Goal: Transaction & Acquisition: Book appointment/travel/reservation

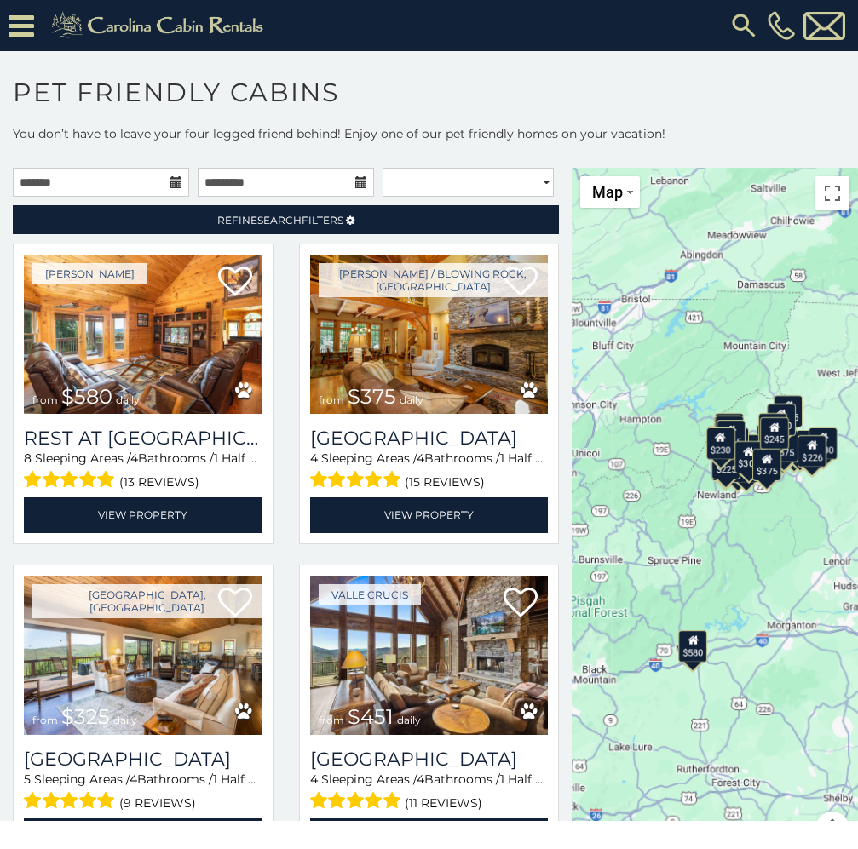
click at [170, 181] on icon at bounding box center [176, 182] width 12 height 12
click at [149, 181] on input "text" at bounding box center [101, 182] width 176 height 29
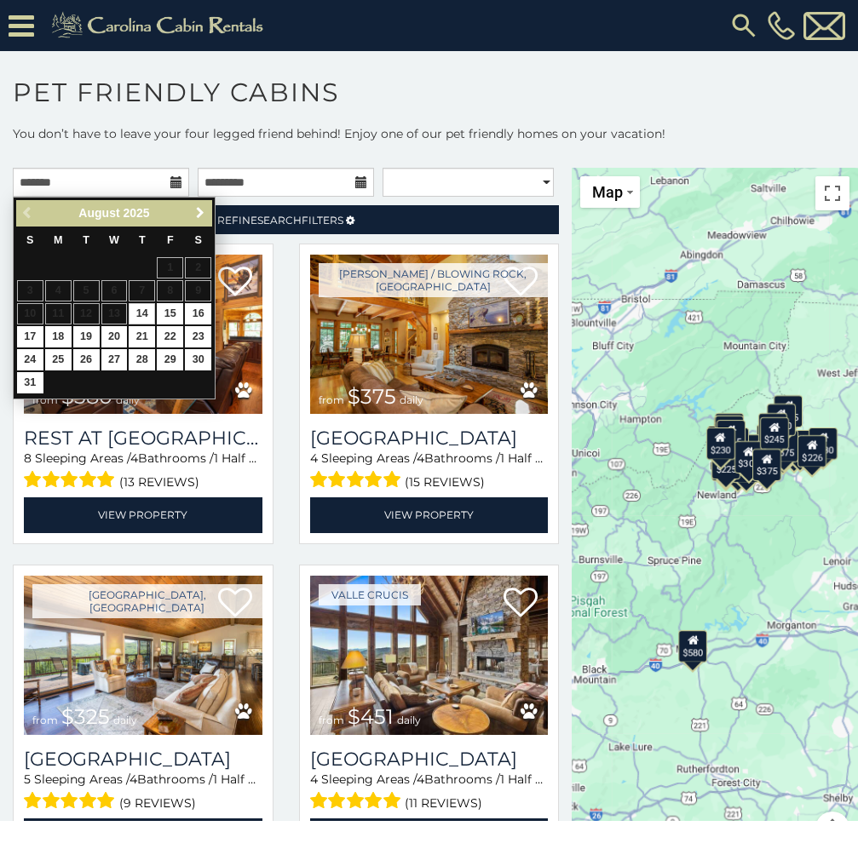
click at [199, 211] on span "Next" at bounding box center [200, 213] width 14 height 14
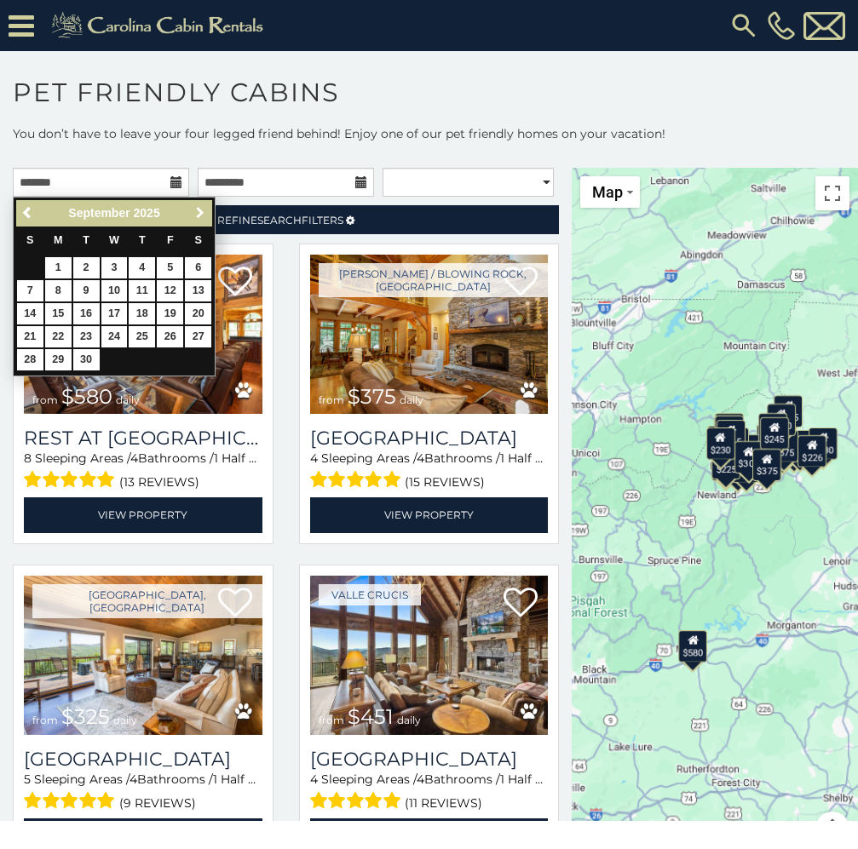
click at [199, 212] on span "Next" at bounding box center [200, 213] width 14 height 14
click at [171, 284] on link "10" at bounding box center [170, 290] width 26 height 21
type input "**********"
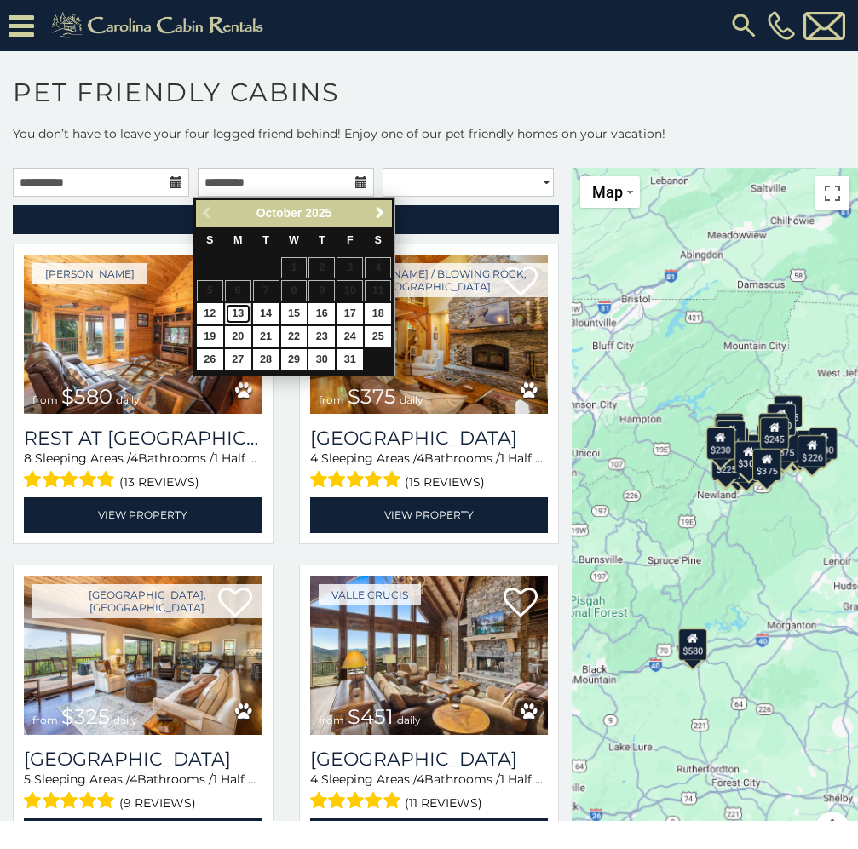
click at [243, 309] on link "13" at bounding box center [238, 313] width 26 height 21
type input "**********"
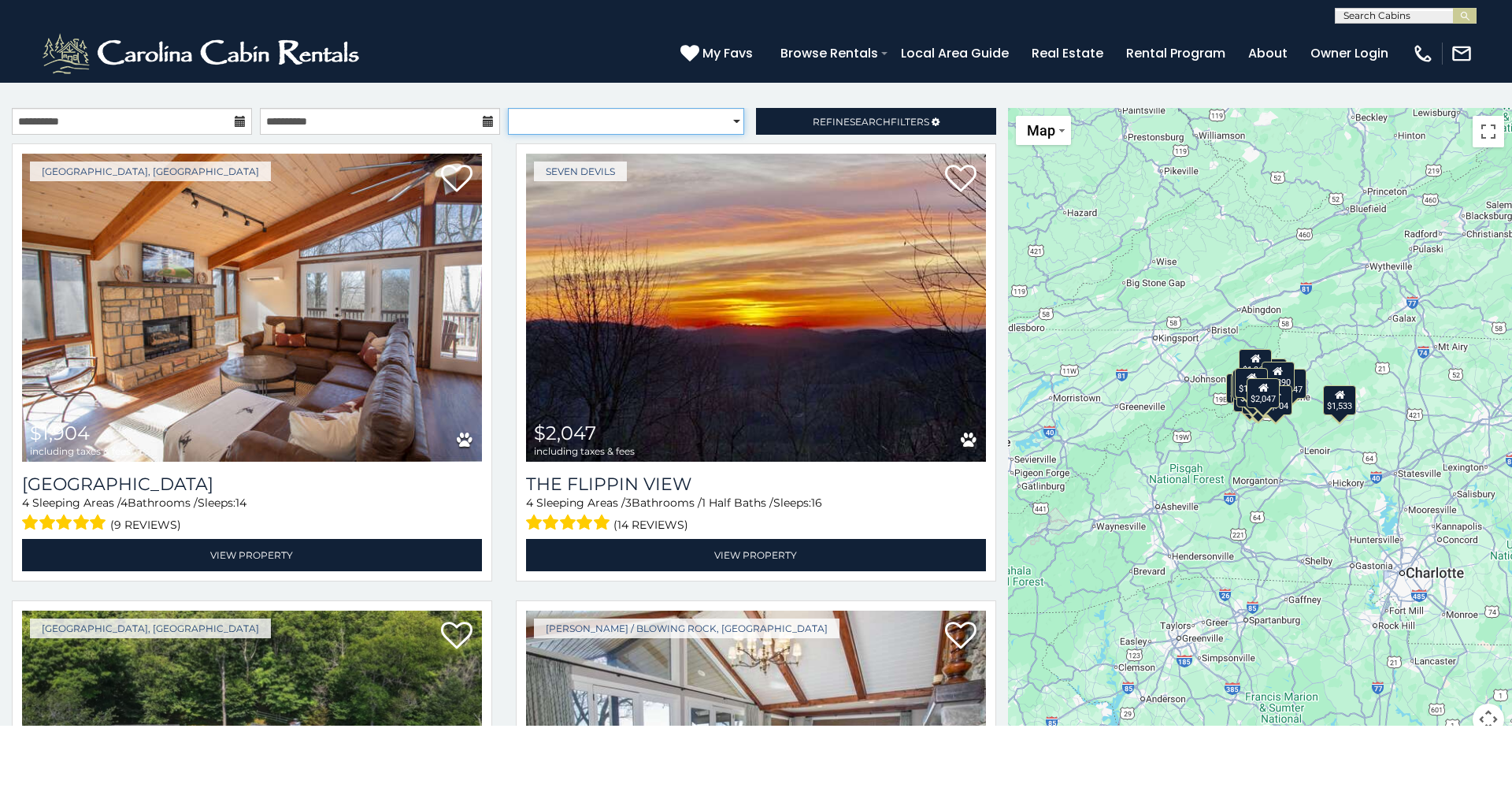
click at [727, 123] on select "**********" at bounding box center [626, 121] width 237 height 27
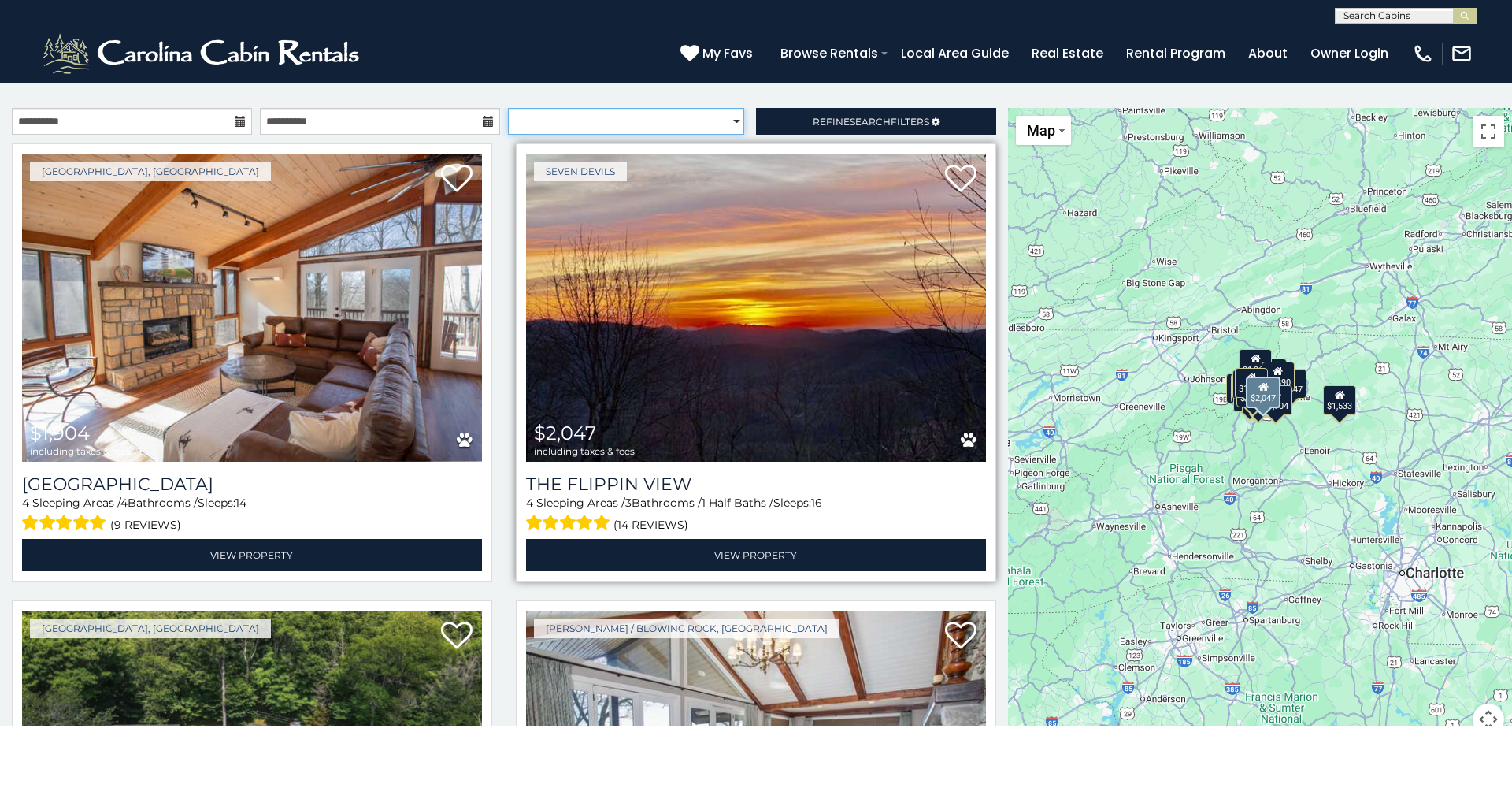
select select "*********"
click at [508, 108] on select "**********" at bounding box center [626, 121] width 237 height 27
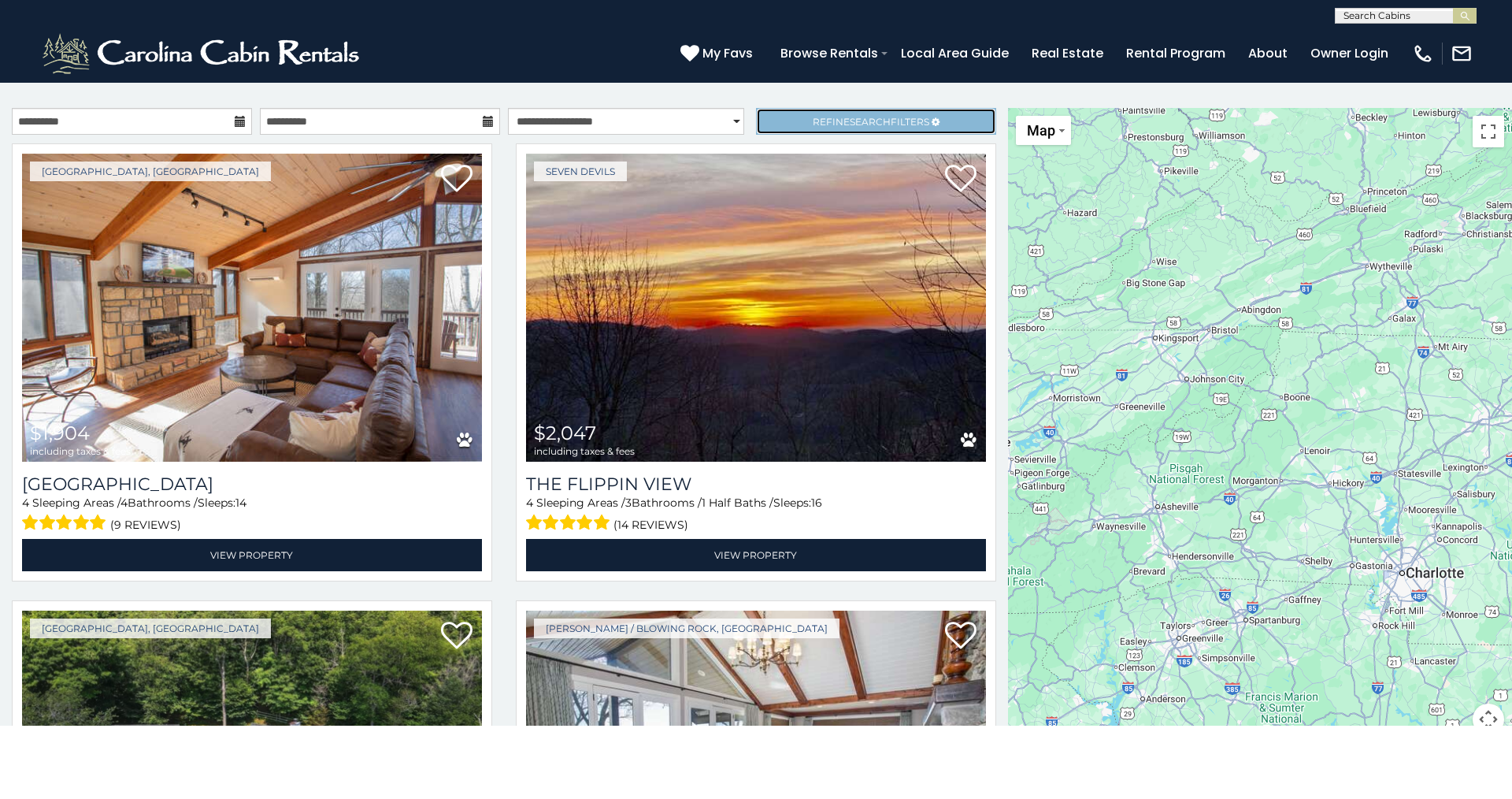
click at [793, 119] on span "Search" at bounding box center [870, 121] width 41 height 12
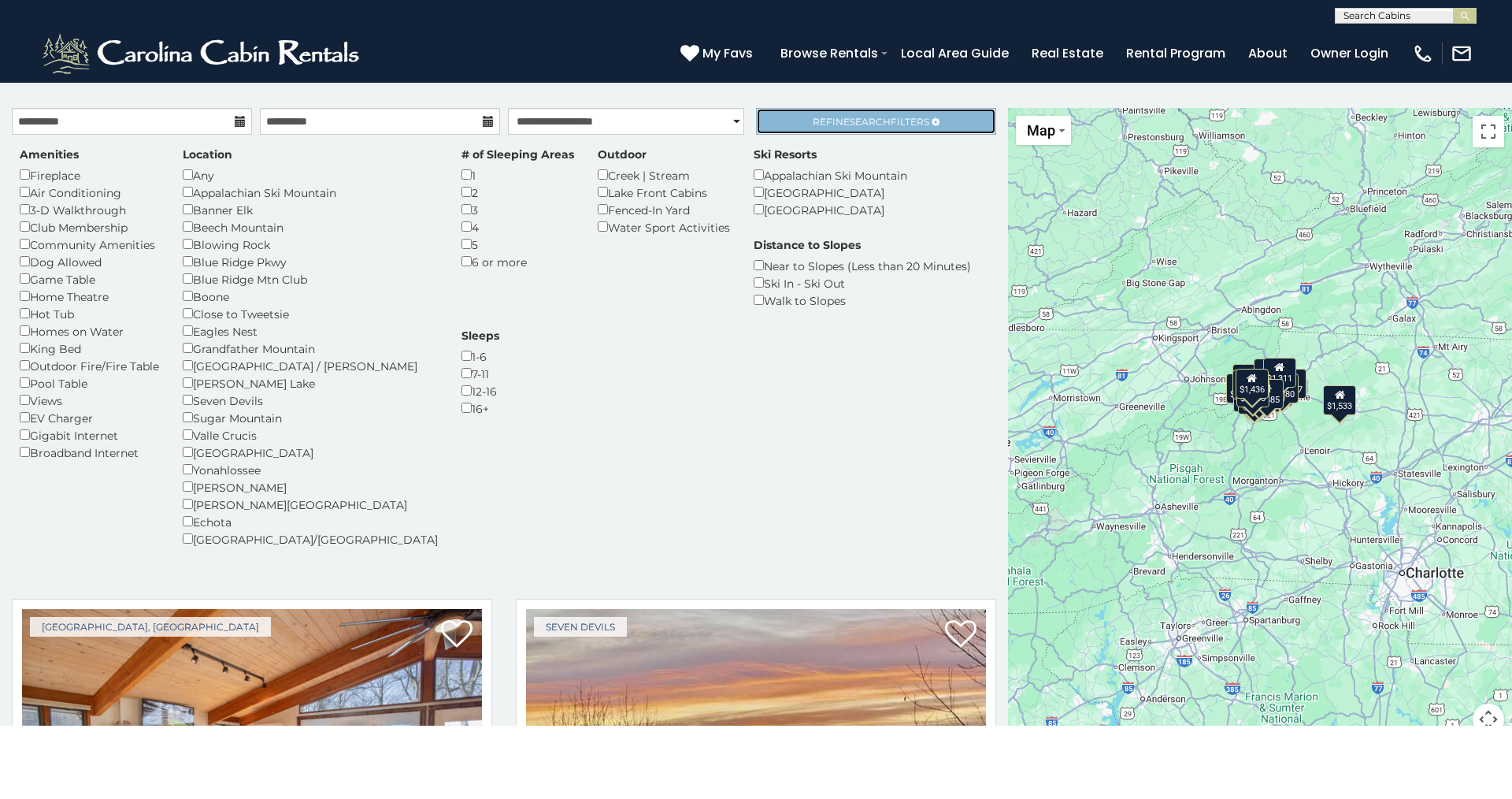
click at [793, 121] on span "Refine Search Filters" at bounding box center [871, 121] width 117 height 12
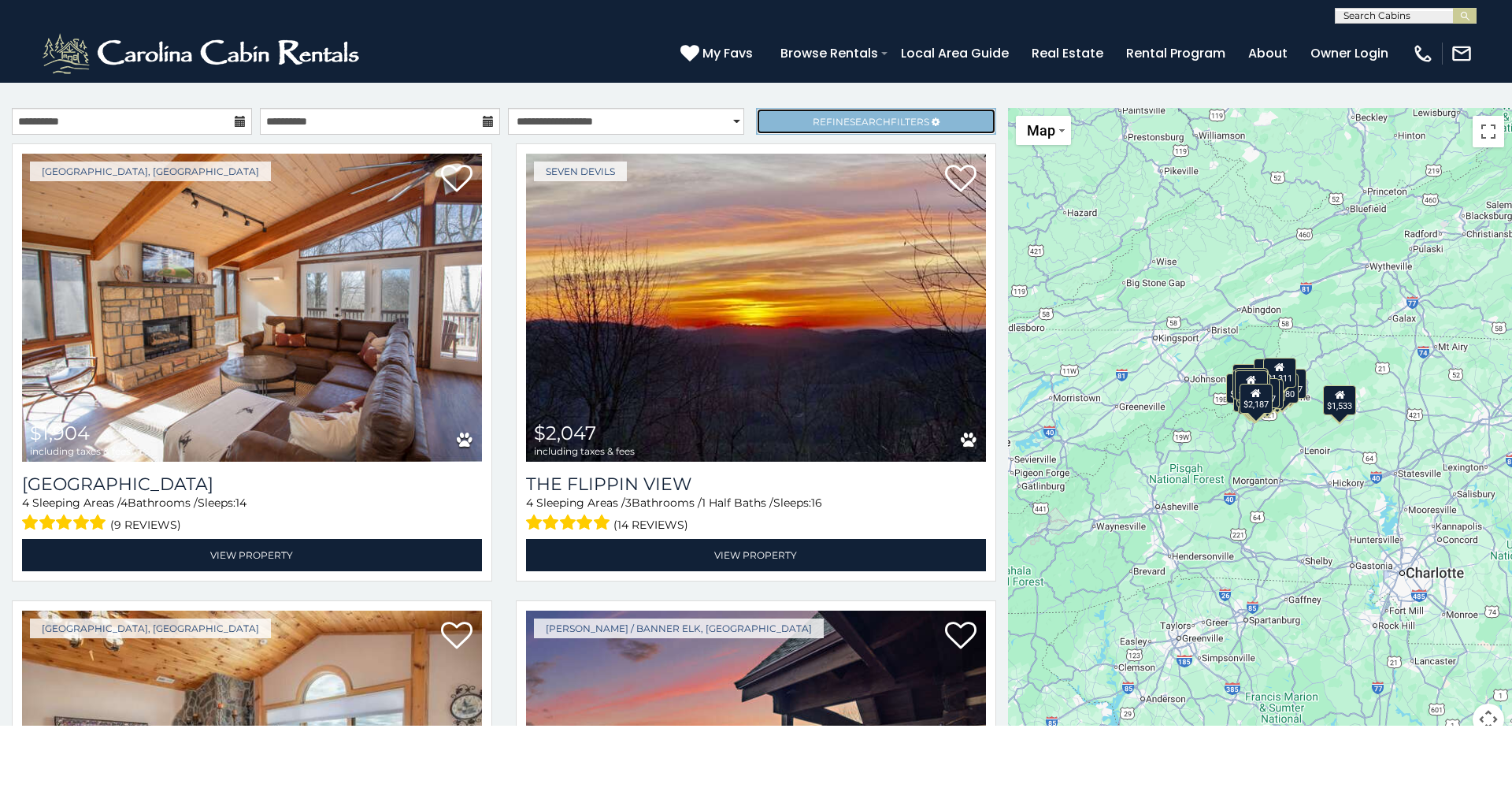
click at [793, 124] on span "Search" at bounding box center [870, 121] width 41 height 12
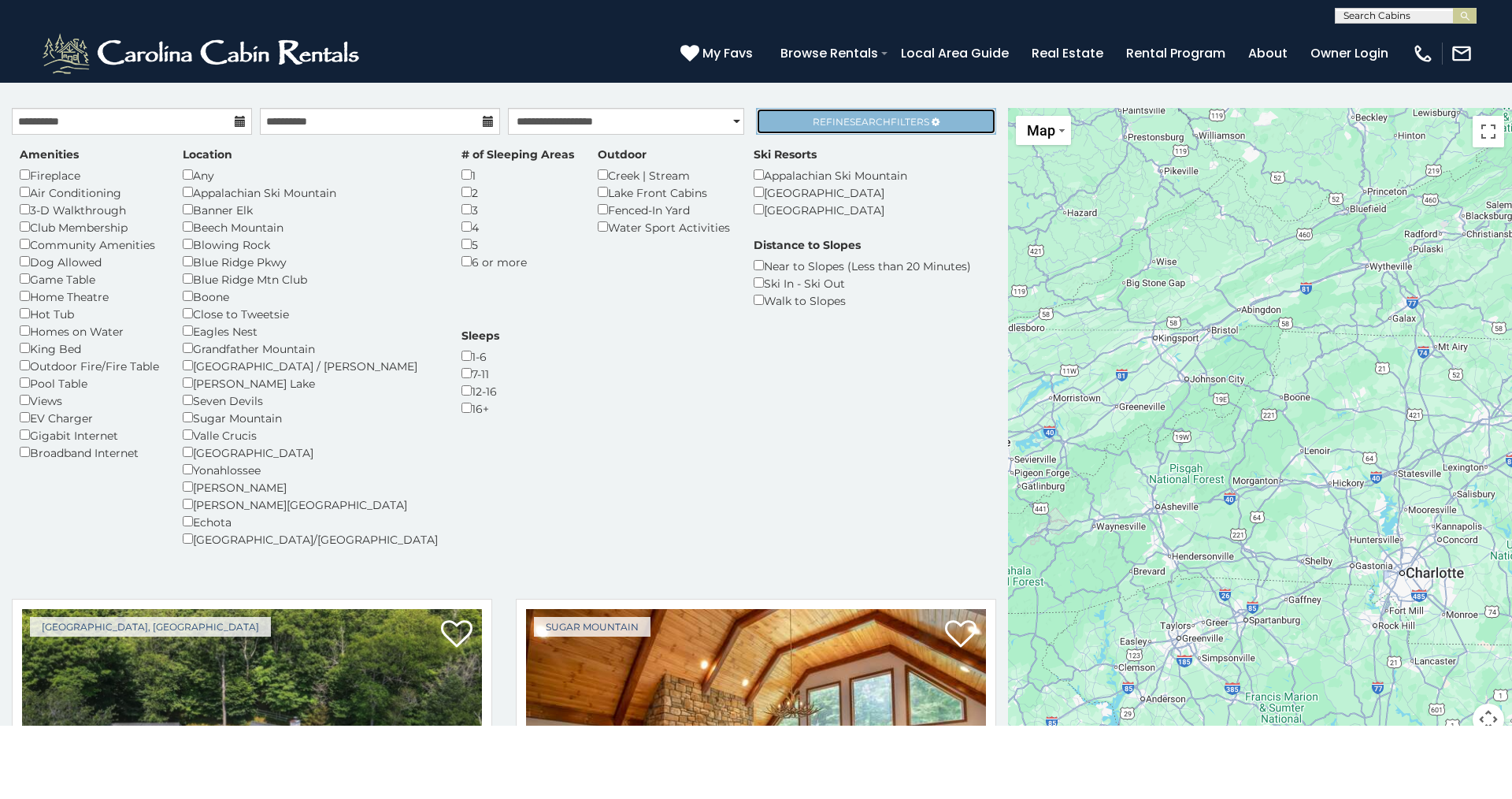
click at [793, 120] on span "Search" at bounding box center [870, 121] width 41 height 12
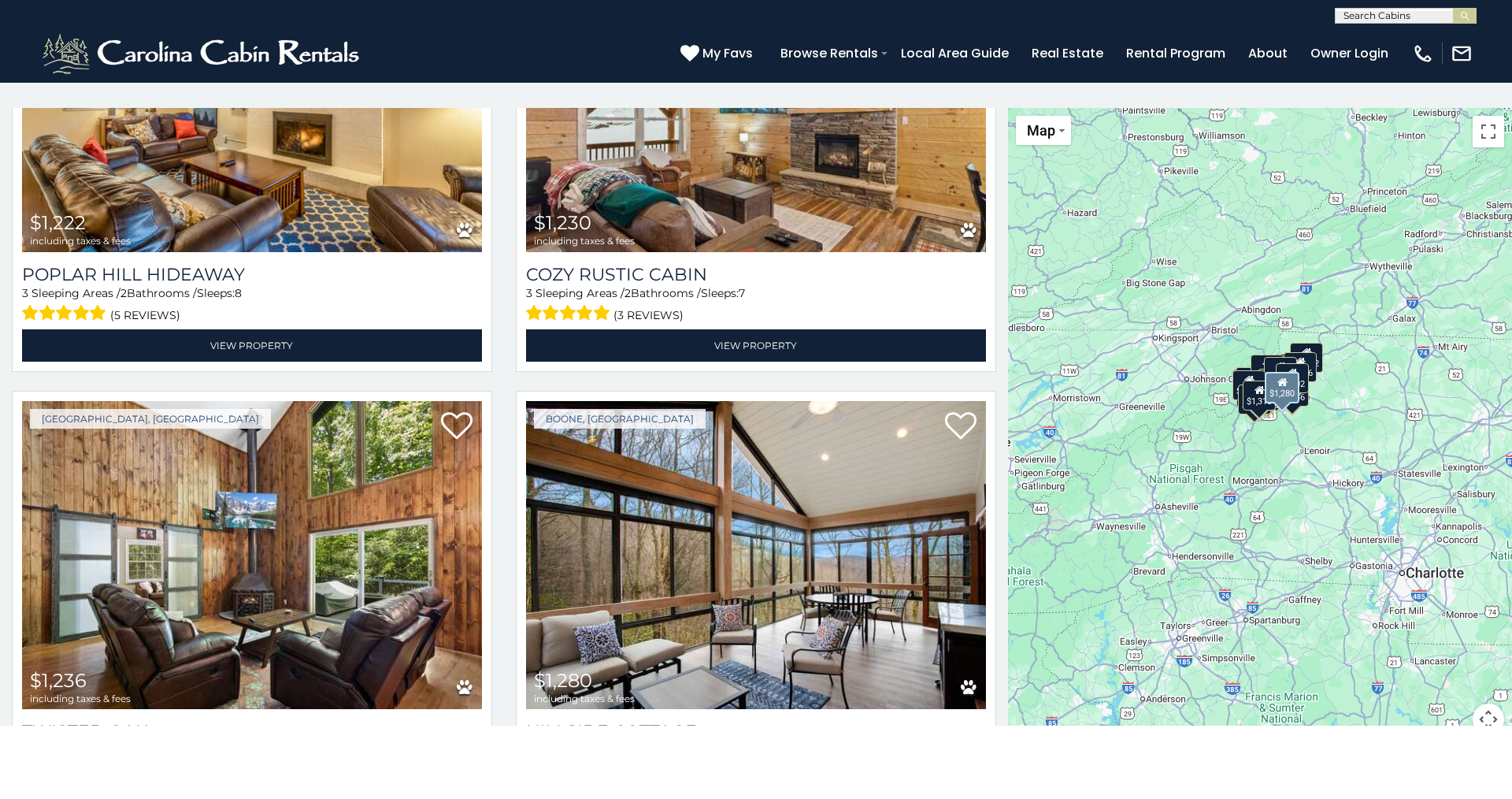
scroll to position [630, 0]
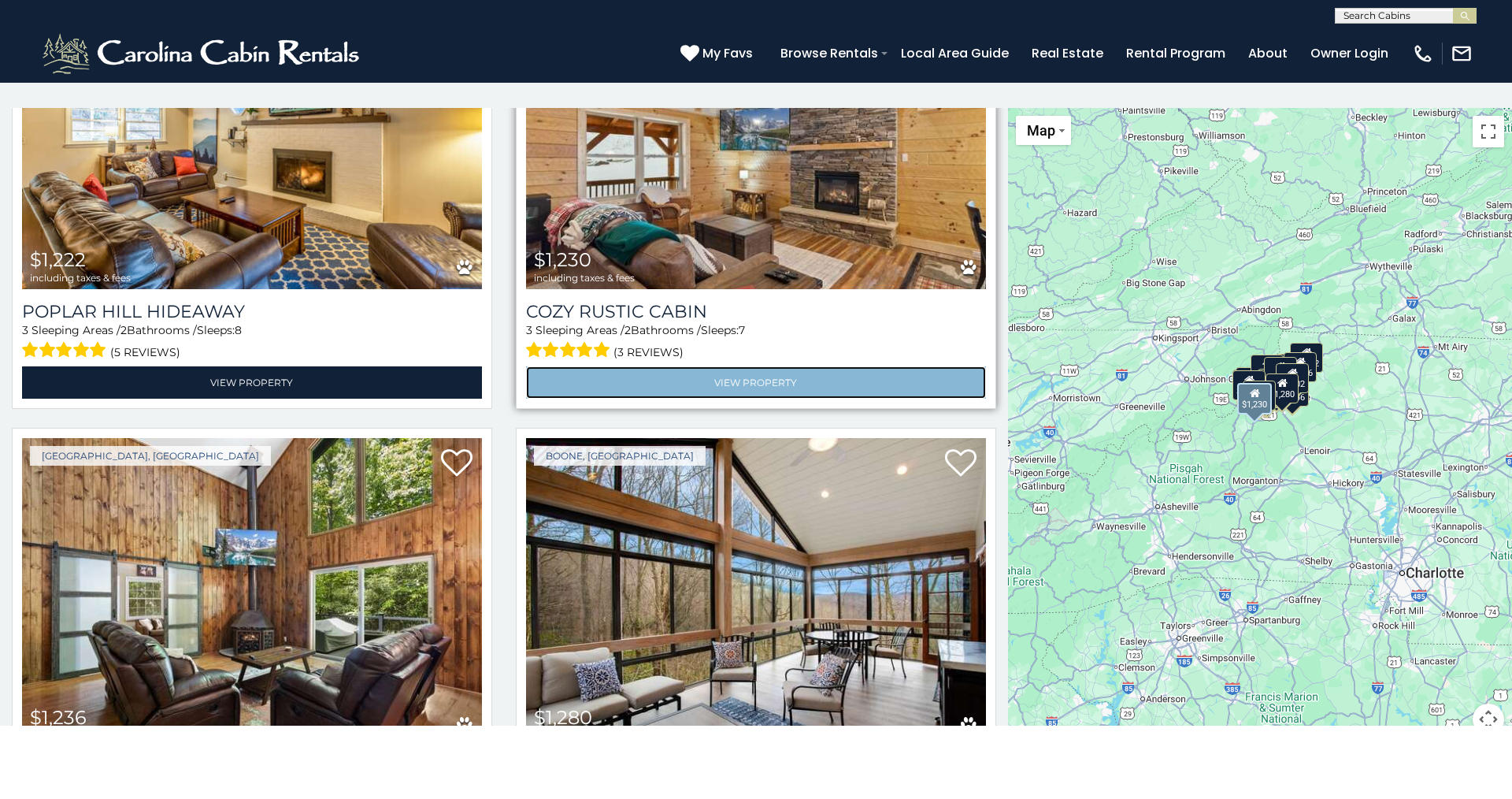
click at [763, 374] on link "View Property" at bounding box center [756, 382] width 460 height 32
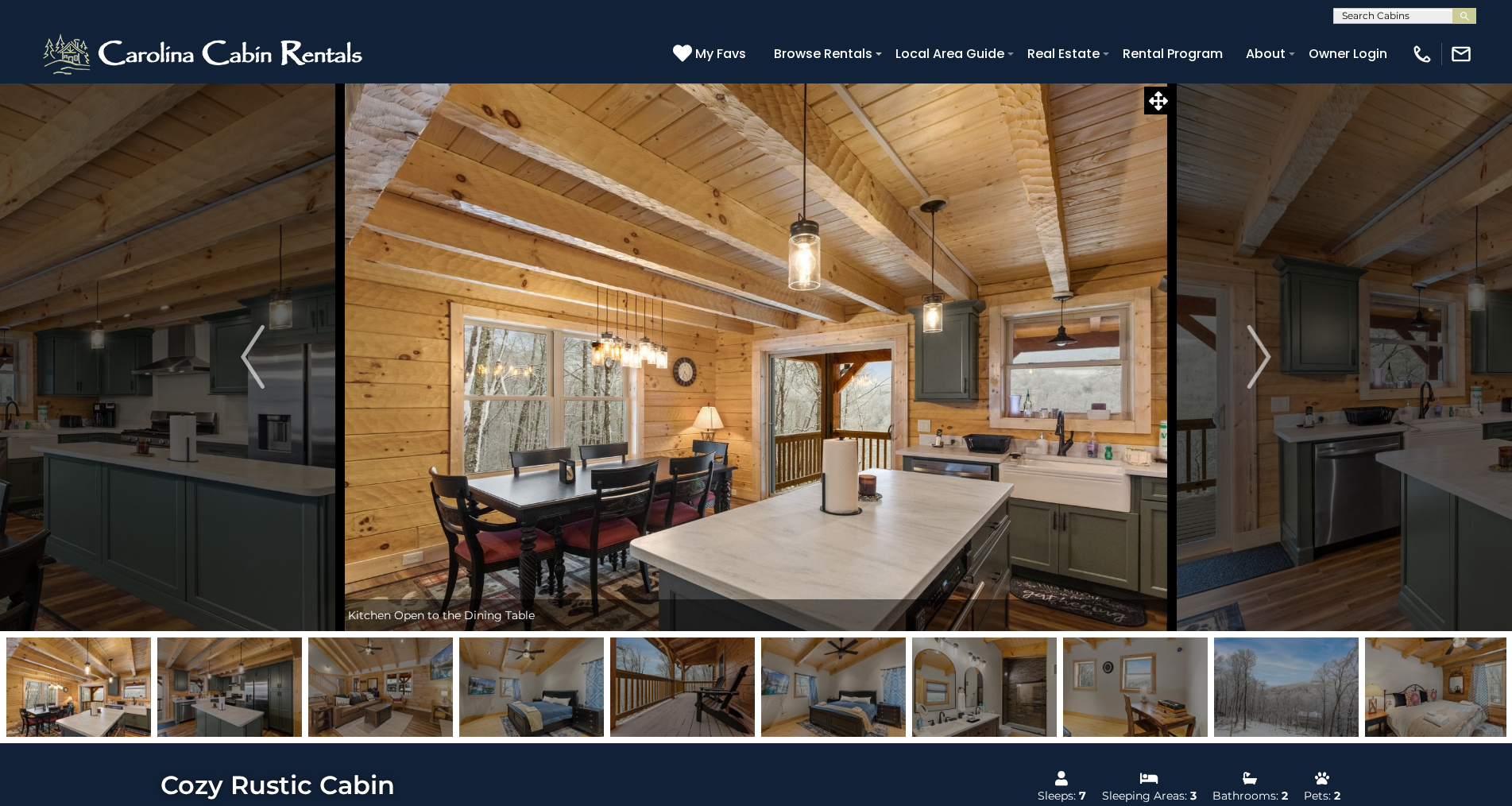
click at [1266, 358] on img "Next" at bounding box center [1259, 356] width 24 height 63
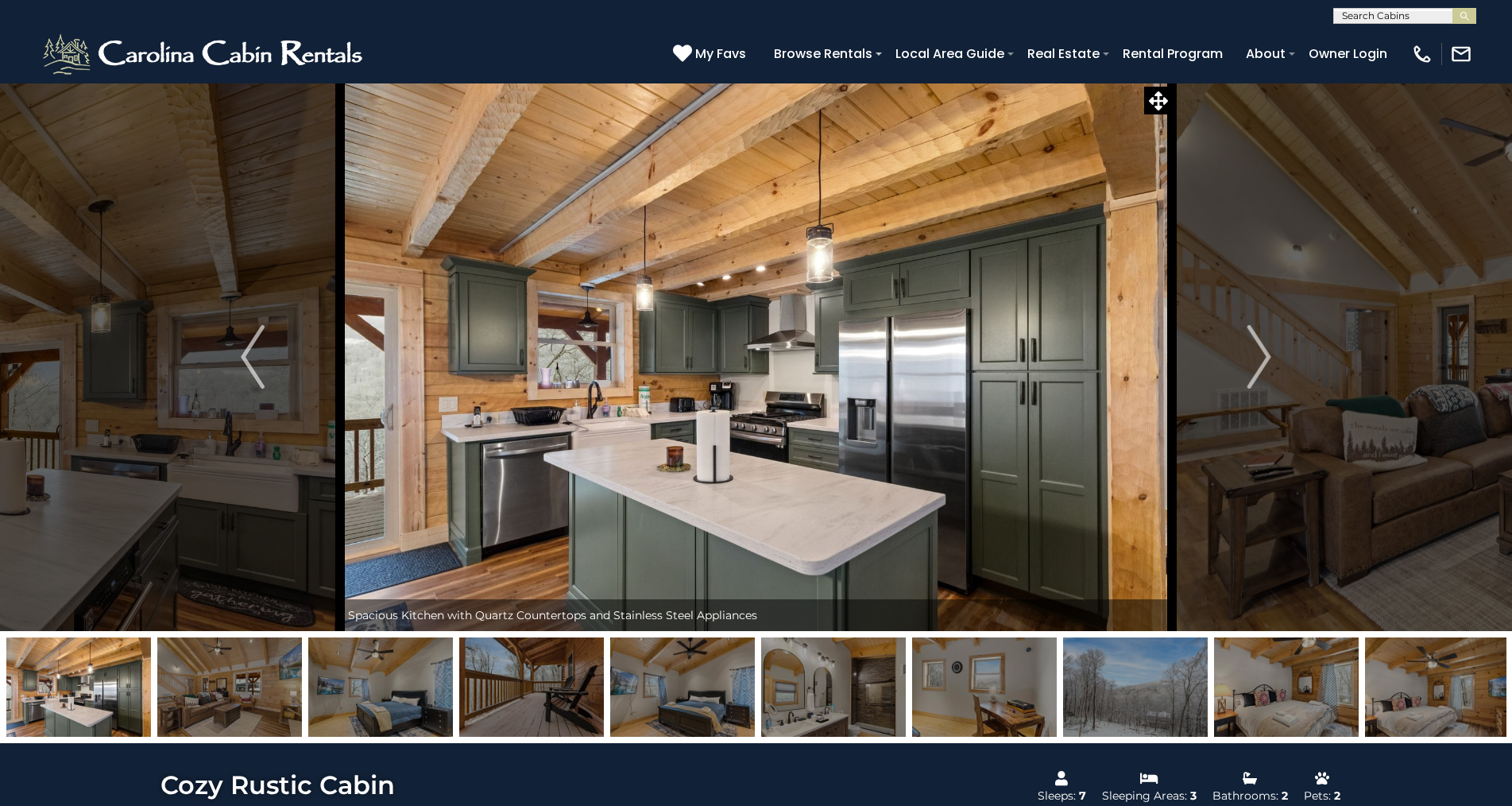
click at [1266, 358] on img "Next" at bounding box center [1259, 356] width 24 height 63
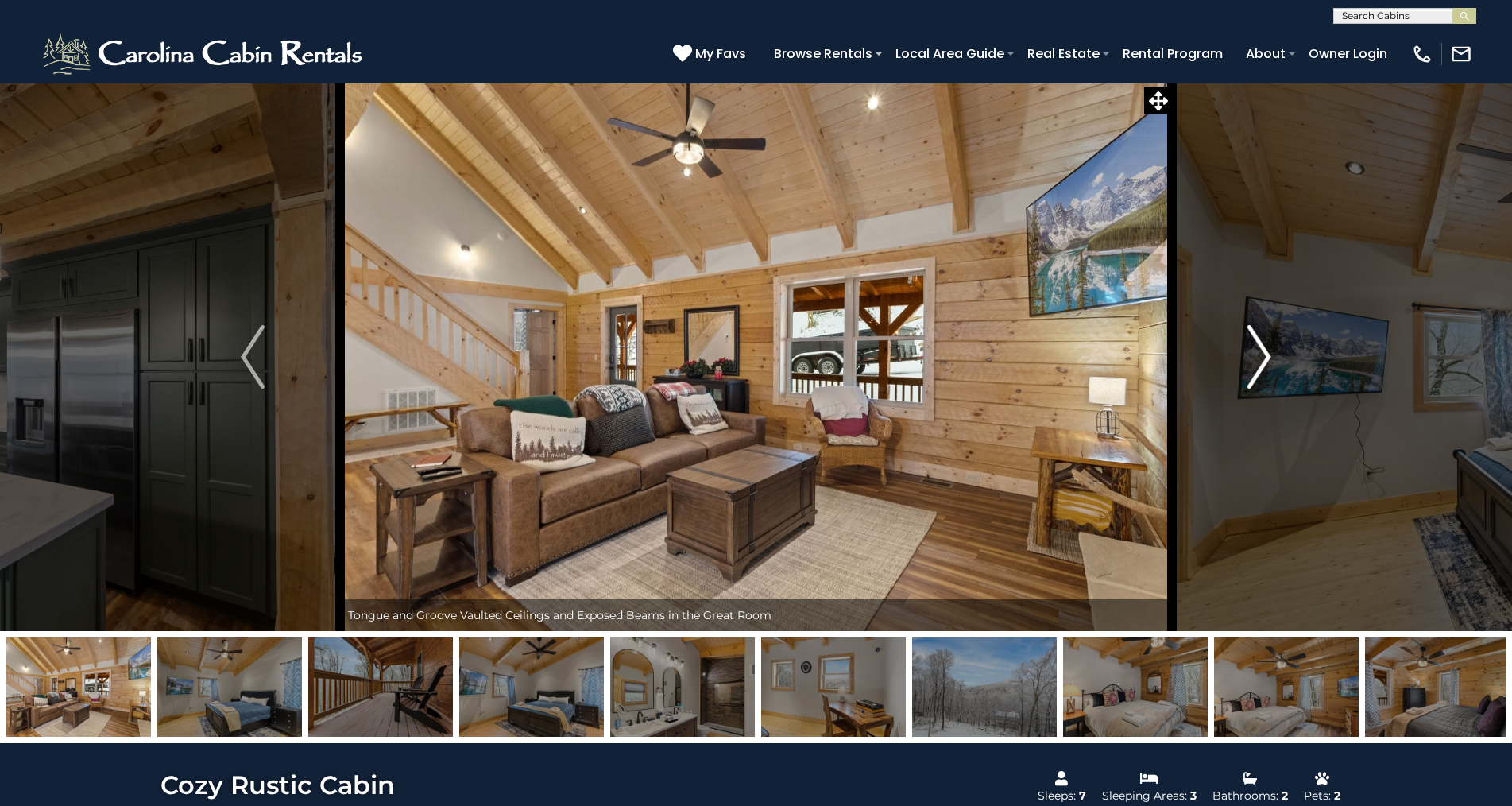
click at [1268, 354] on img "Next" at bounding box center [1259, 356] width 24 height 63
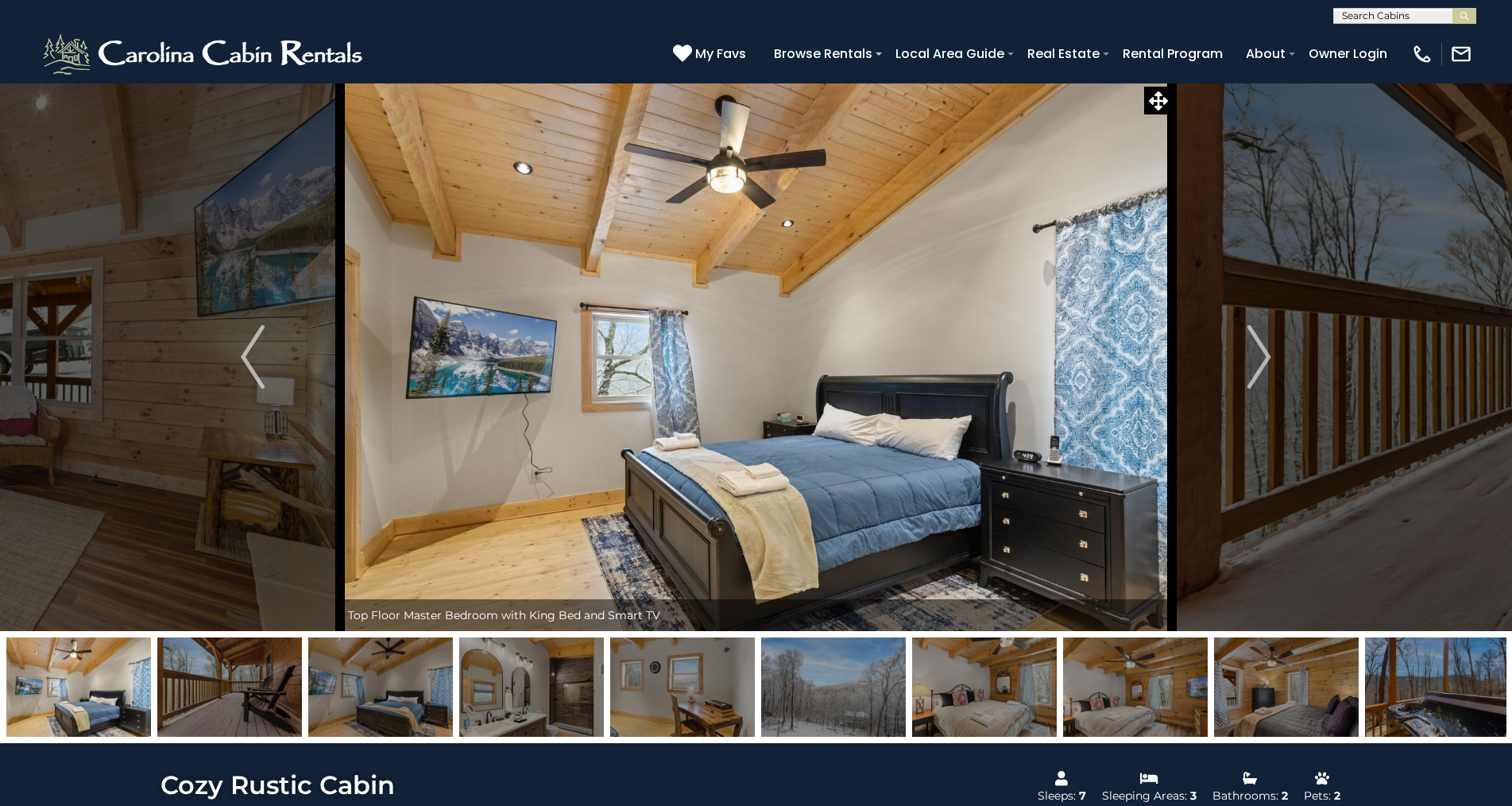
scroll to position [477, 0]
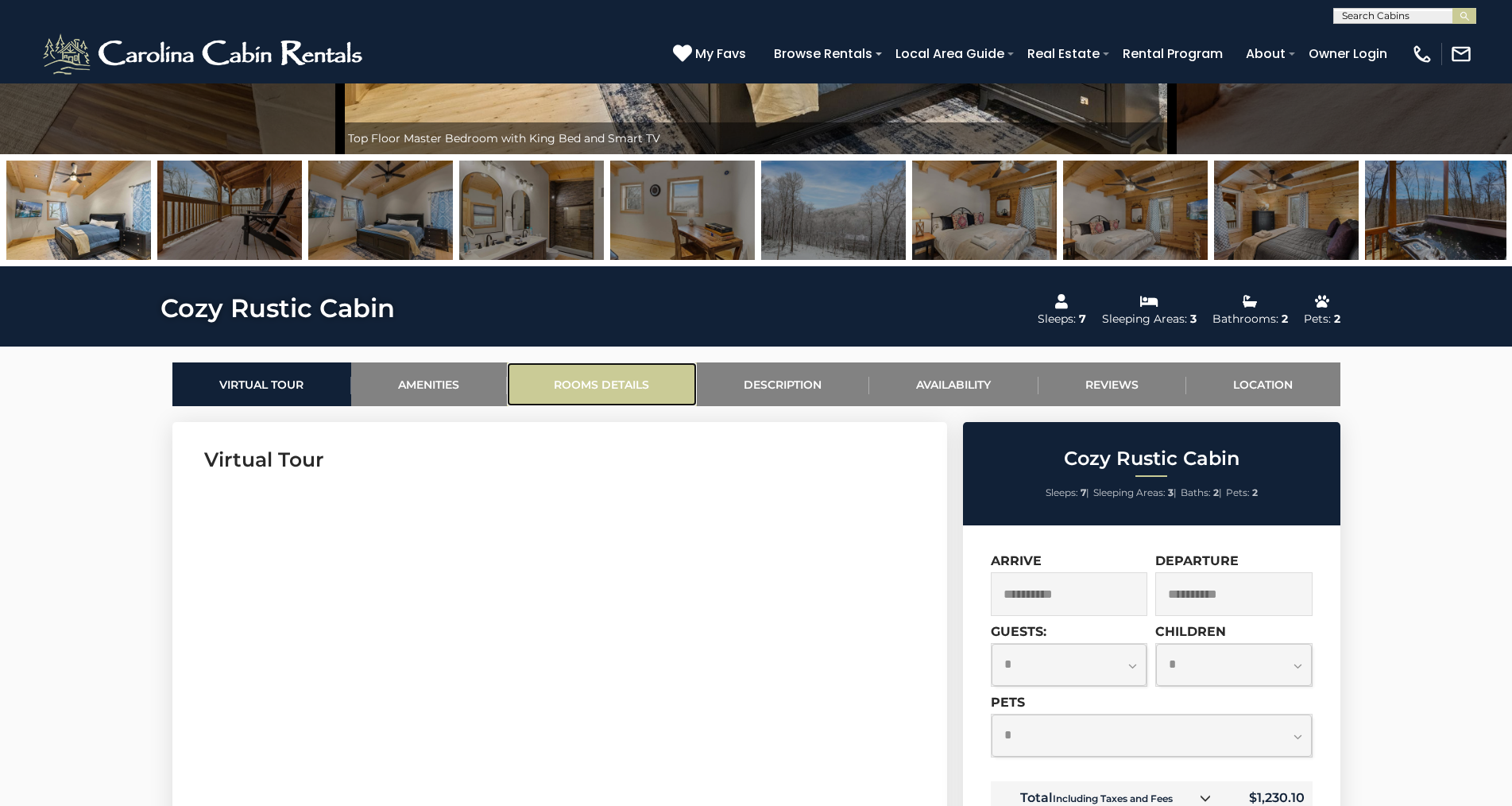
click at [644, 383] on link "Rooms Details" at bounding box center [602, 383] width 190 height 44
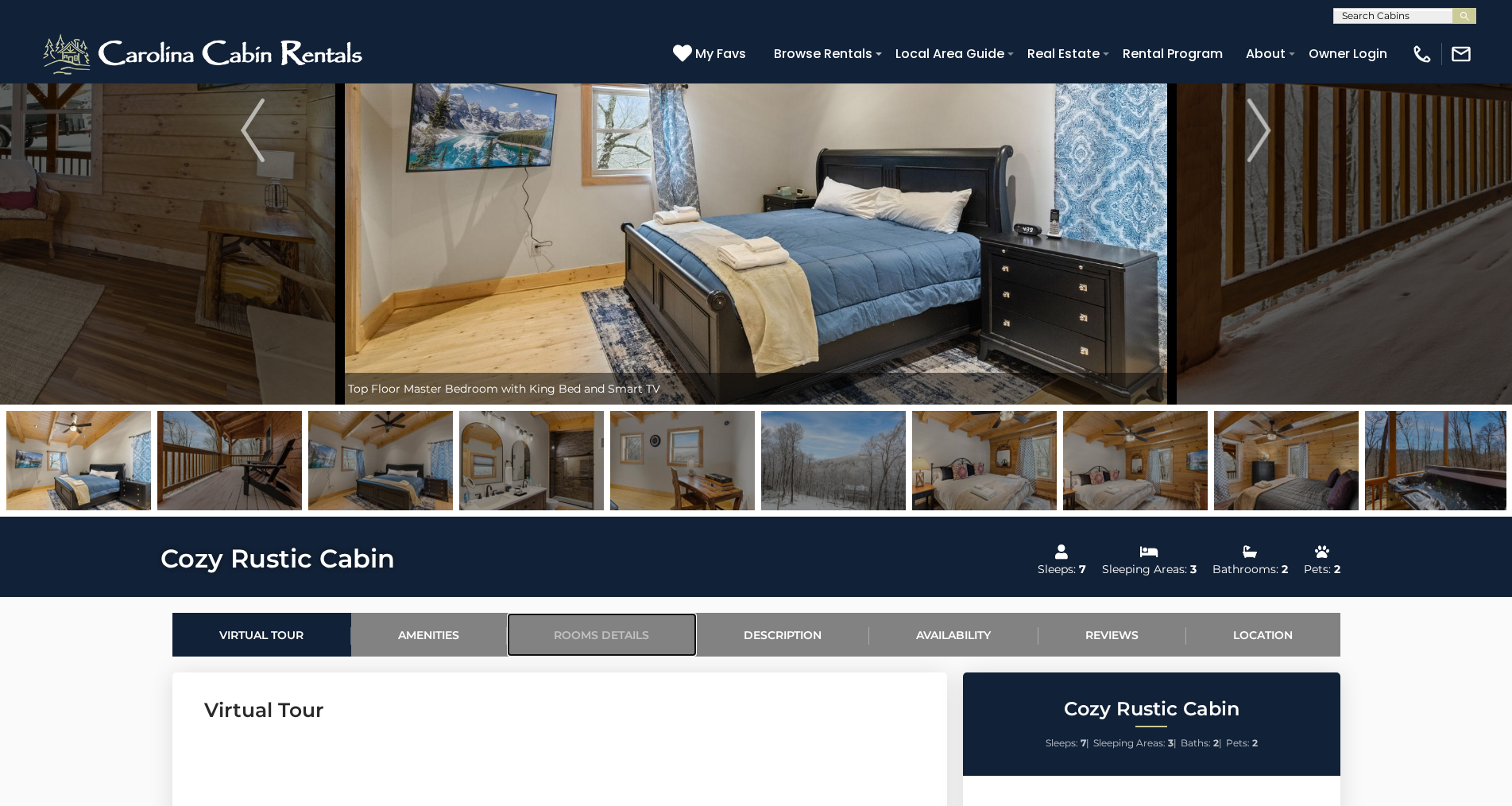
scroll to position [0, 0]
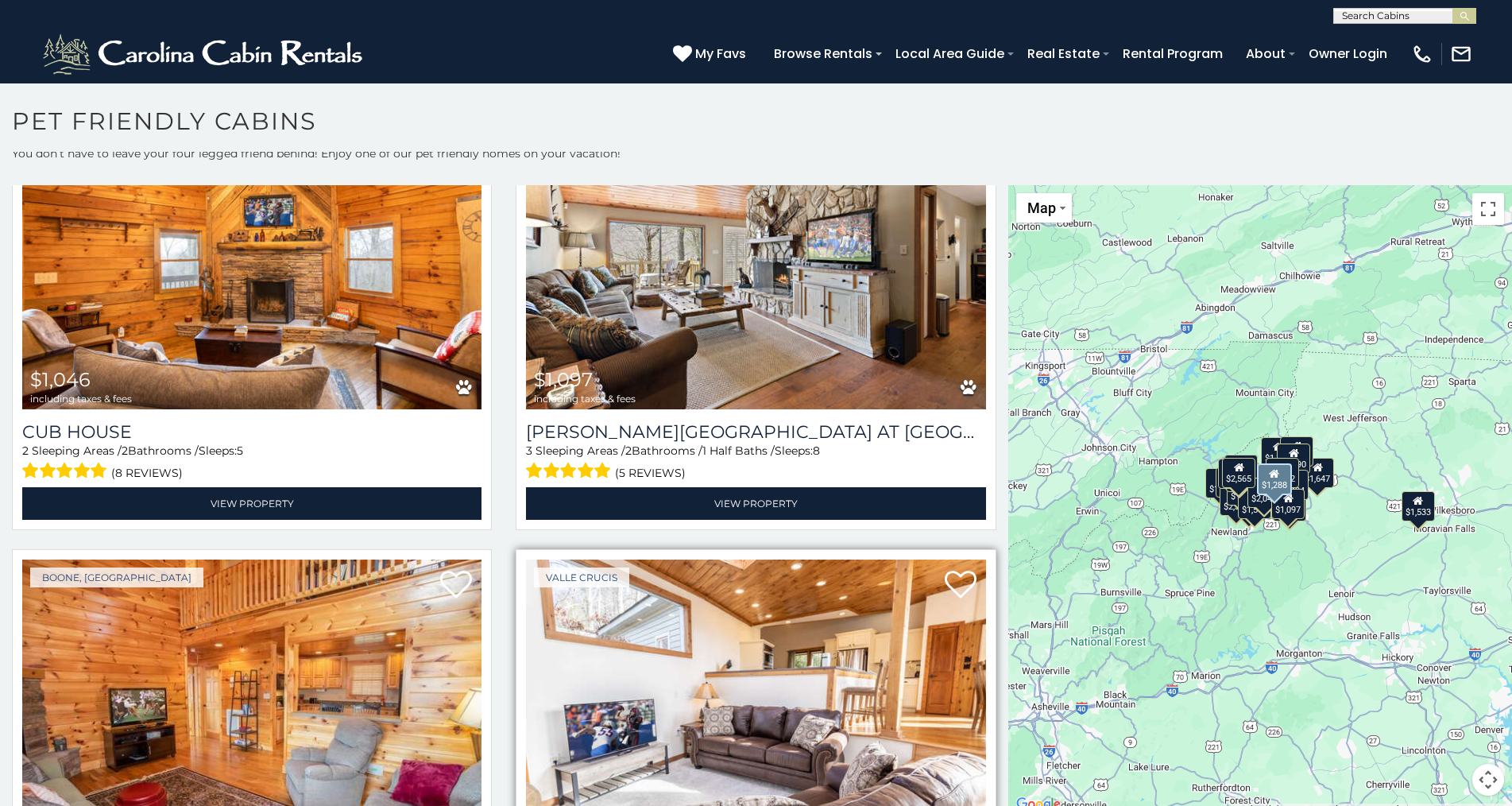
scroll to position [3655, 0]
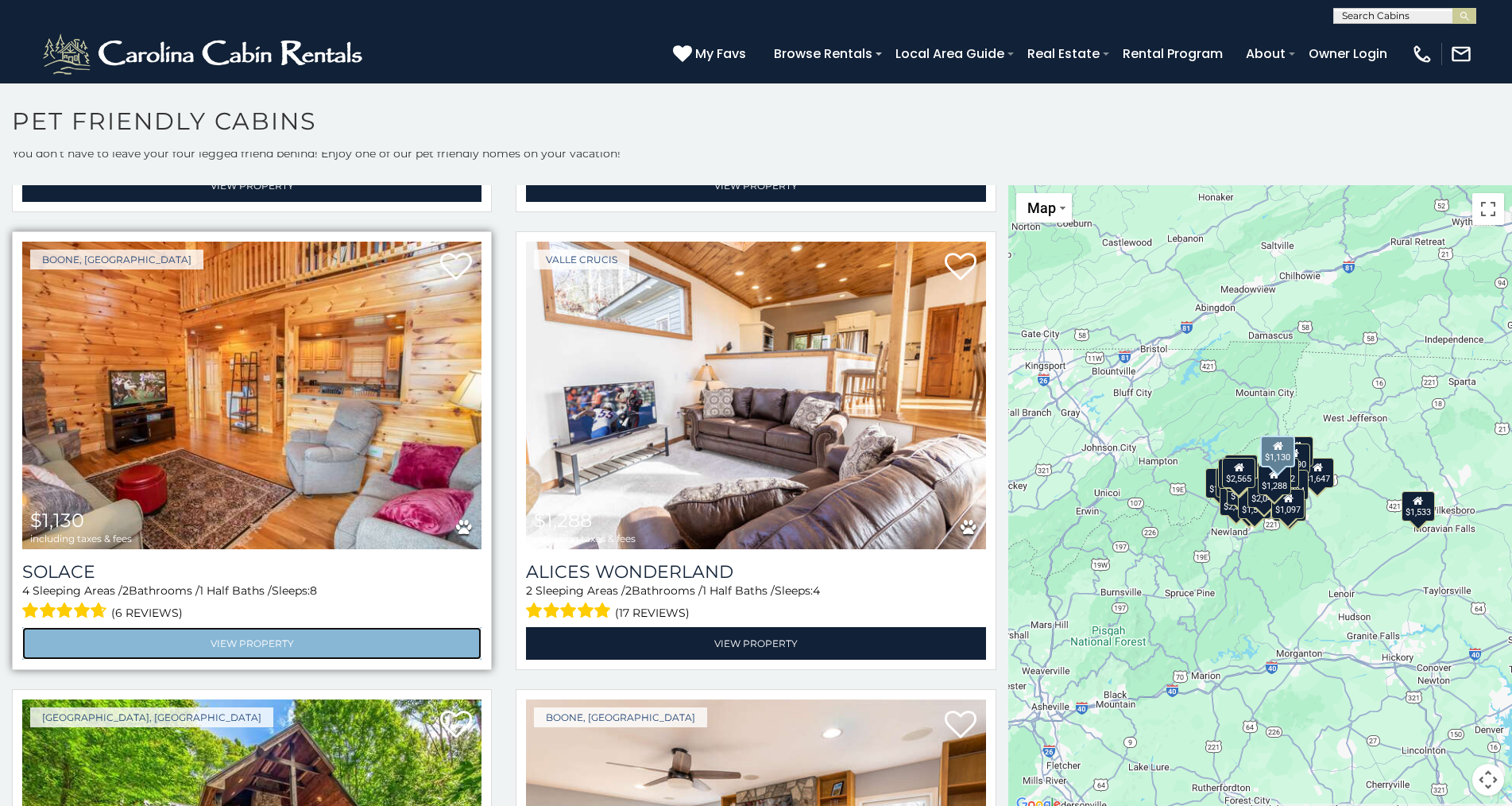
click at [231, 627] on link "View Property" at bounding box center [252, 643] width 459 height 33
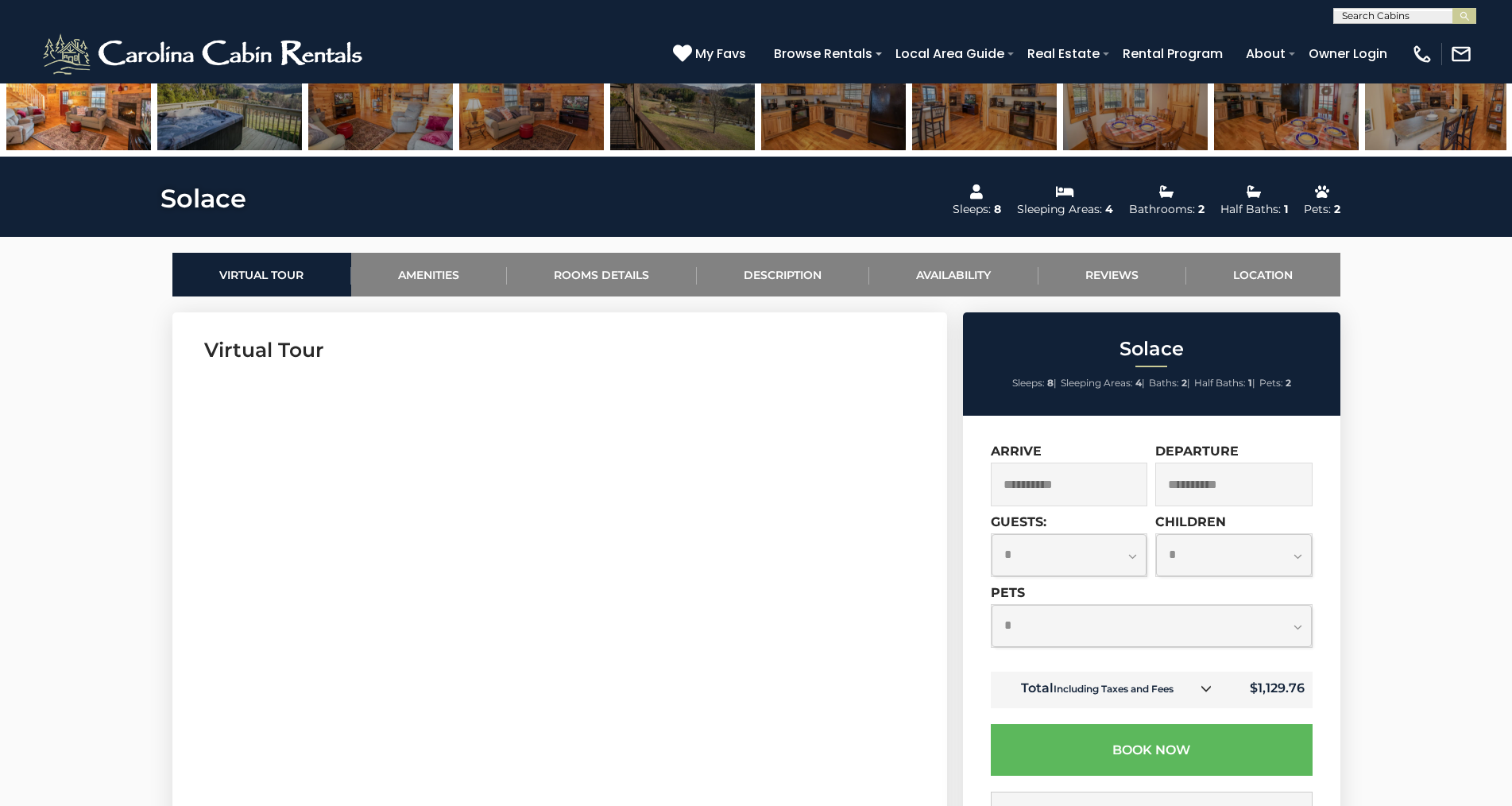
scroll to position [556, 0]
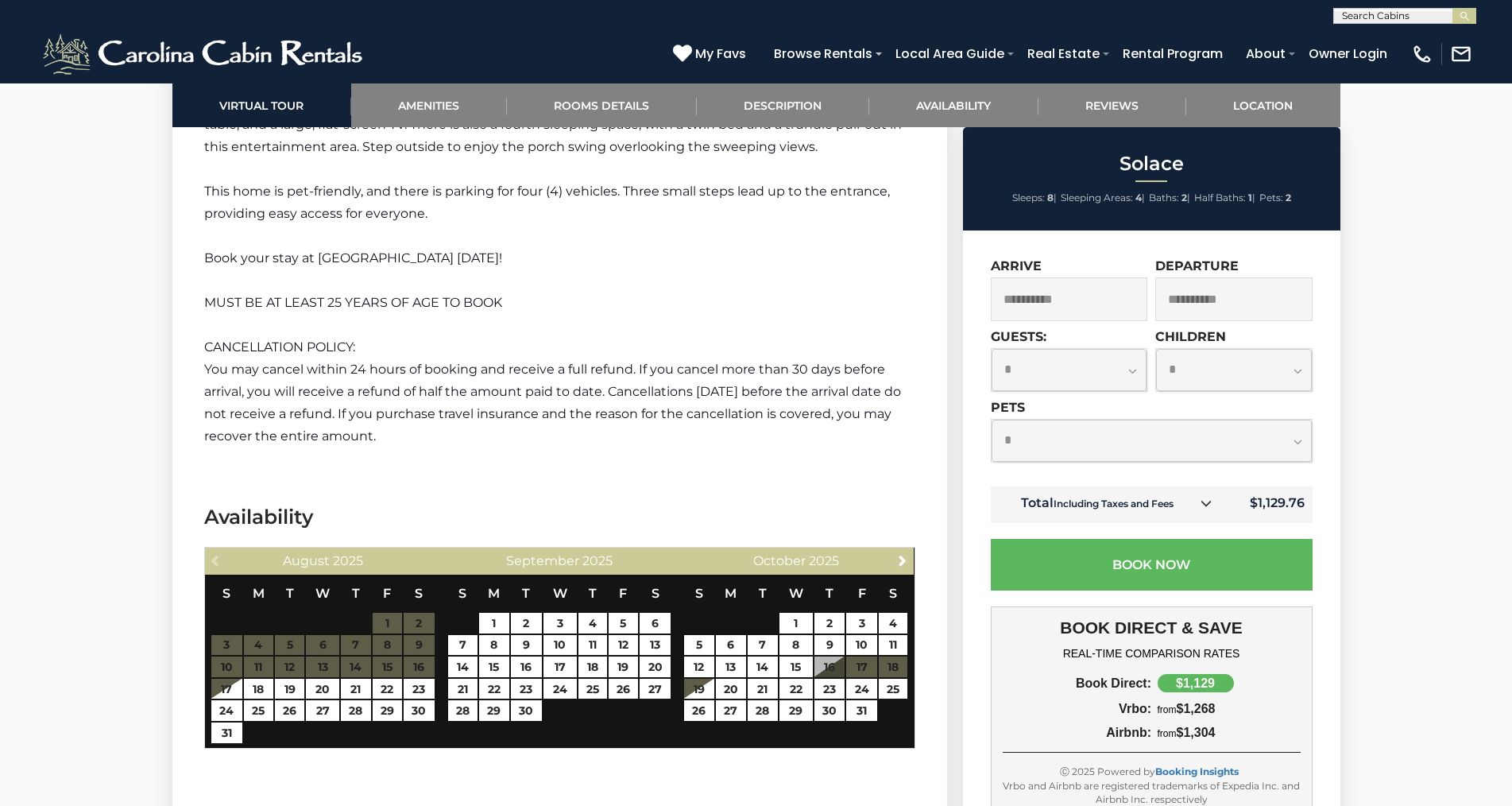
scroll to position [2781, 0]
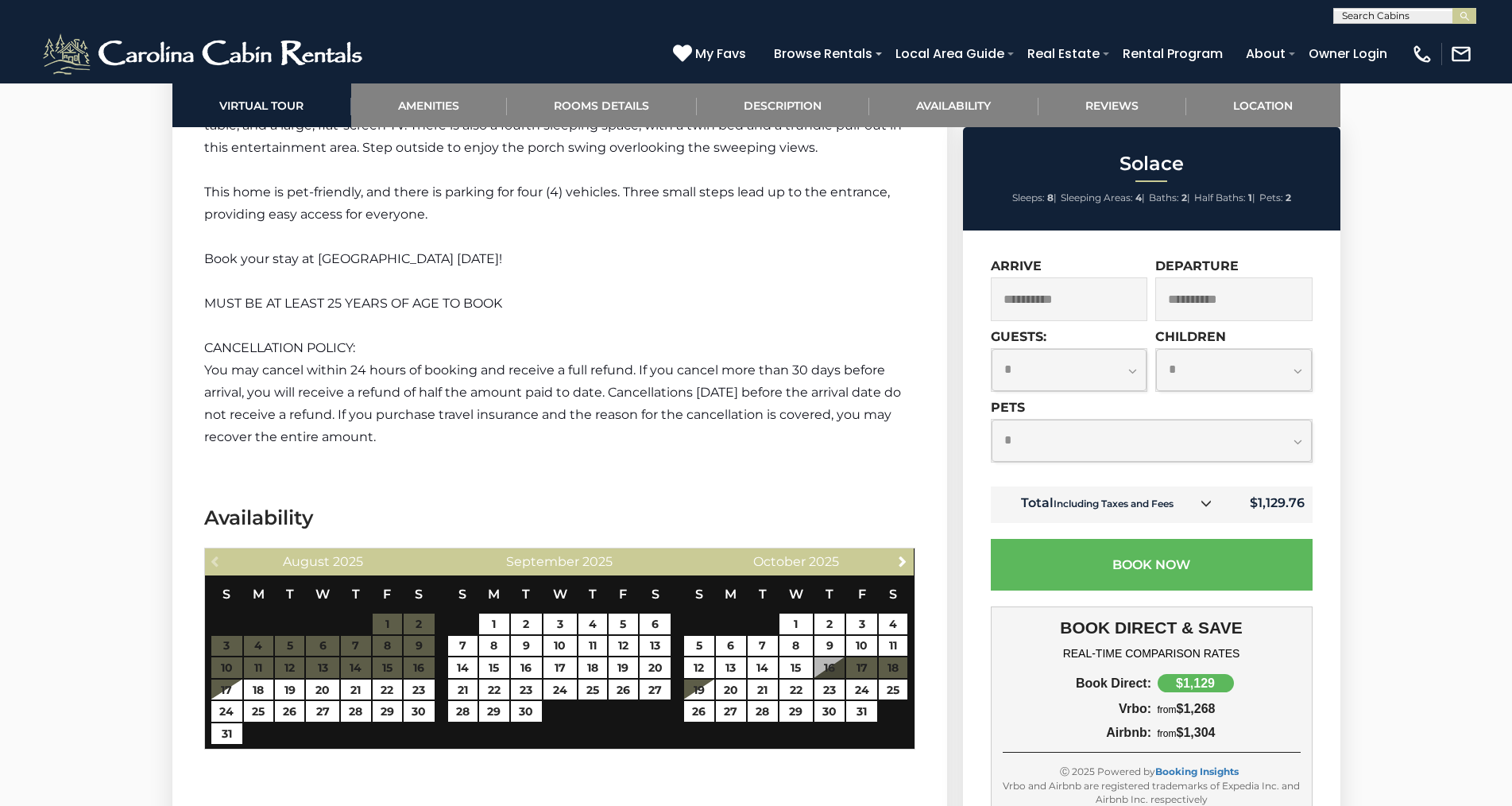
click at [1134, 372] on select "**********" at bounding box center [1069, 369] width 156 height 42
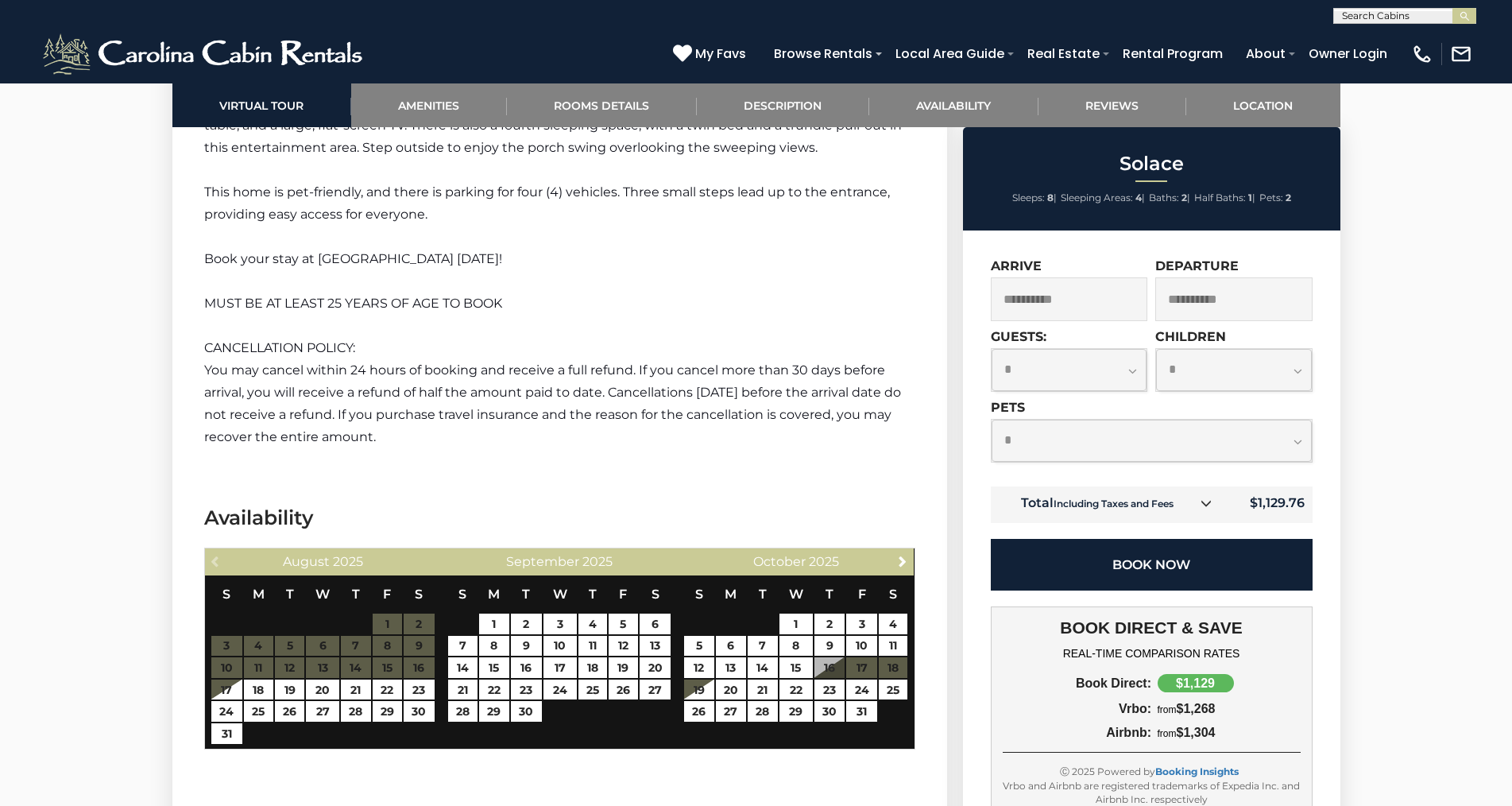
select select "*"
click at [992, 349] on select "**********" at bounding box center [1069, 369] width 156 height 42
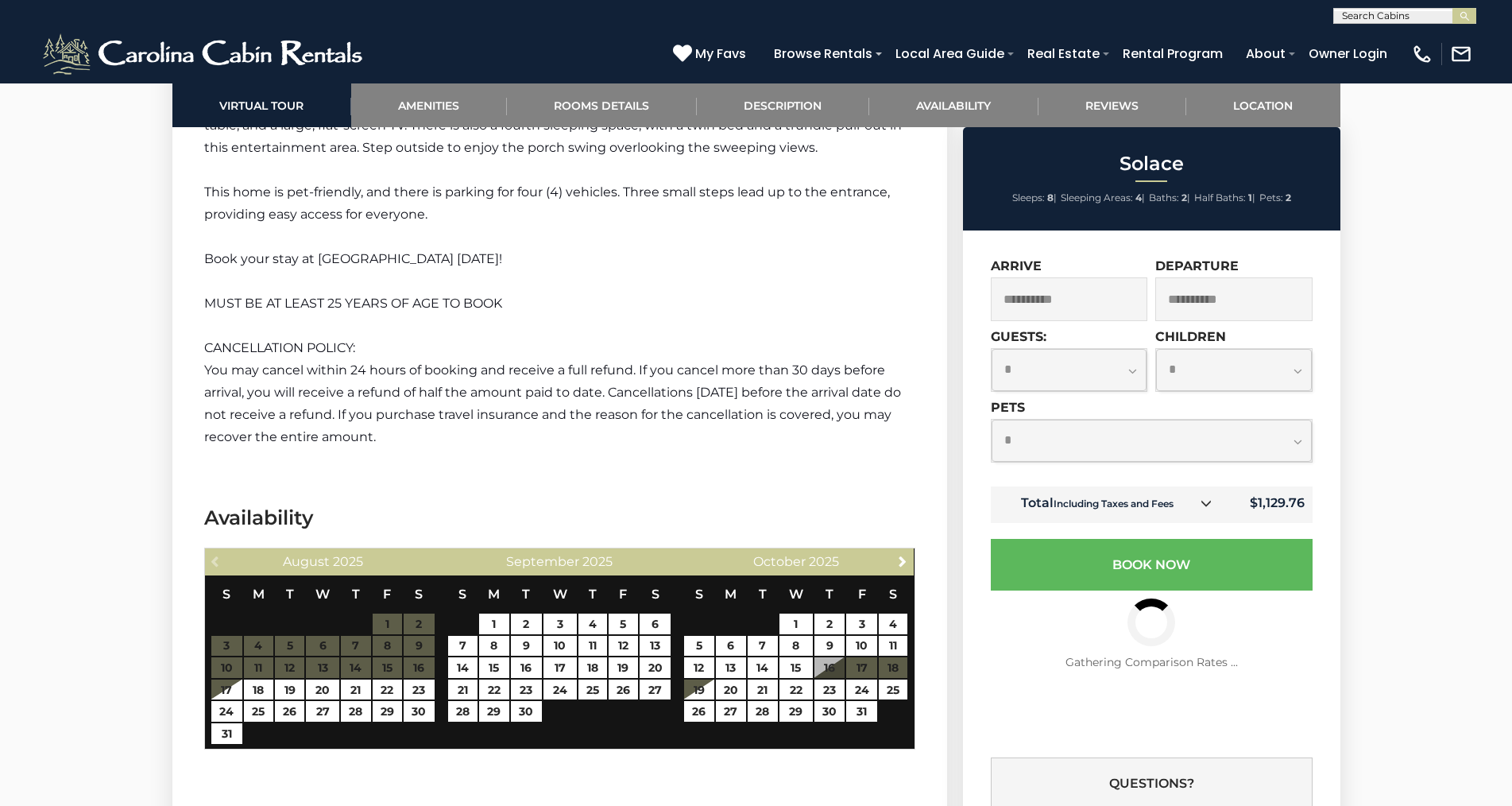
click at [1297, 442] on select "**********" at bounding box center [1151, 440] width 320 height 42
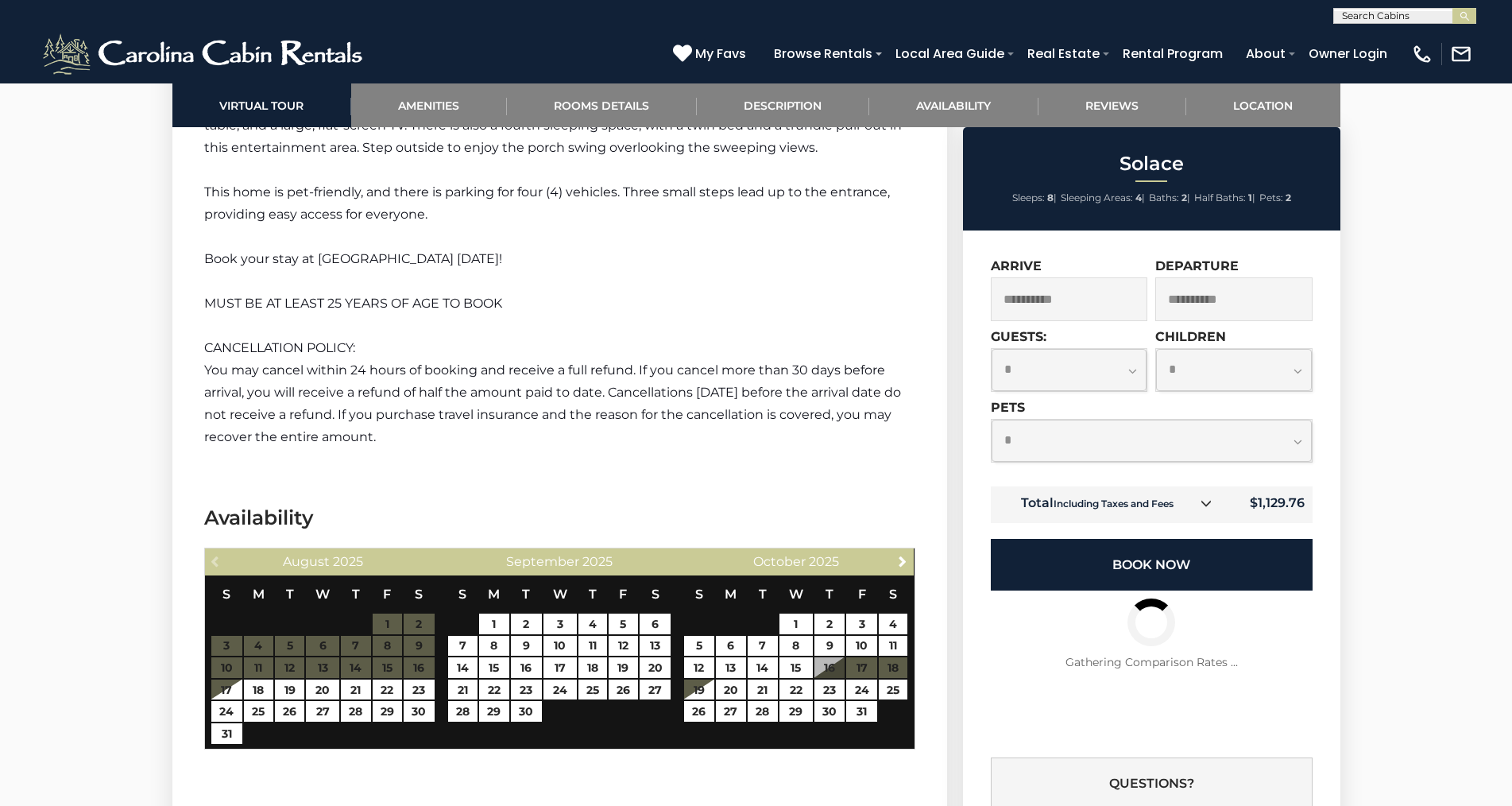
select select "*"
click at [992, 420] on select "**********" at bounding box center [1151, 440] width 320 height 42
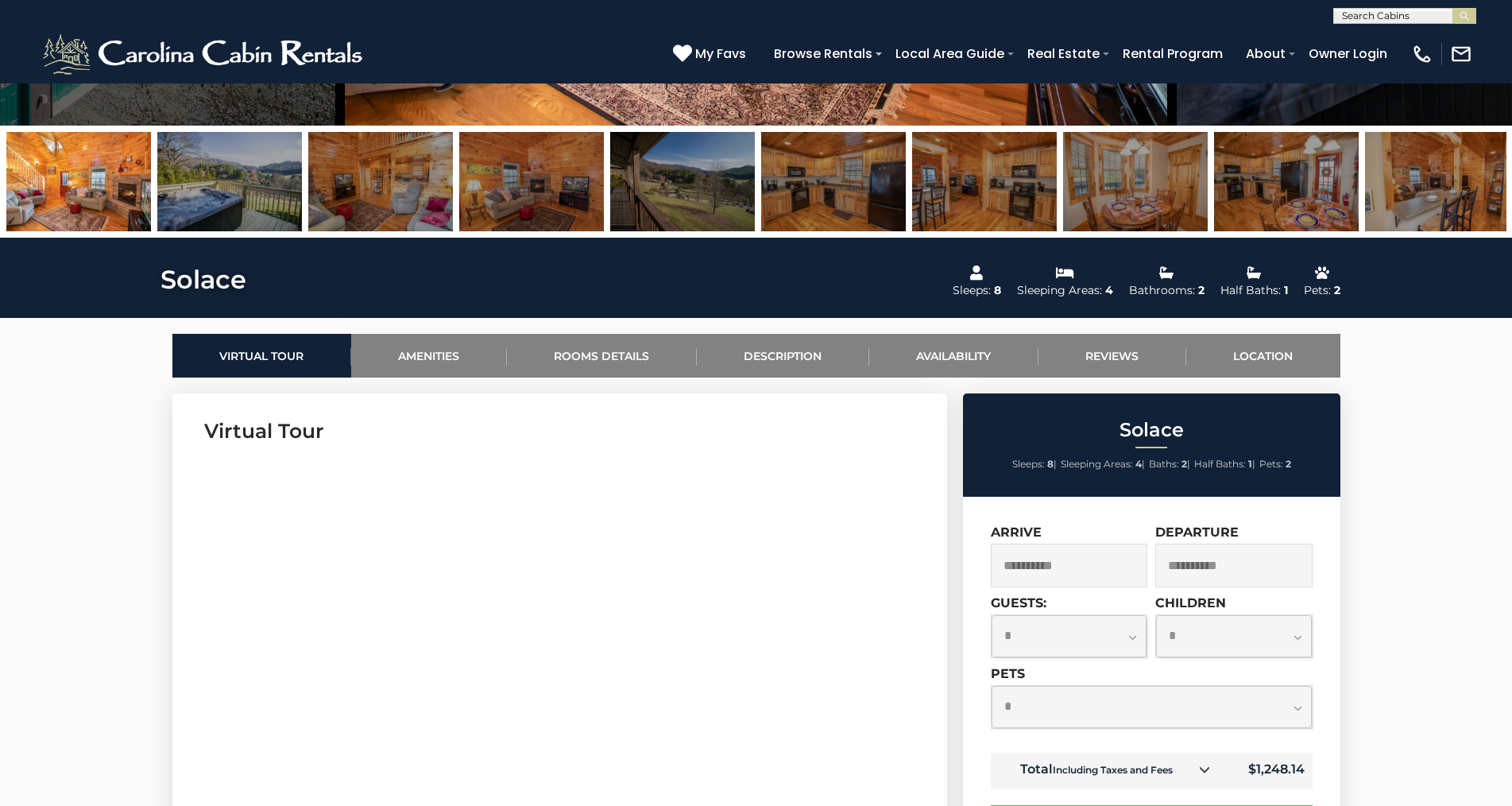
scroll to position [239, 0]
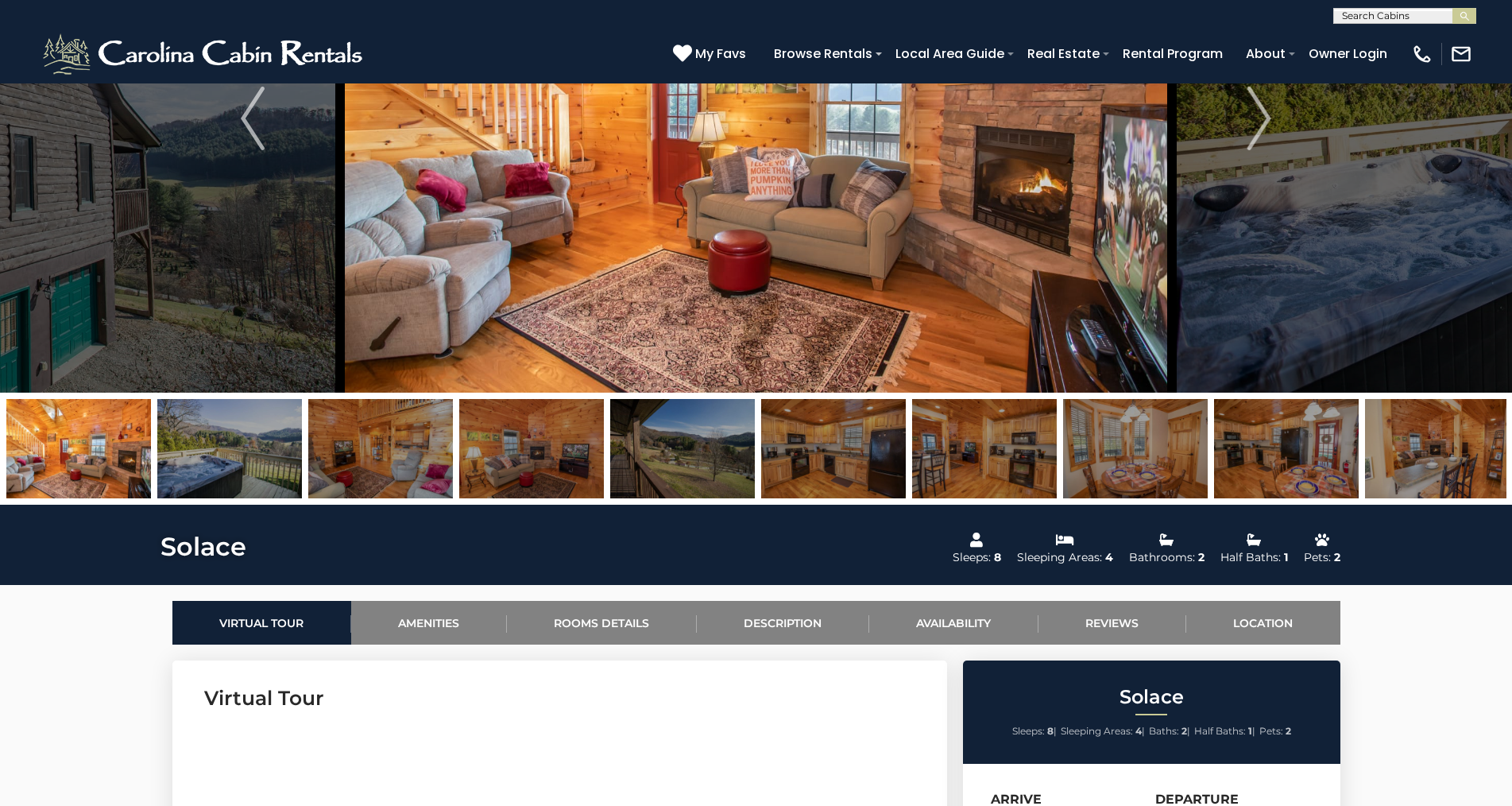
click at [243, 452] on img at bounding box center [229, 449] width 145 height 99
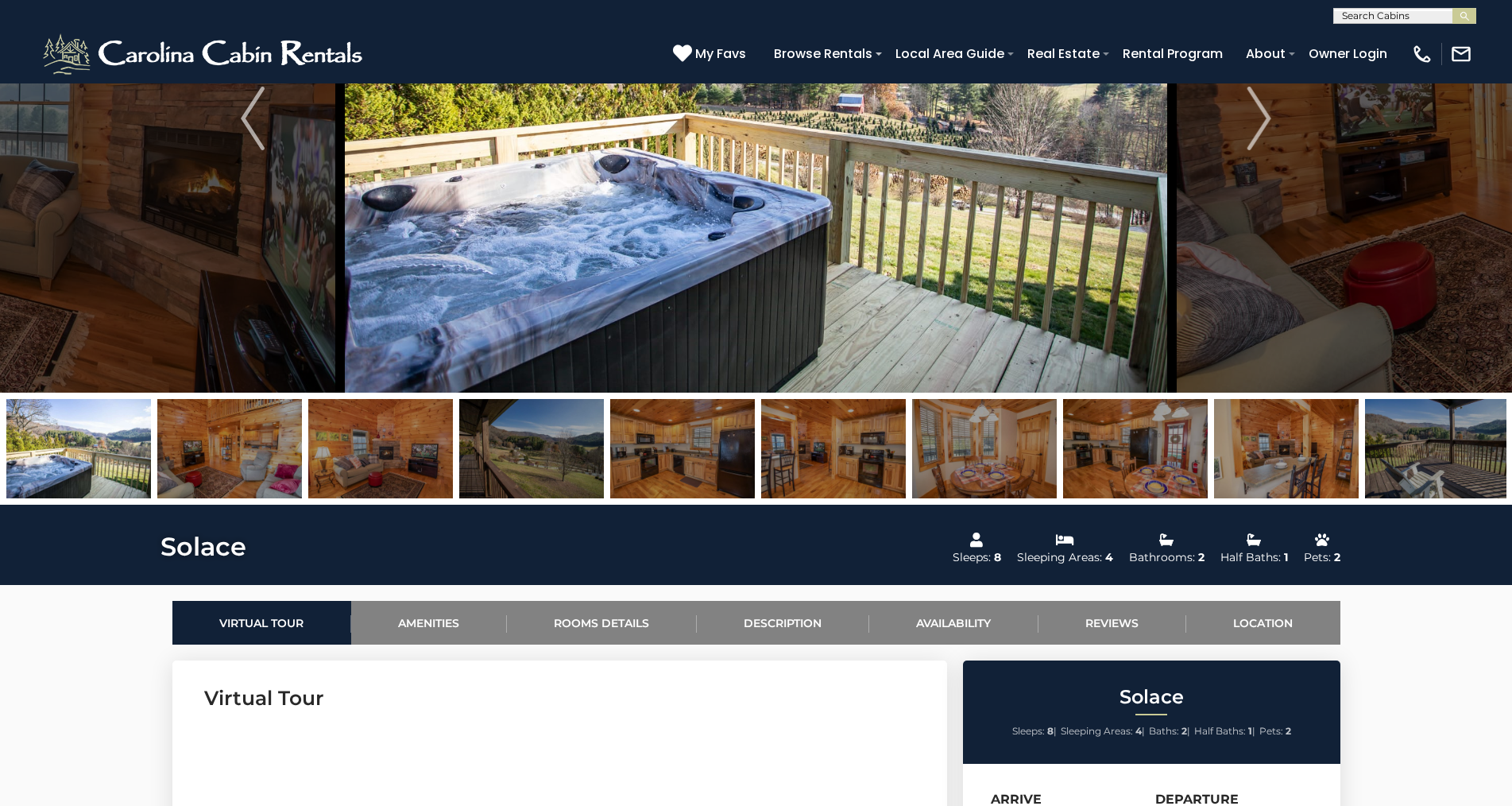
click at [257, 439] on img at bounding box center [229, 449] width 145 height 99
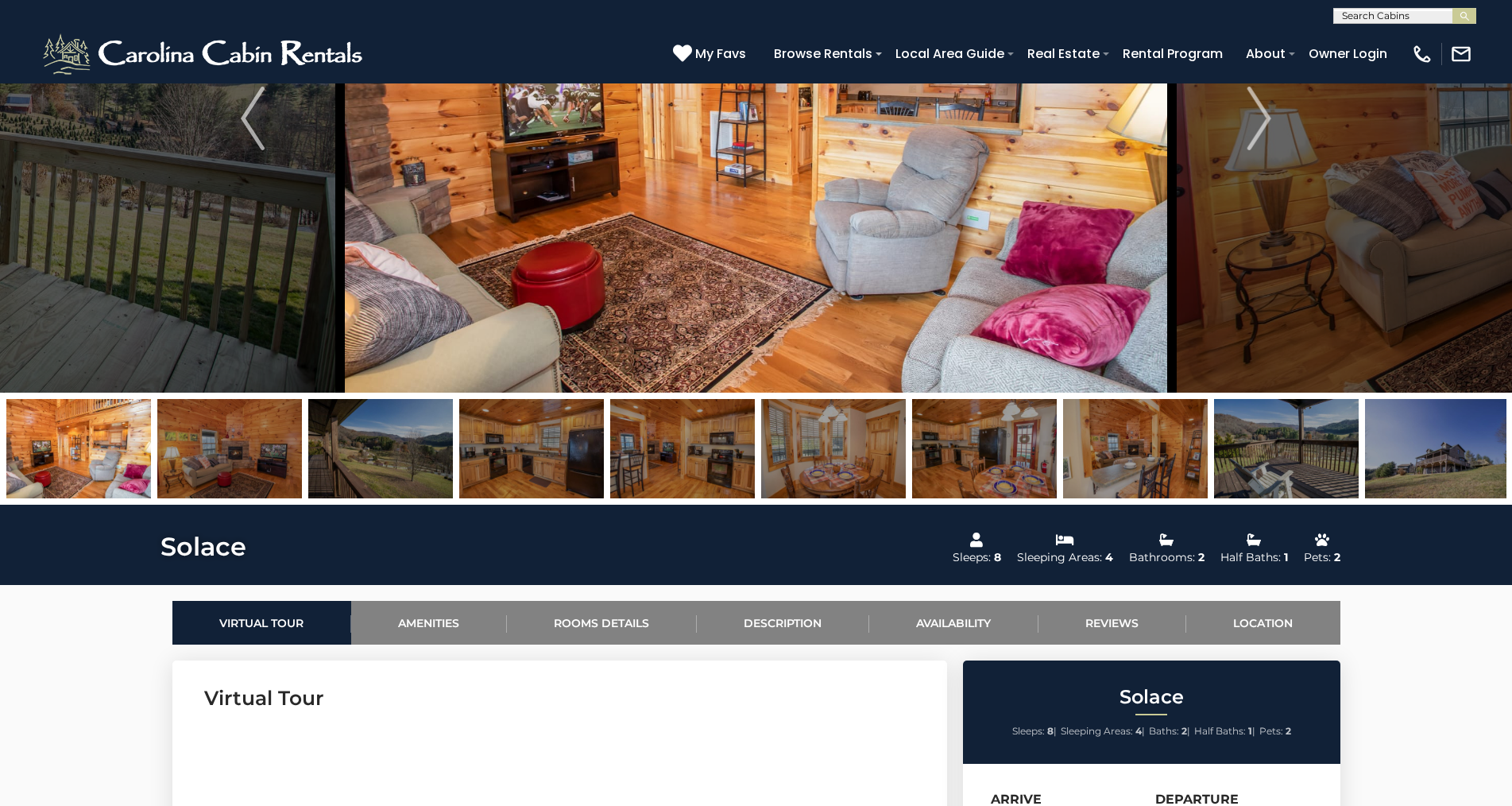
click at [275, 417] on img at bounding box center [229, 449] width 145 height 99
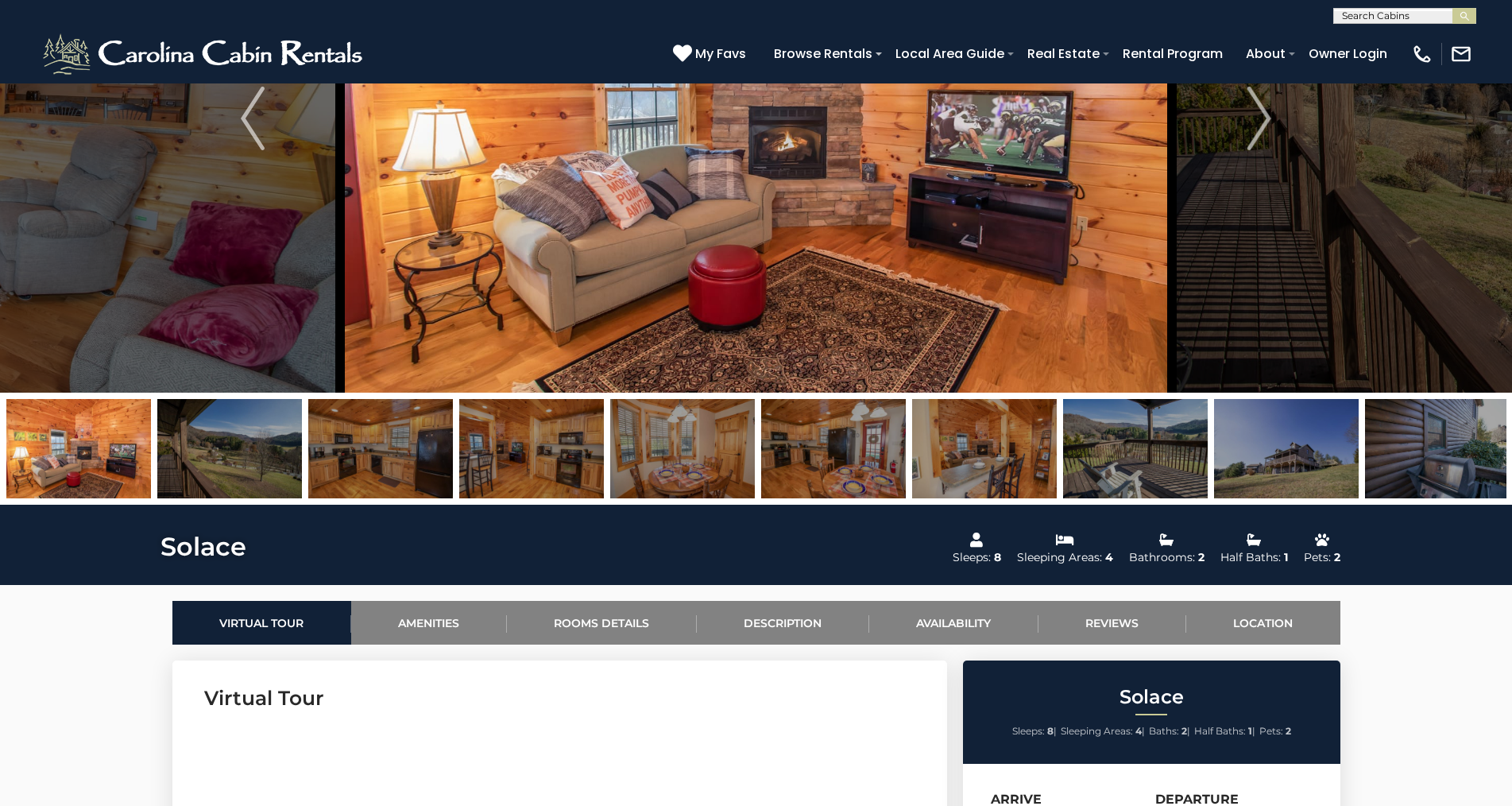
click at [273, 428] on img at bounding box center [229, 449] width 145 height 99
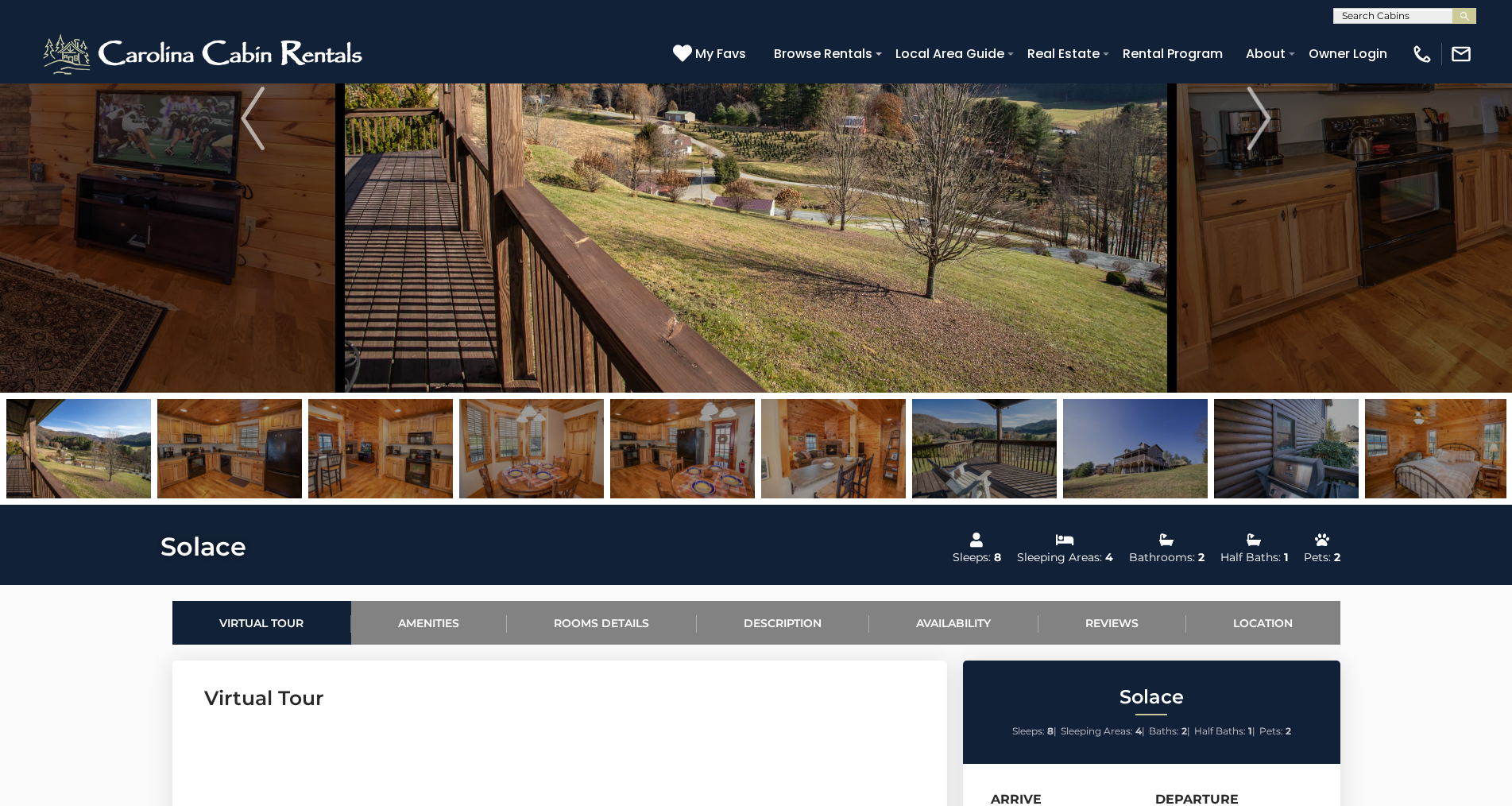
click at [269, 426] on img at bounding box center [229, 449] width 145 height 99
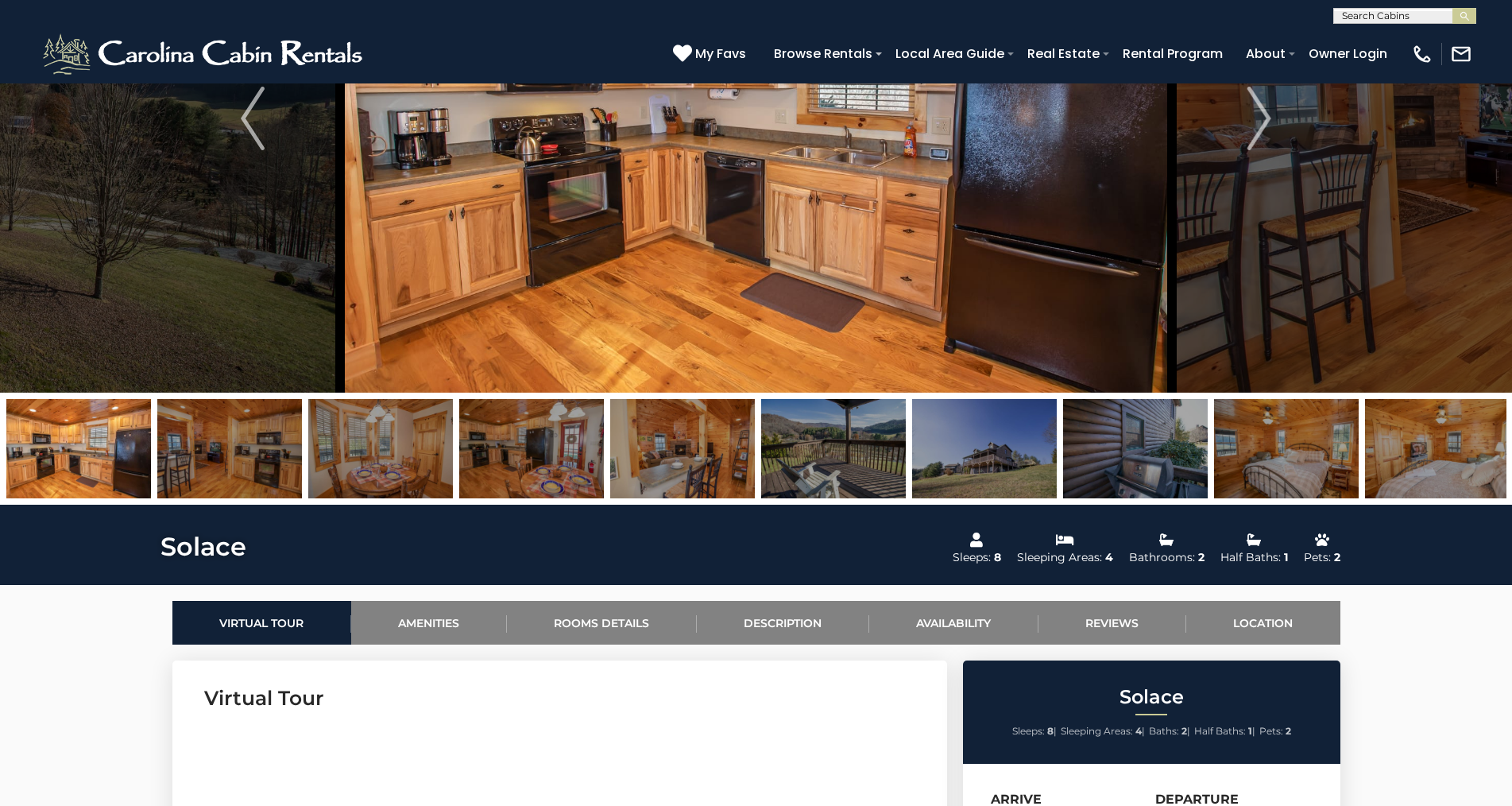
click at [275, 426] on img at bounding box center [229, 449] width 145 height 99
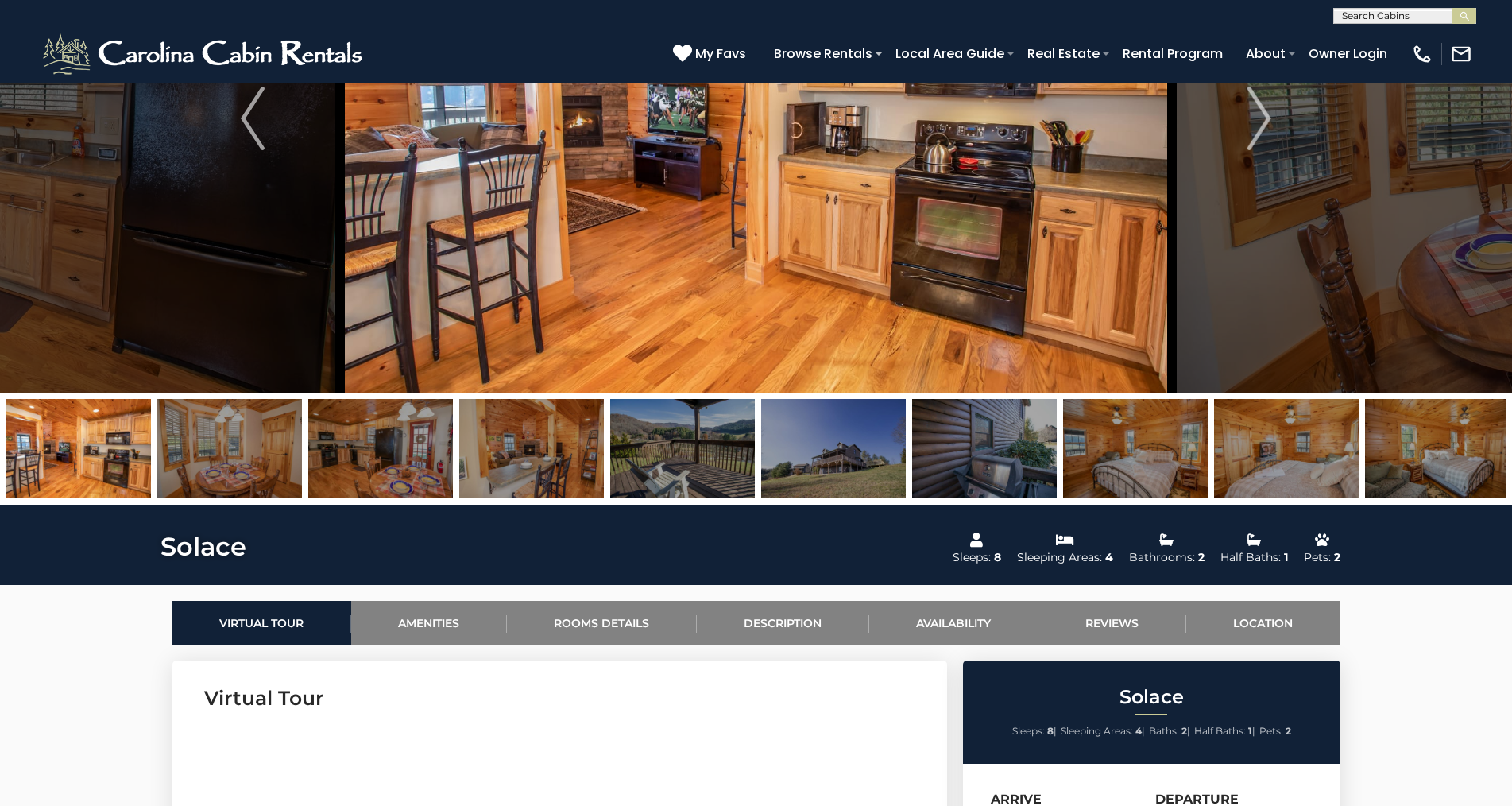
click at [281, 436] on img at bounding box center [229, 449] width 145 height 99
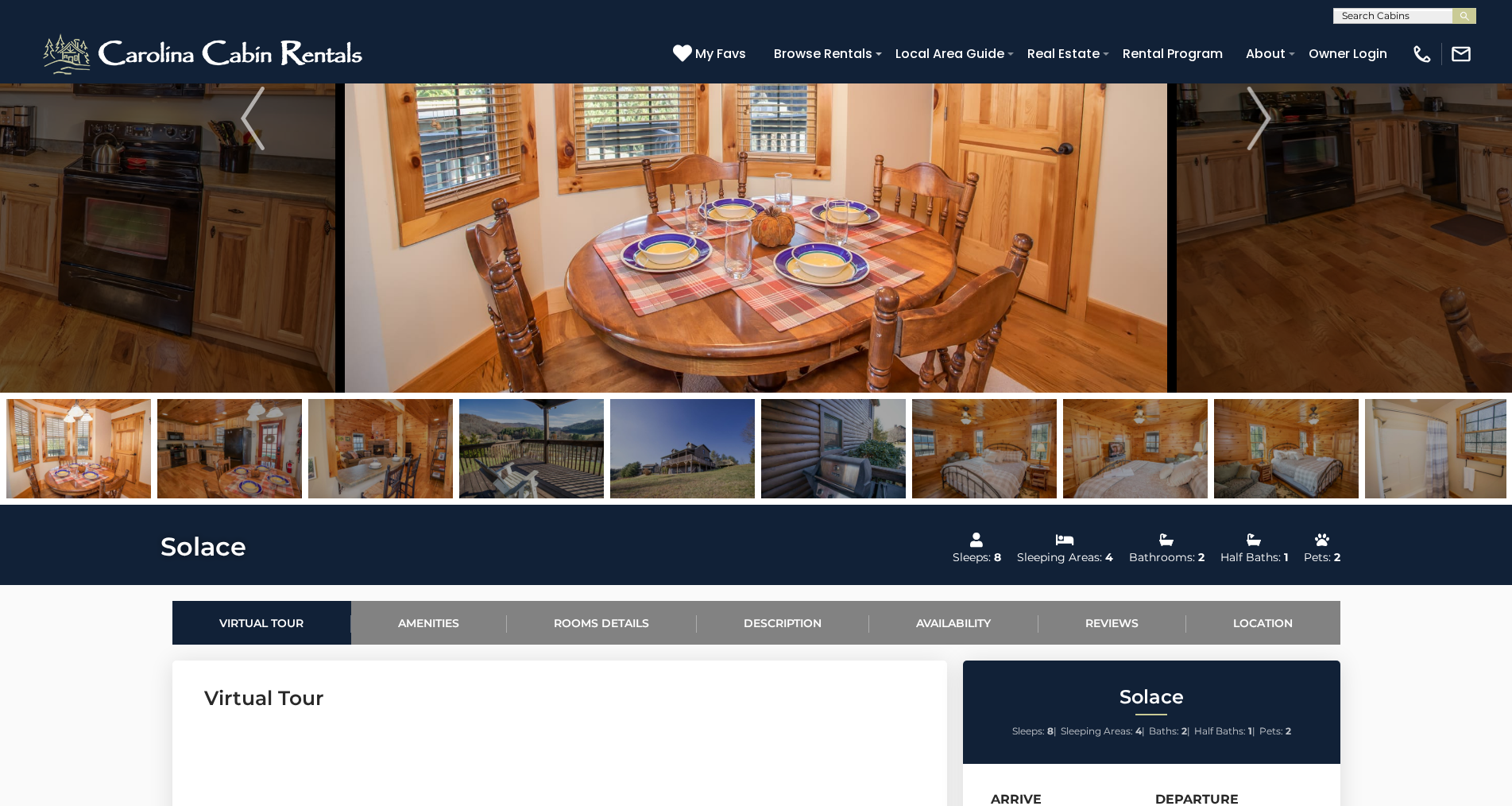
click at [295, 432] on img at bounding box center [229, 449] width 145 height 99
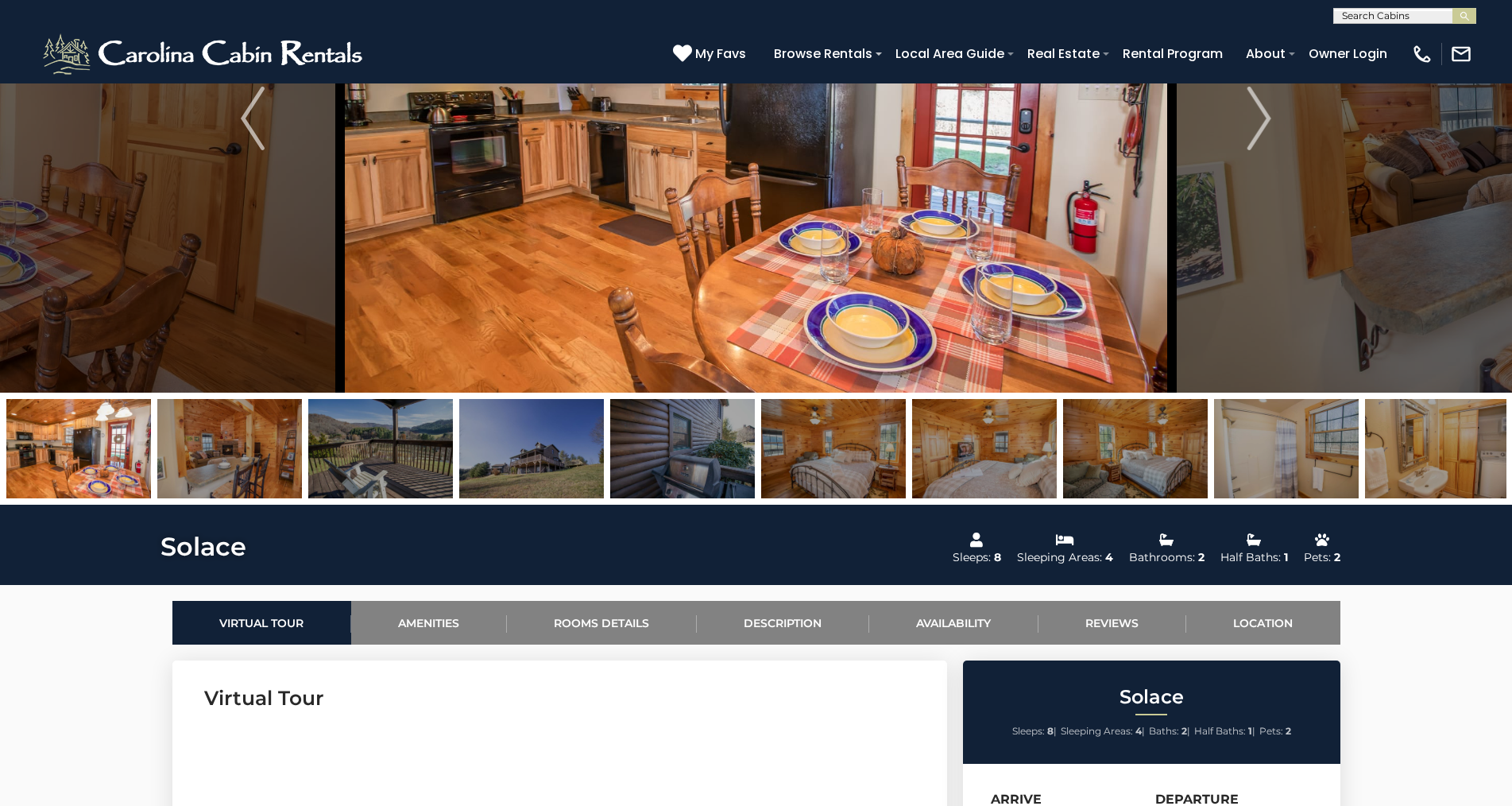
click at [298, 436] on img at bounding box center [229, 449] width 145 height 99
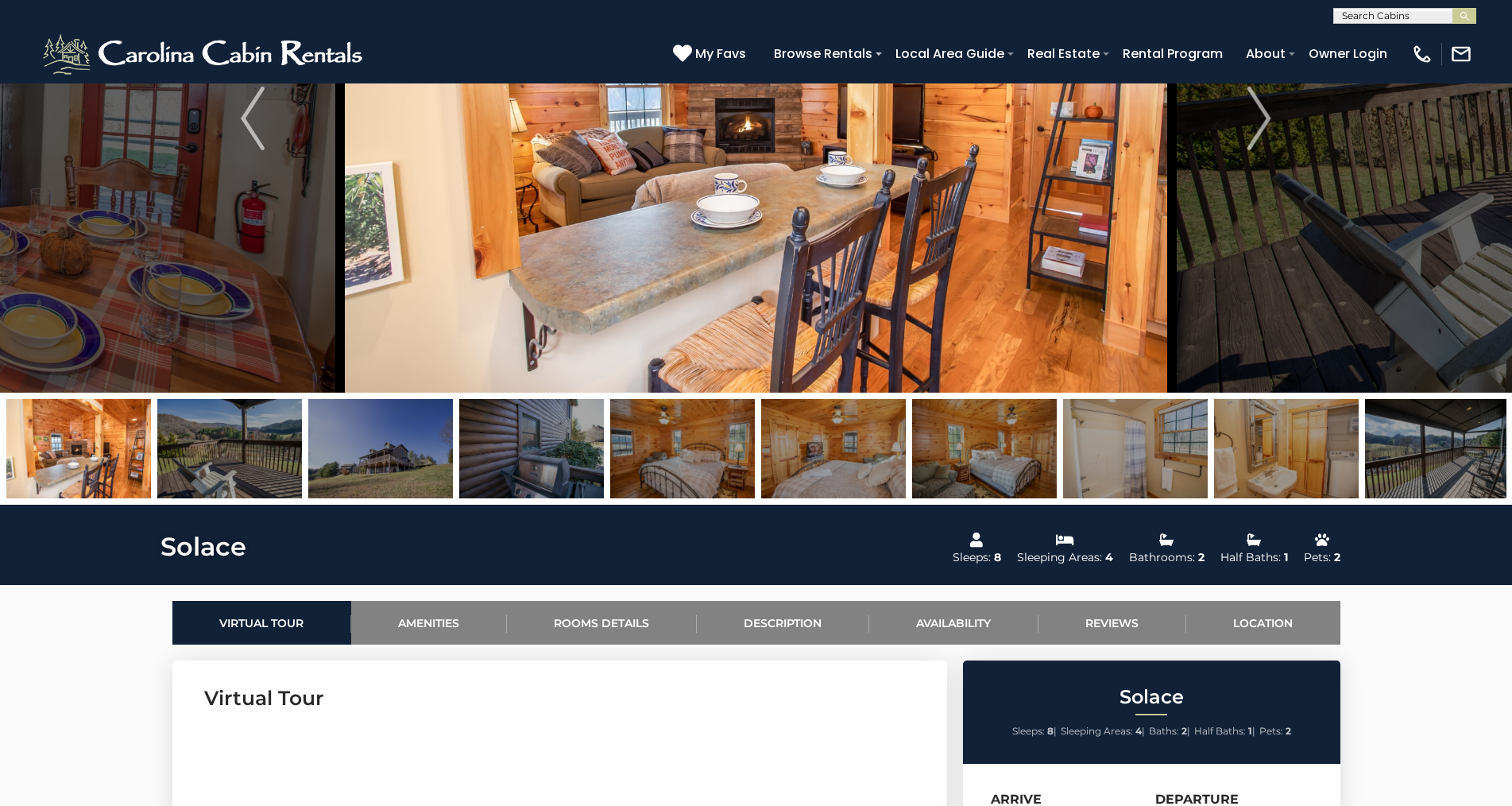
click at [281, 428] on img at bounding box center [229, 449] width 145 height 99
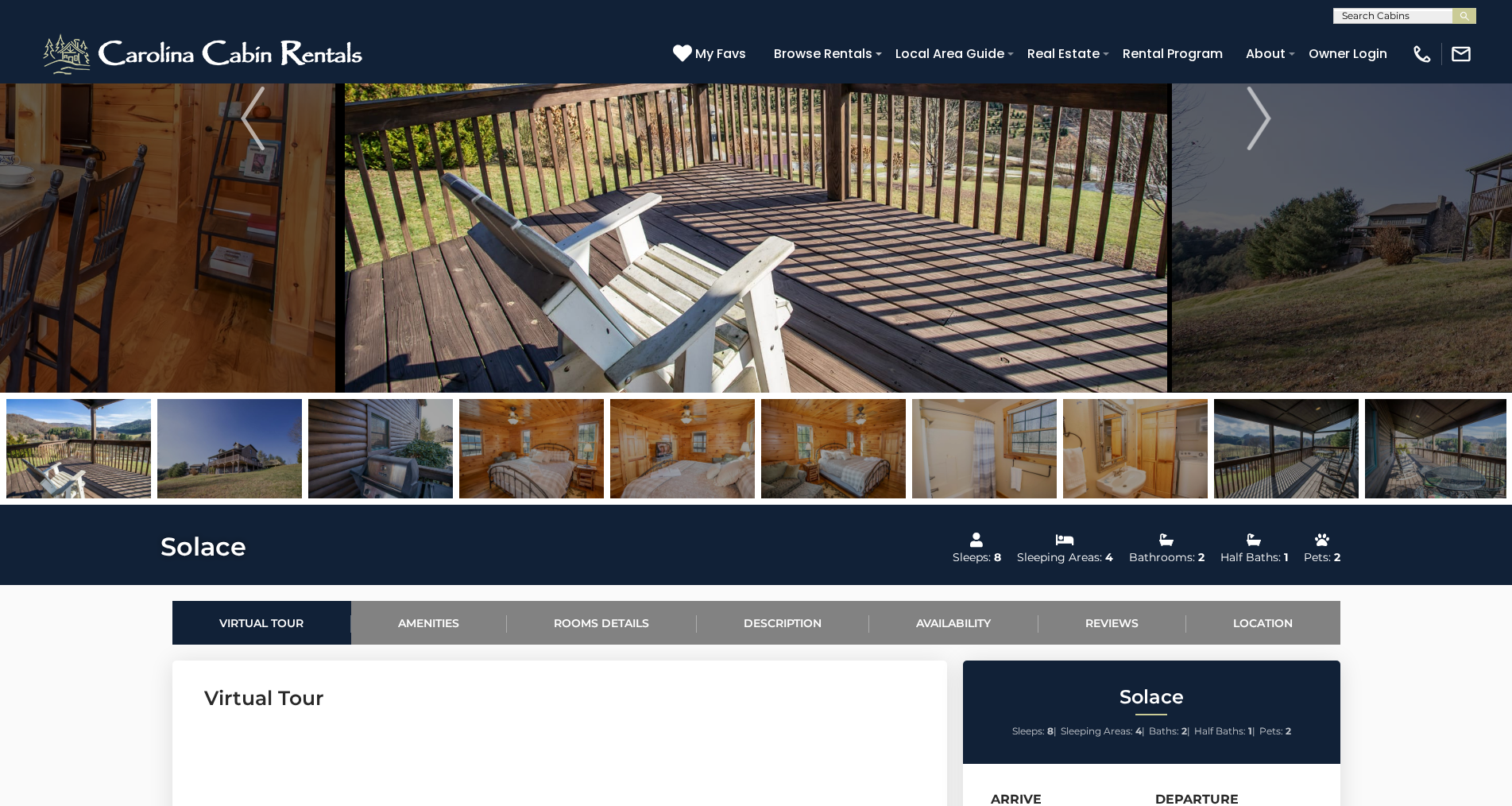
click at [271, 427] on img at bounding box center [229, 449] width 145 height 99
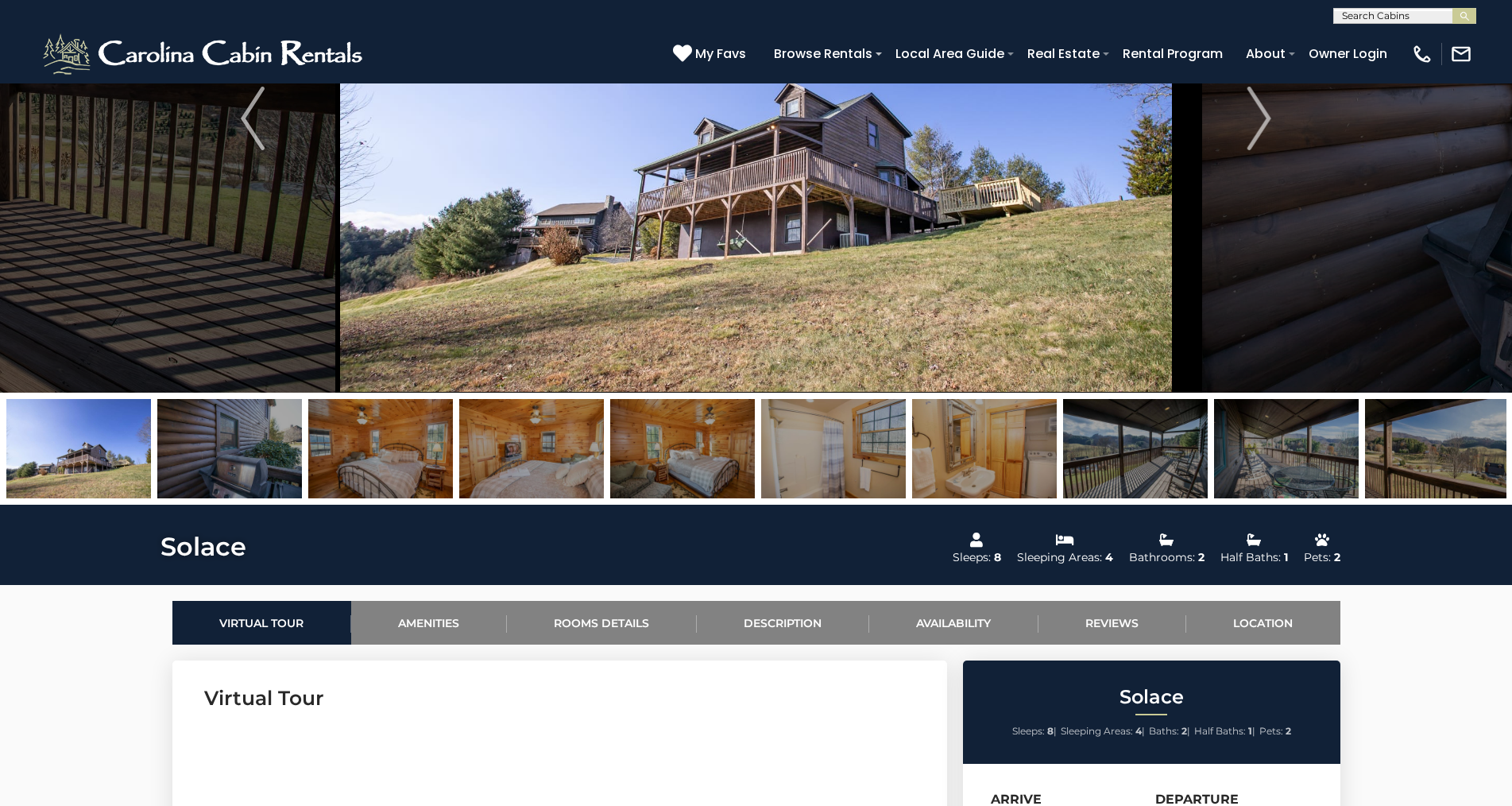
click at [265, 418] on img at bounding box center [229, 449] width 145 height 99
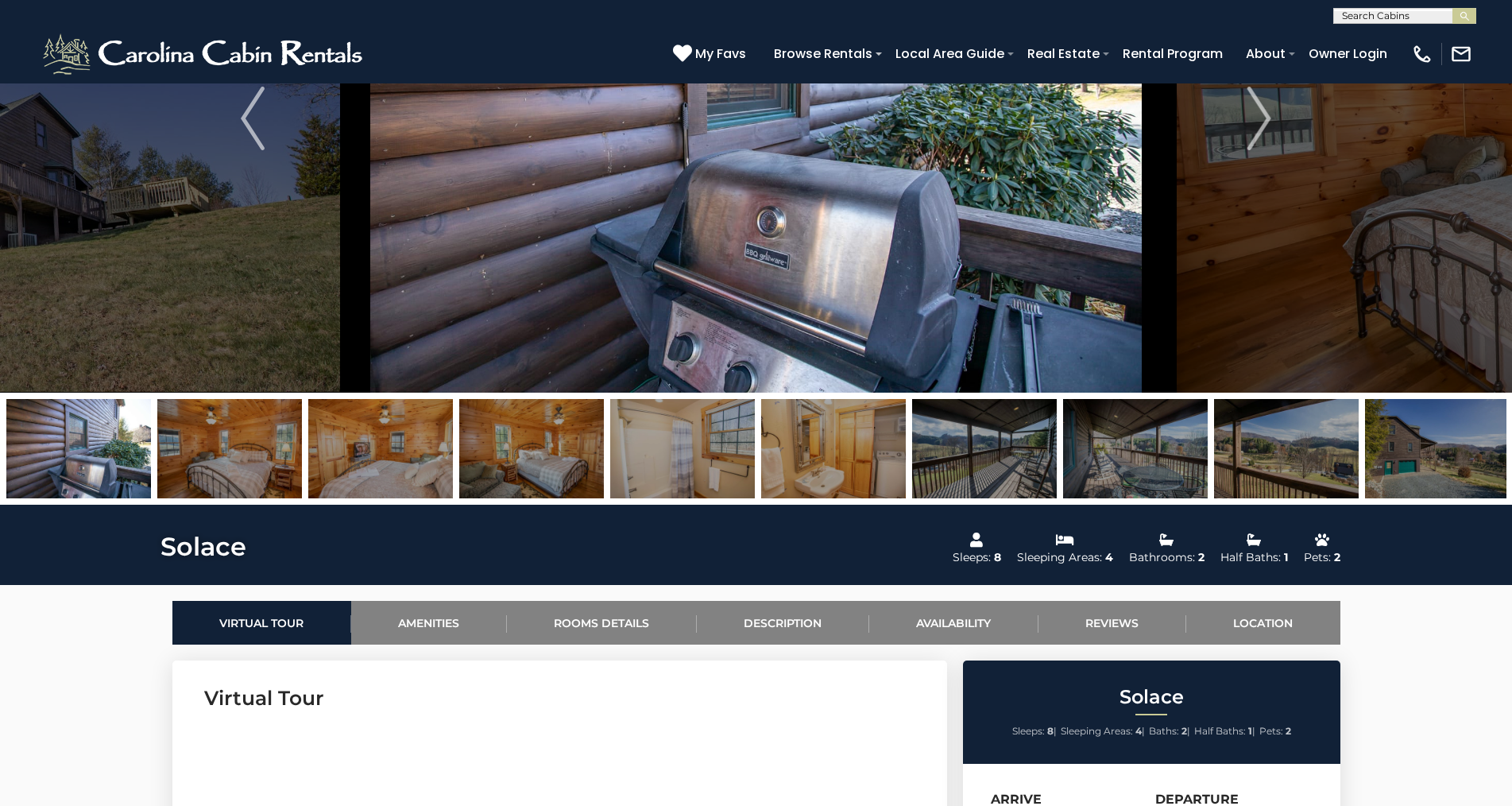
click at [357, 446] on img at bounding box center [380, 449] width 145 height 99
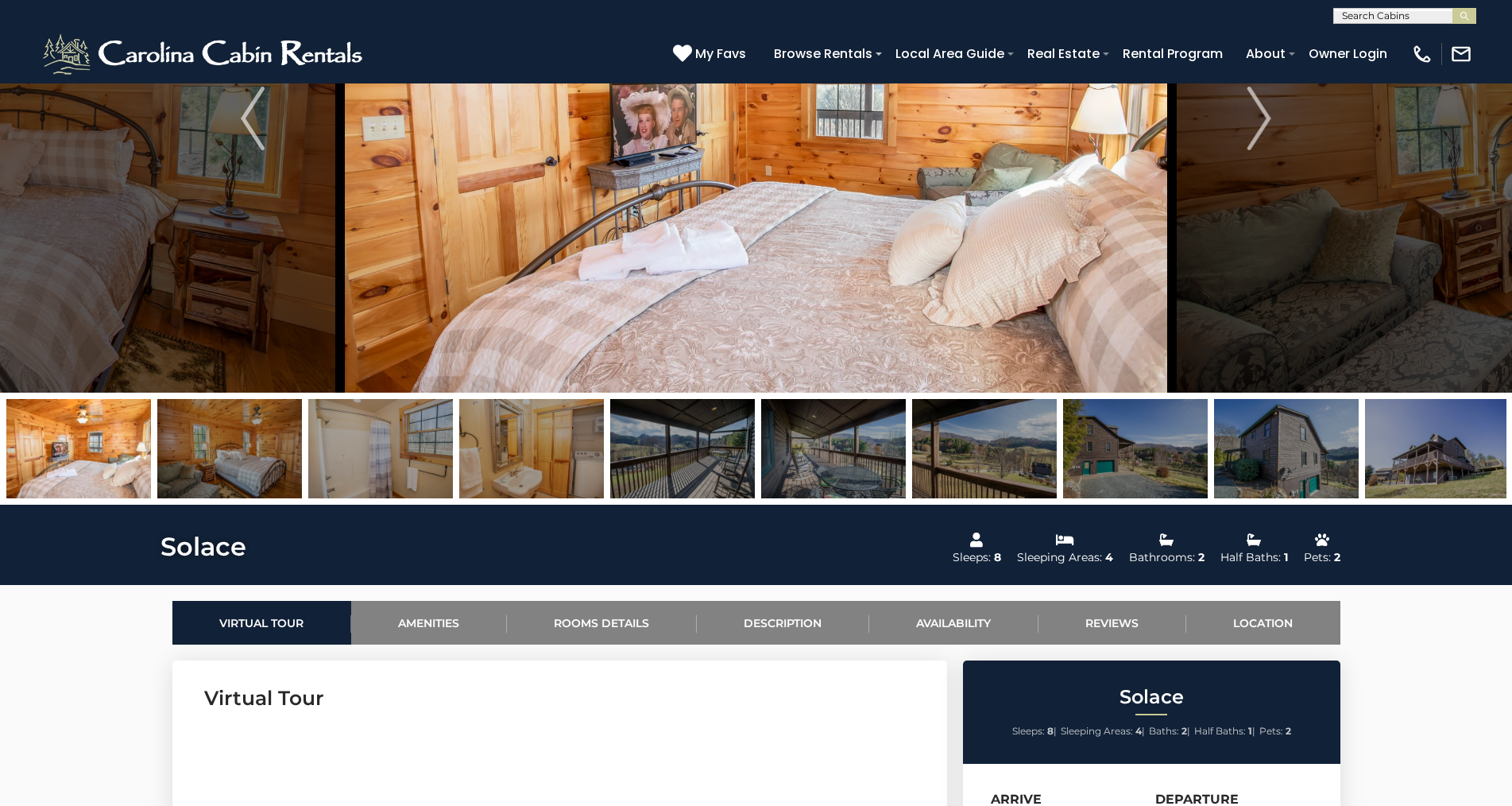
click at [384, 438] on img at bounding box center [380, 449] width 145 height 99
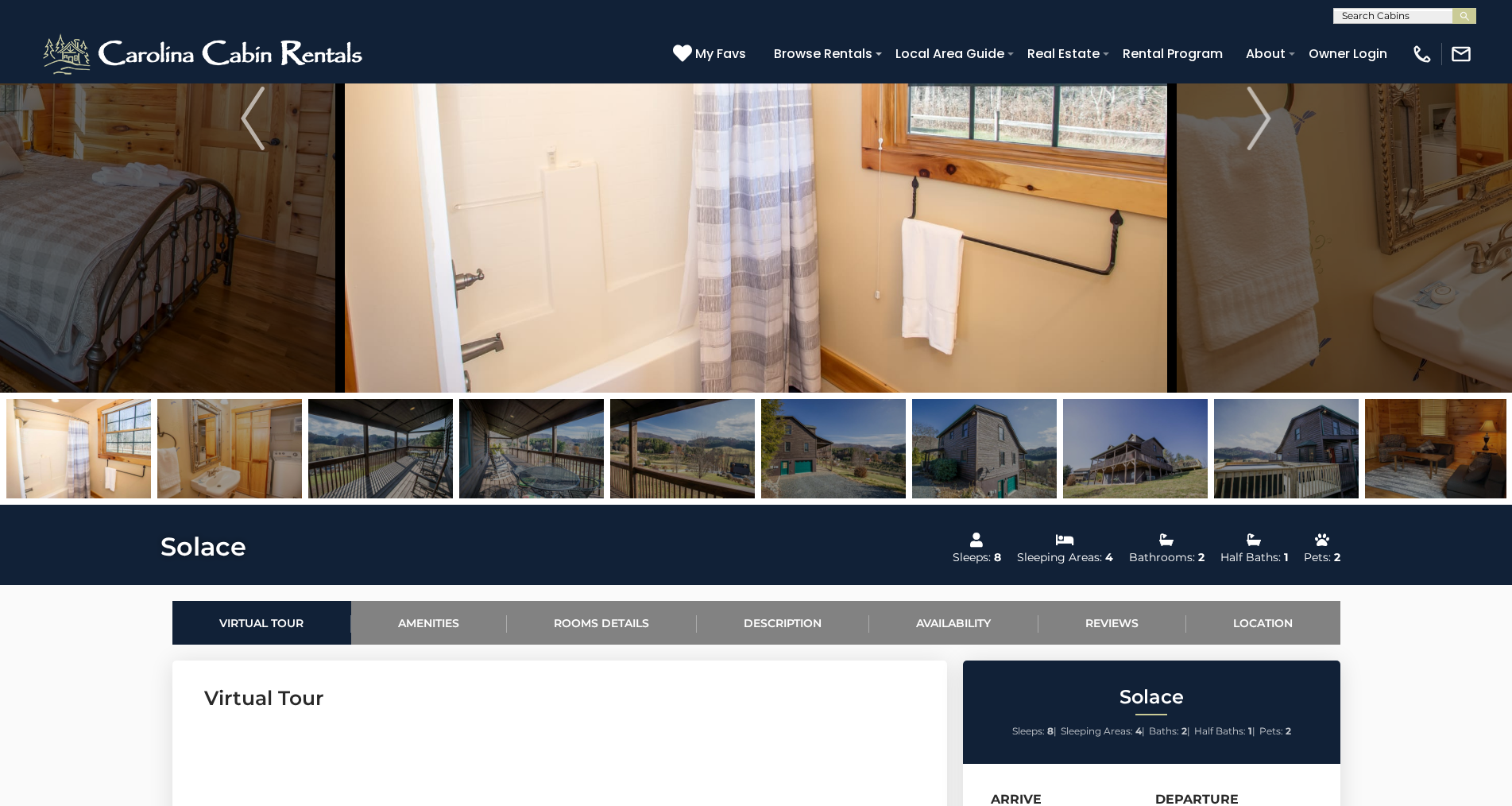
click at [229, 431] on img at bounding box center [229, 449] width 145 height 99
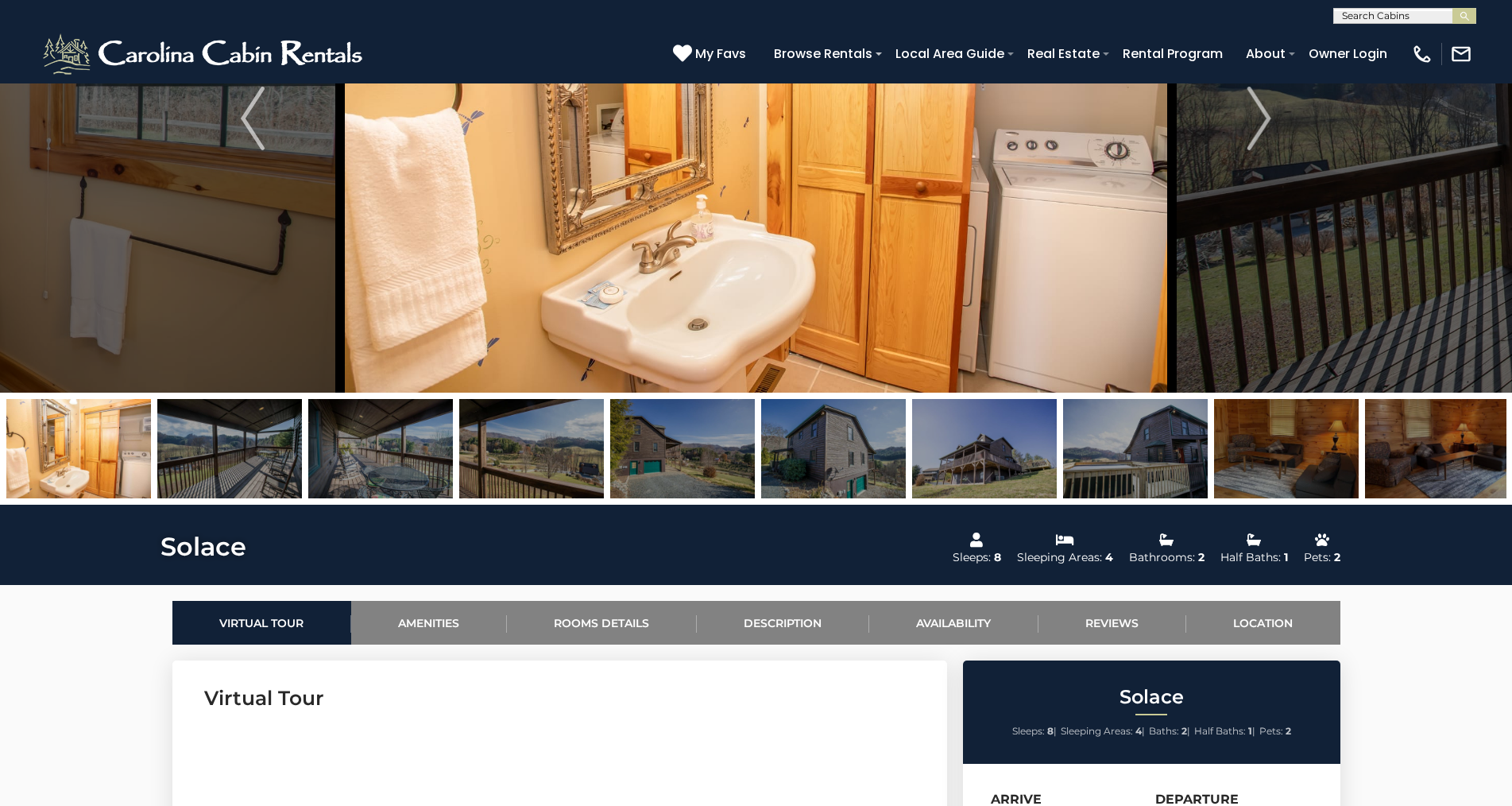
click at [251, 431] on img at bounding box center [229, 449] width 145 height 99
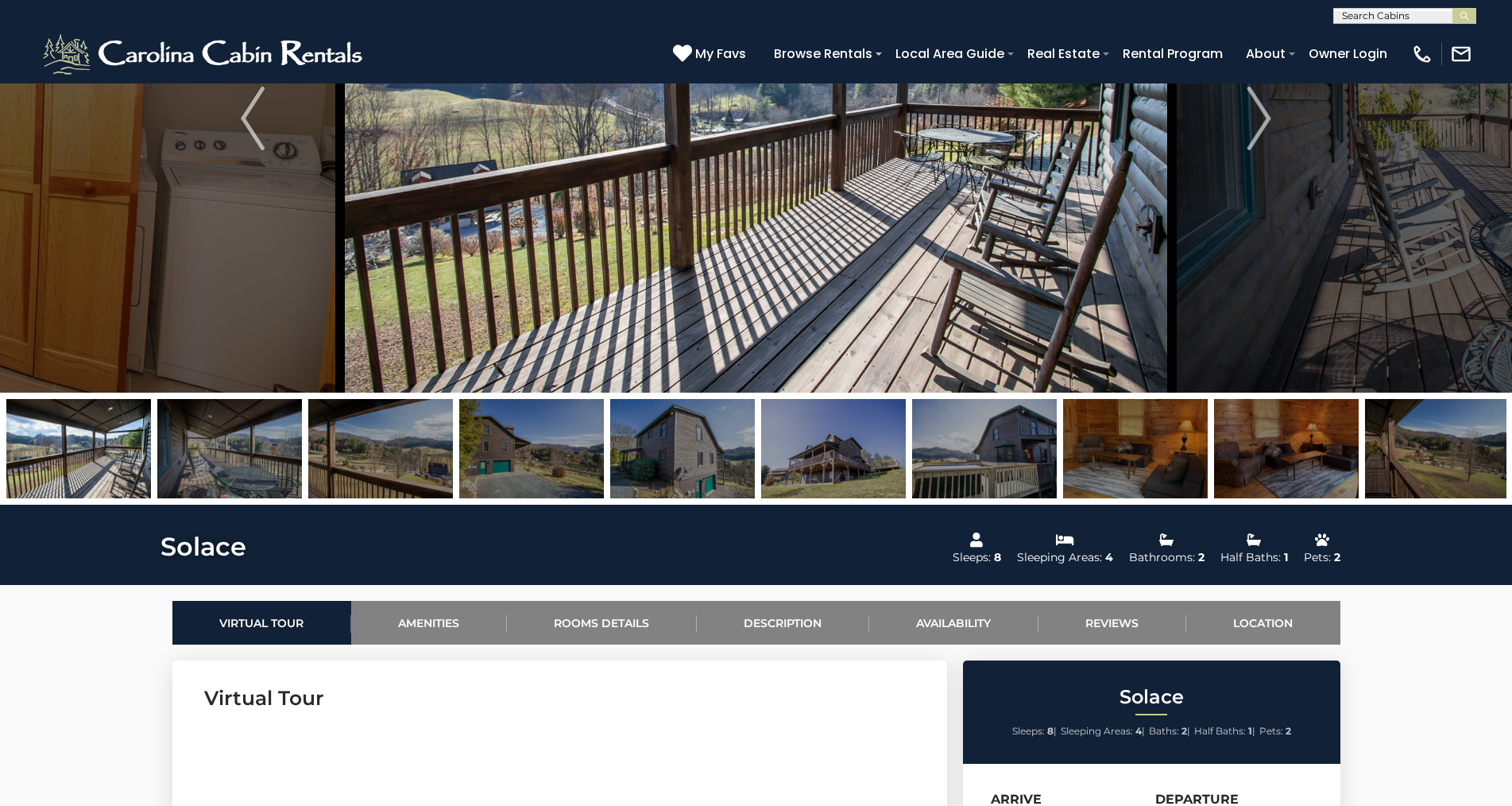
click at [270, 443] on img at bounding box center [229, 449] width 145 height 99
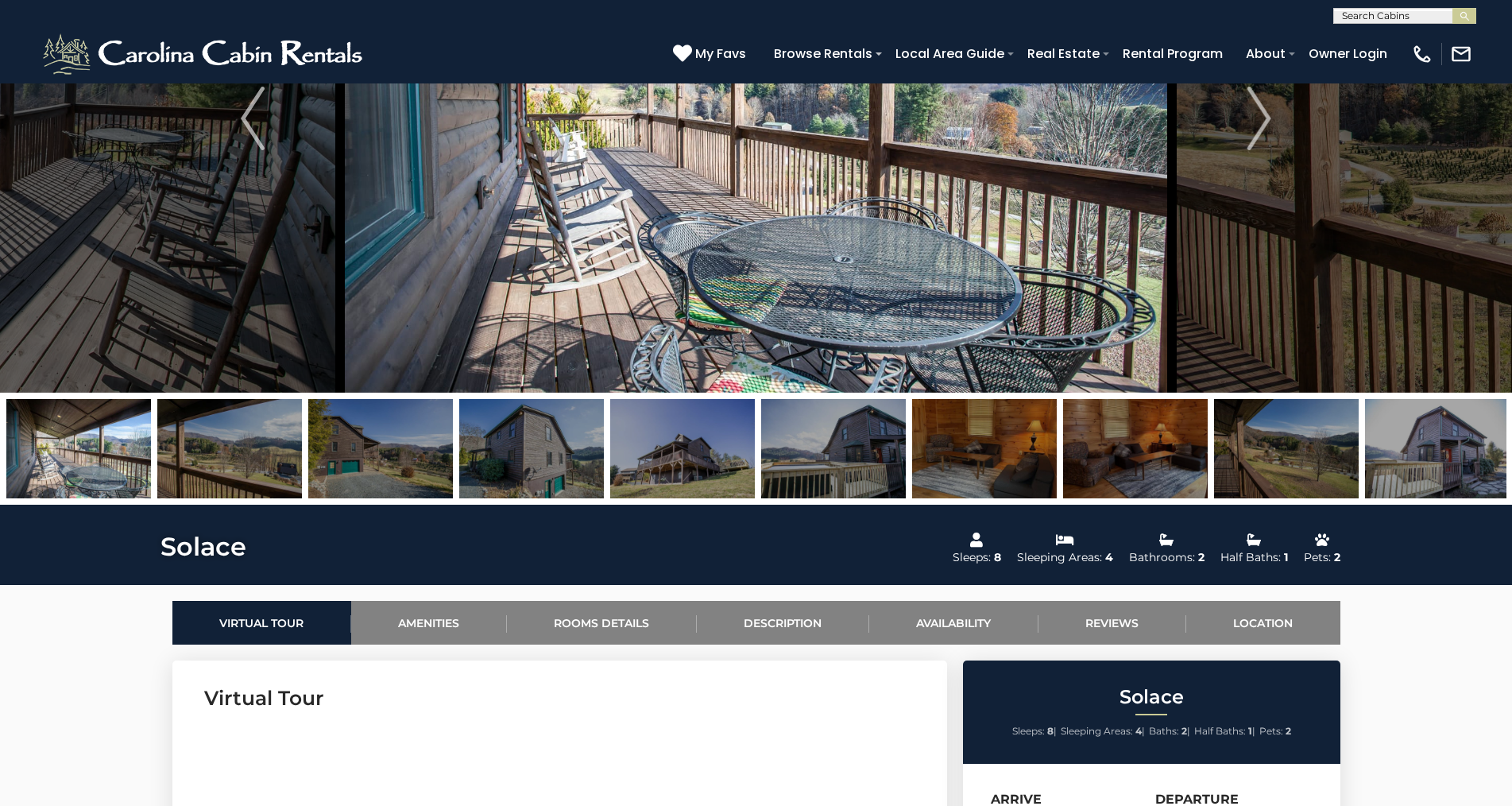
click at [276, 438] on img at bounding box center [229, 449] width 145 height 99
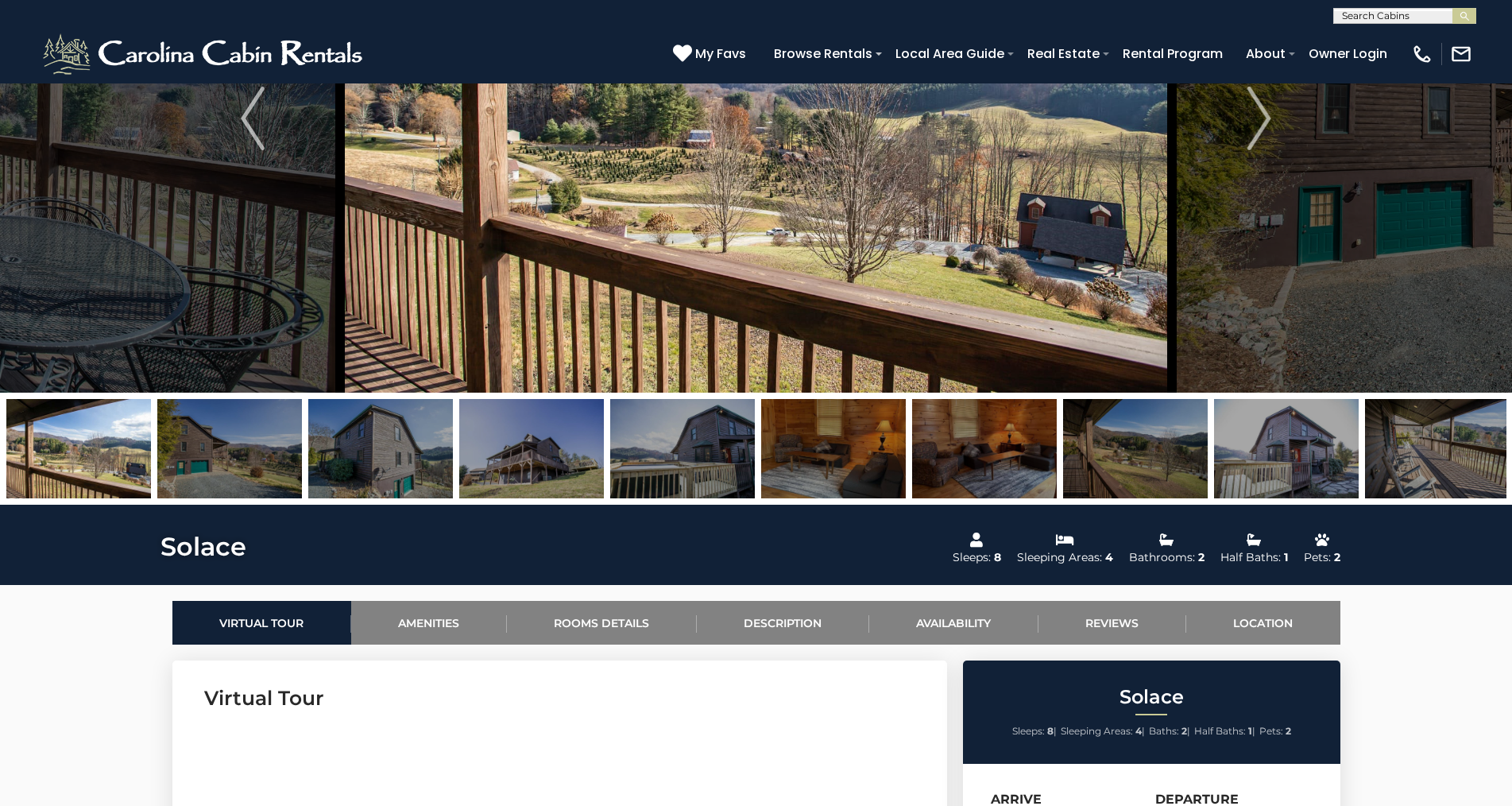
click at [276, 424] on img at bounding box center [229, 449] width 145 height 99
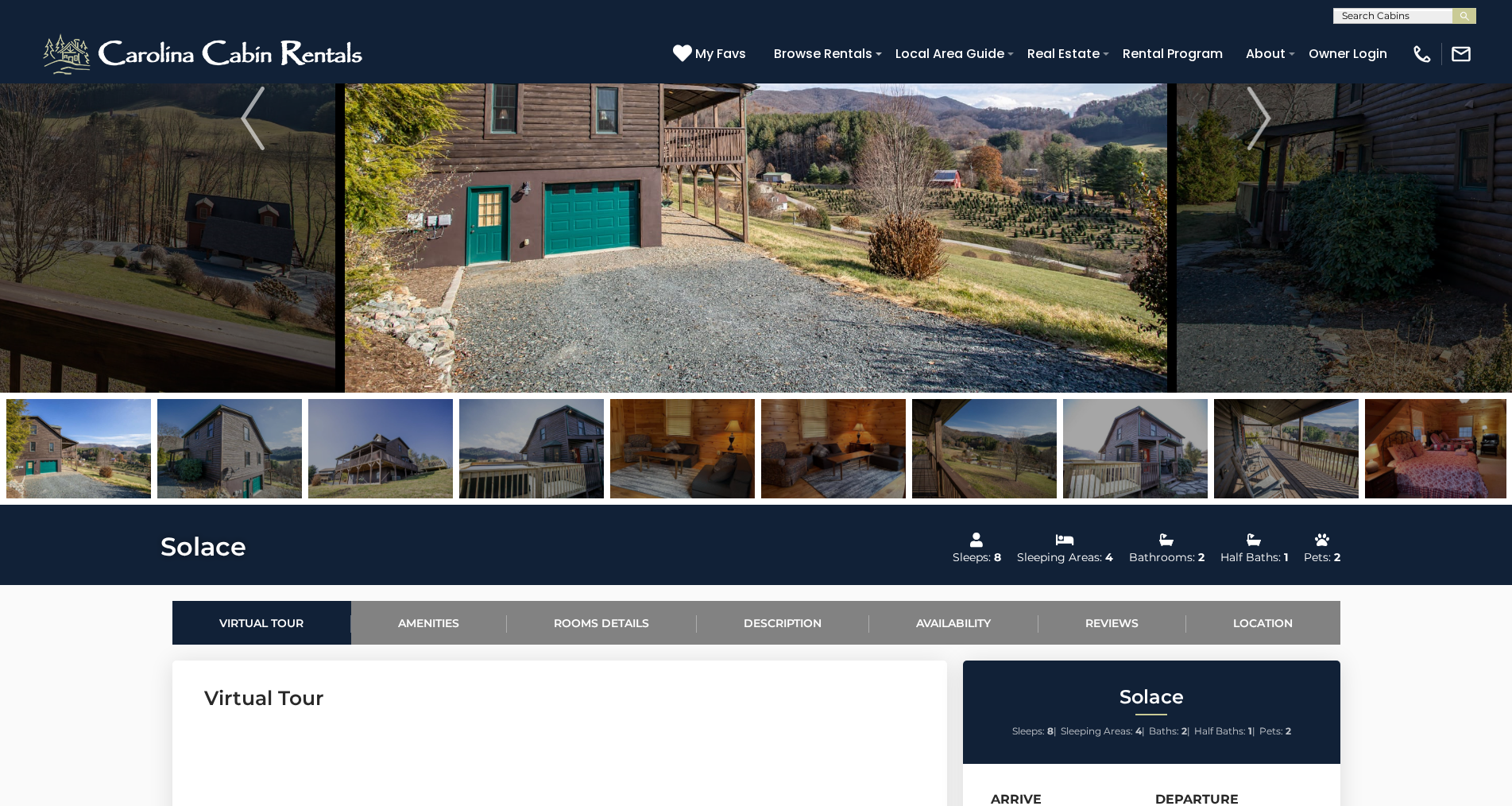
click at [257, 432] on img at bounding box center [229, 449] width 145 height 99
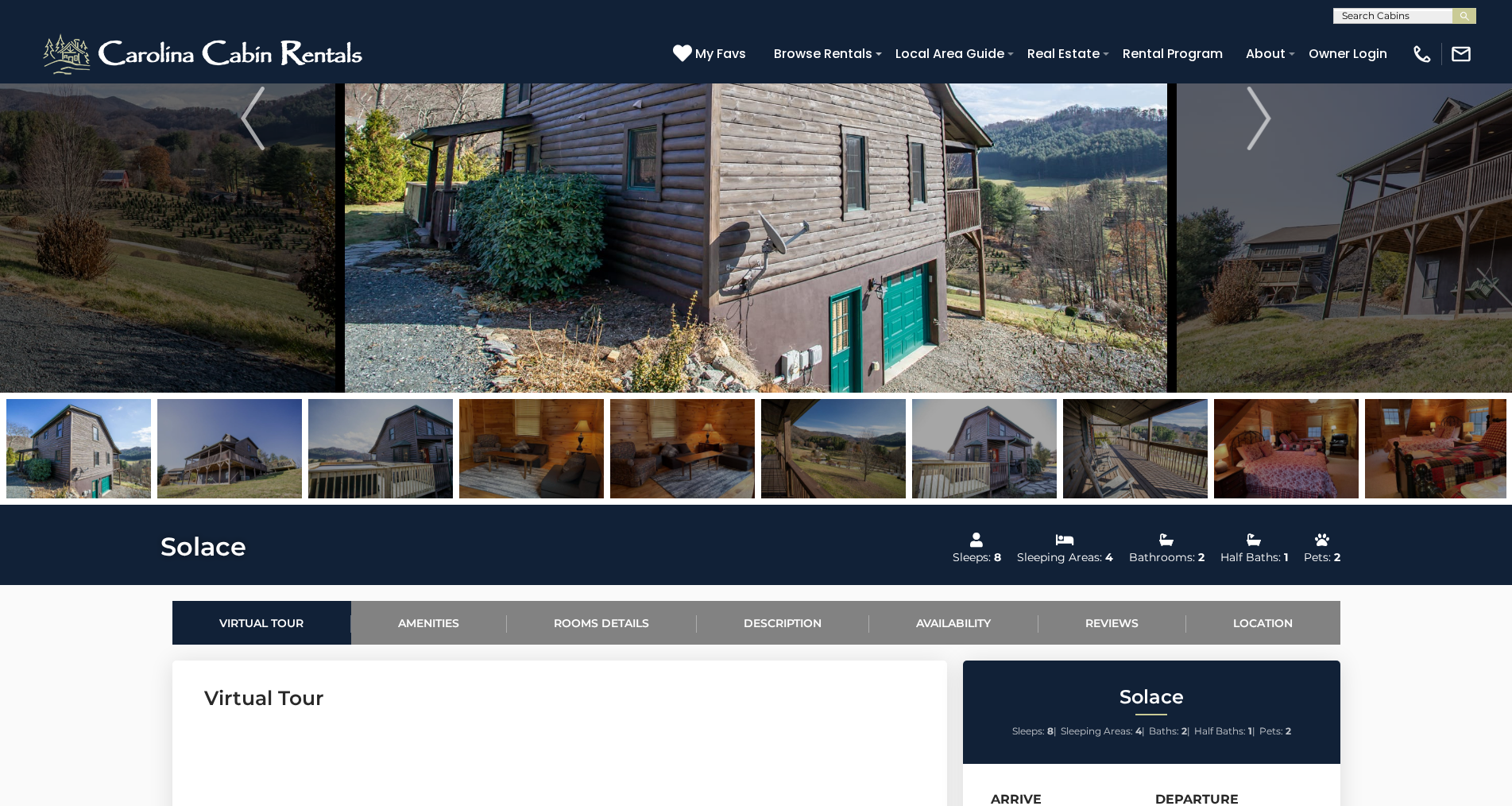
click at [242, 434] on img at bounding box center [229, 449] width 145 height 99
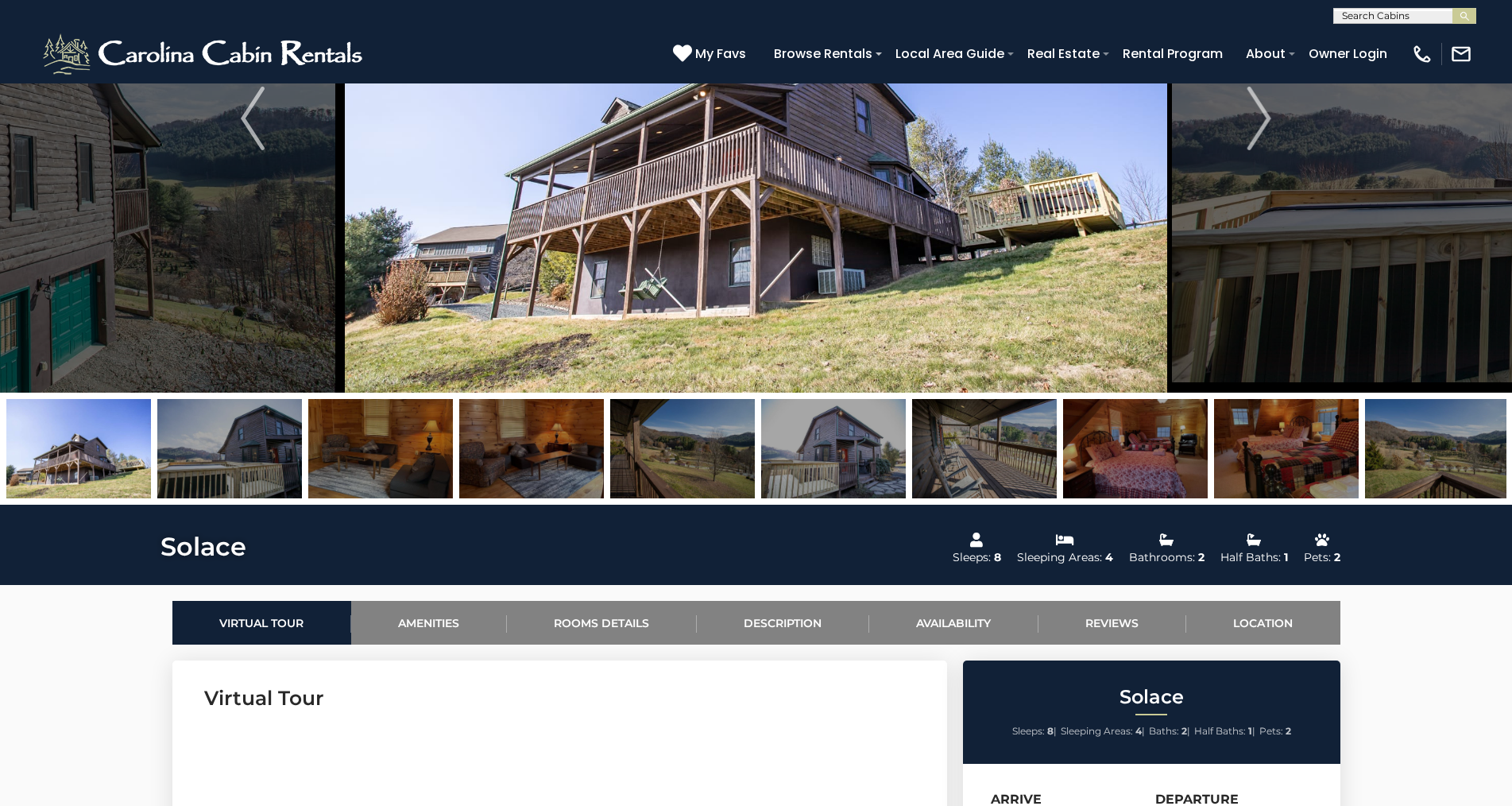
click at [267, 428] on img at bounding box center [229, 449] width 145 height 99
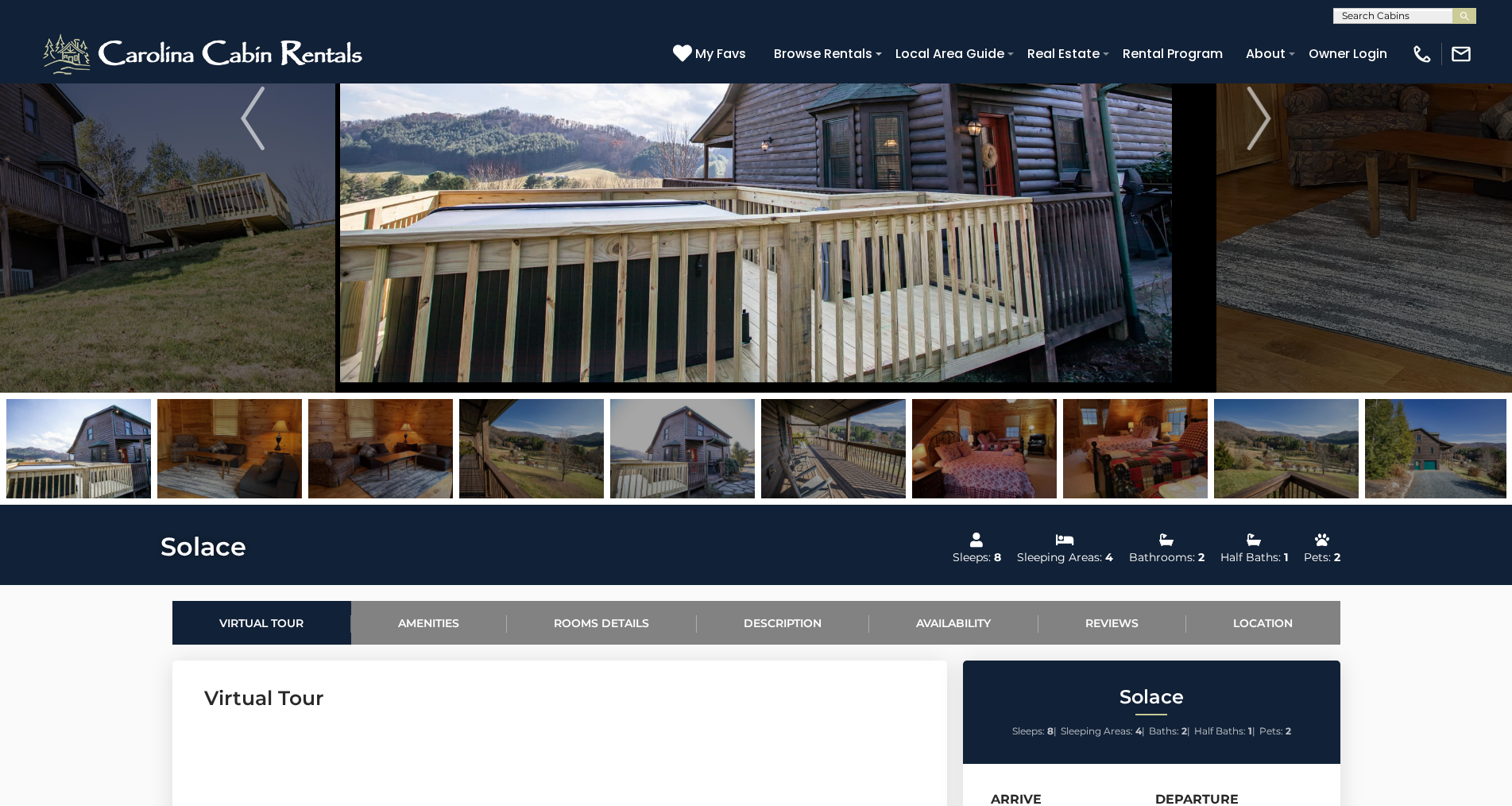
click at [265, 423] on img at bounding box center [229, 449] width 145 height 99
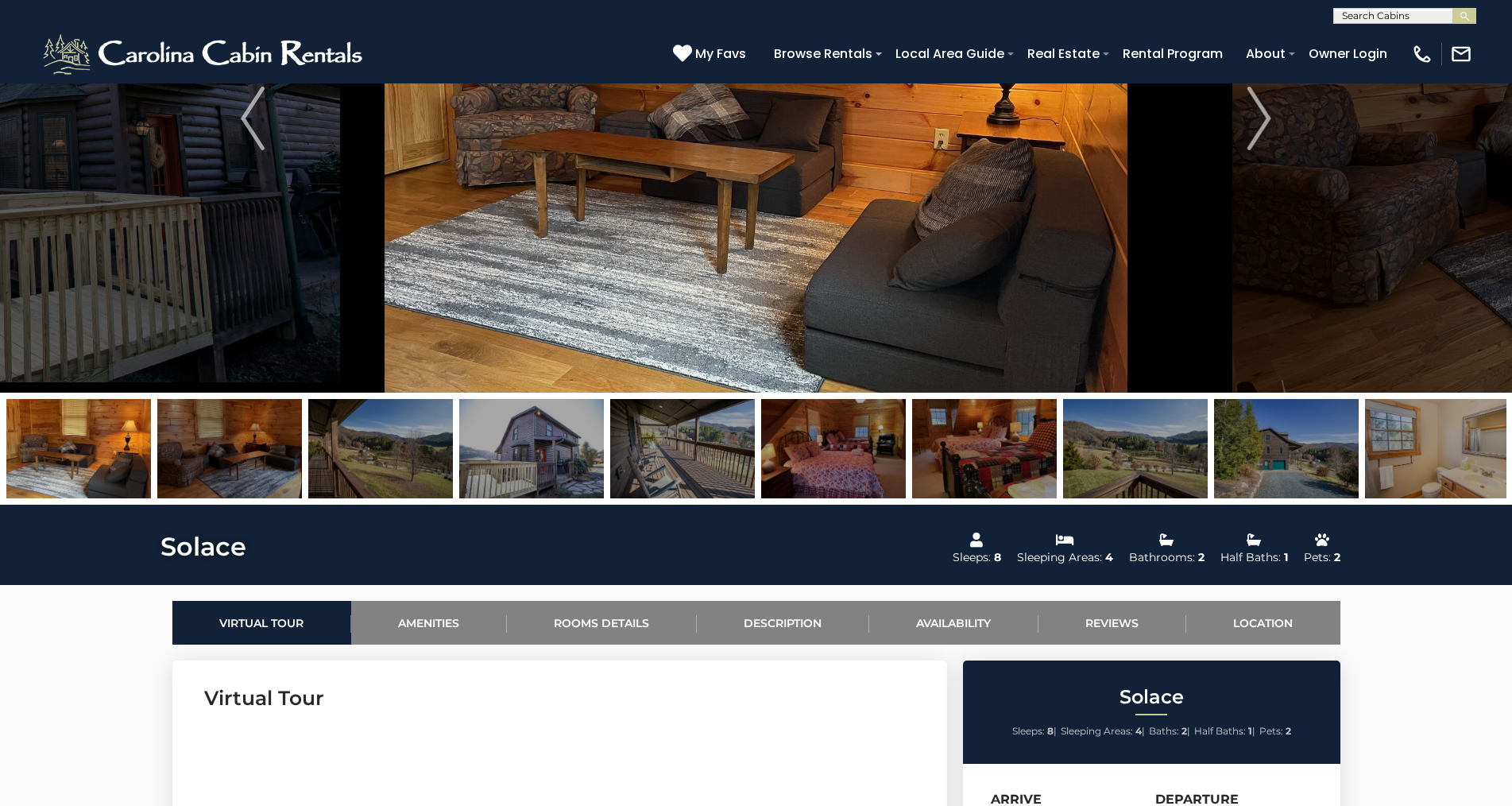
click at [261, 418] on img at bounding box center [229, 449] width 145 height 99
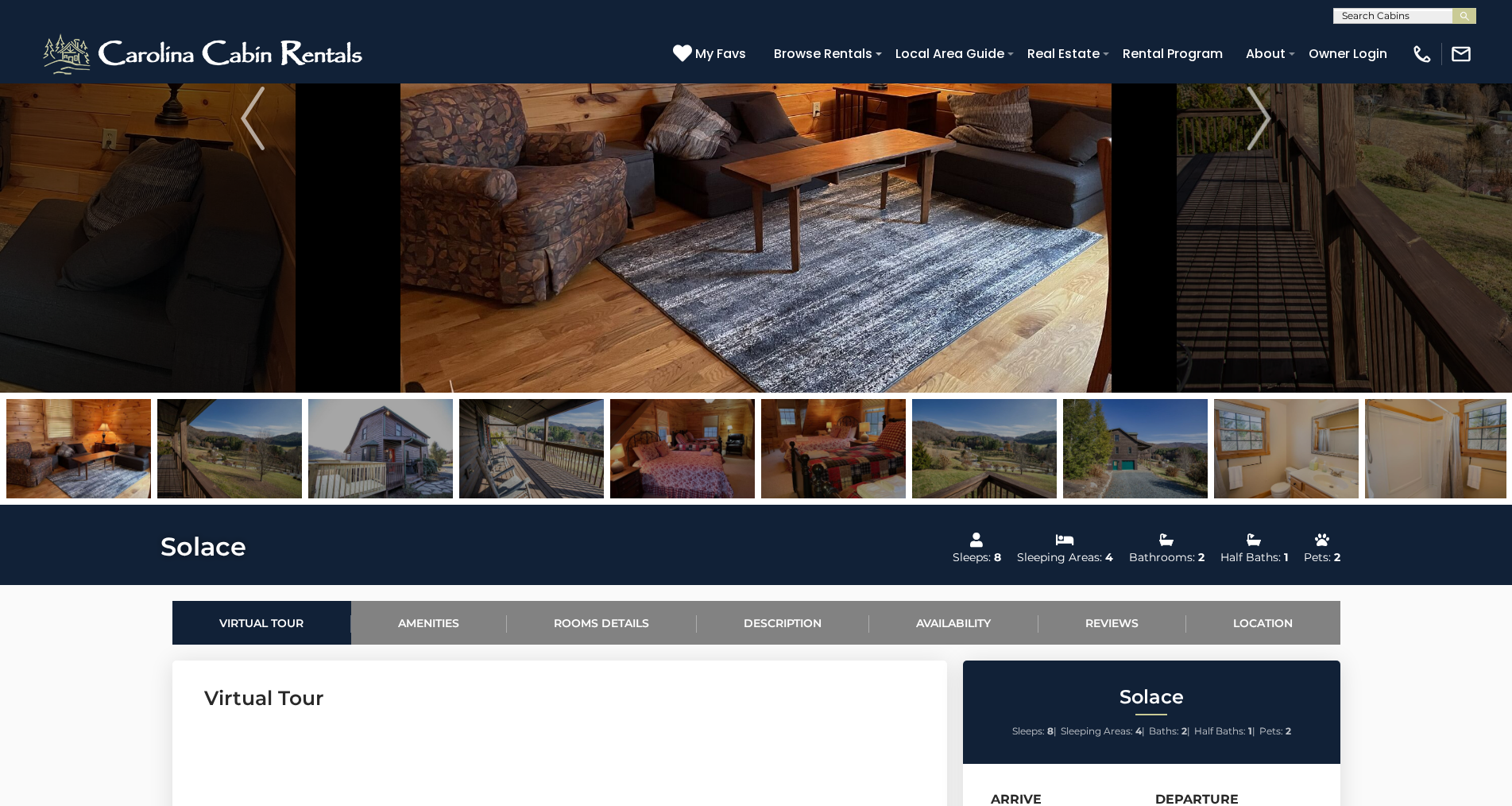
click at [229, 424] on img at bounding box center [229, 449] width 145 height 99
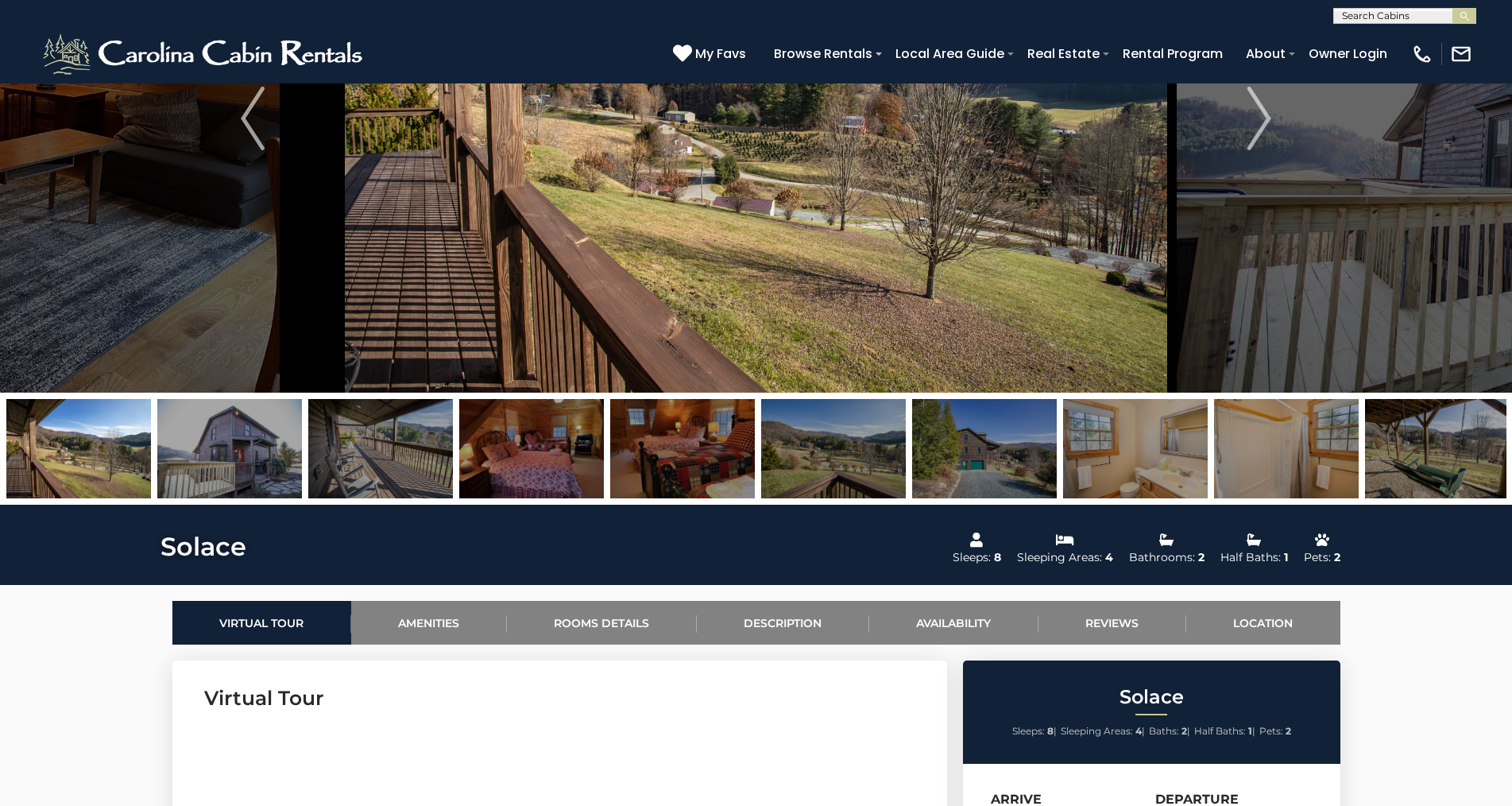
click at [268, 424] on img at bounding box center [229, 449] width 145 height 99
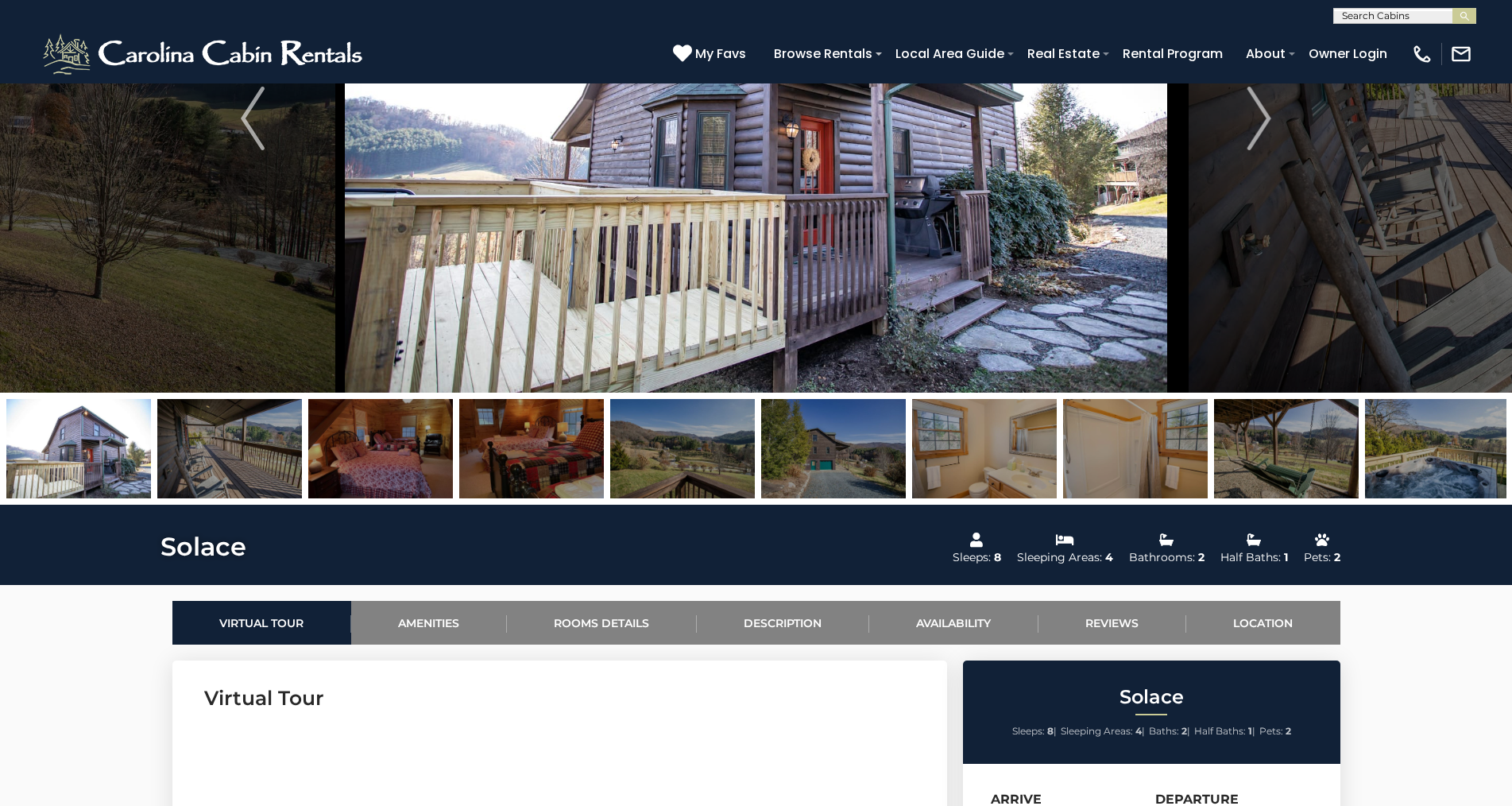
click at [270, 430] on img at bounding box center [229, 449] width 145 height 99
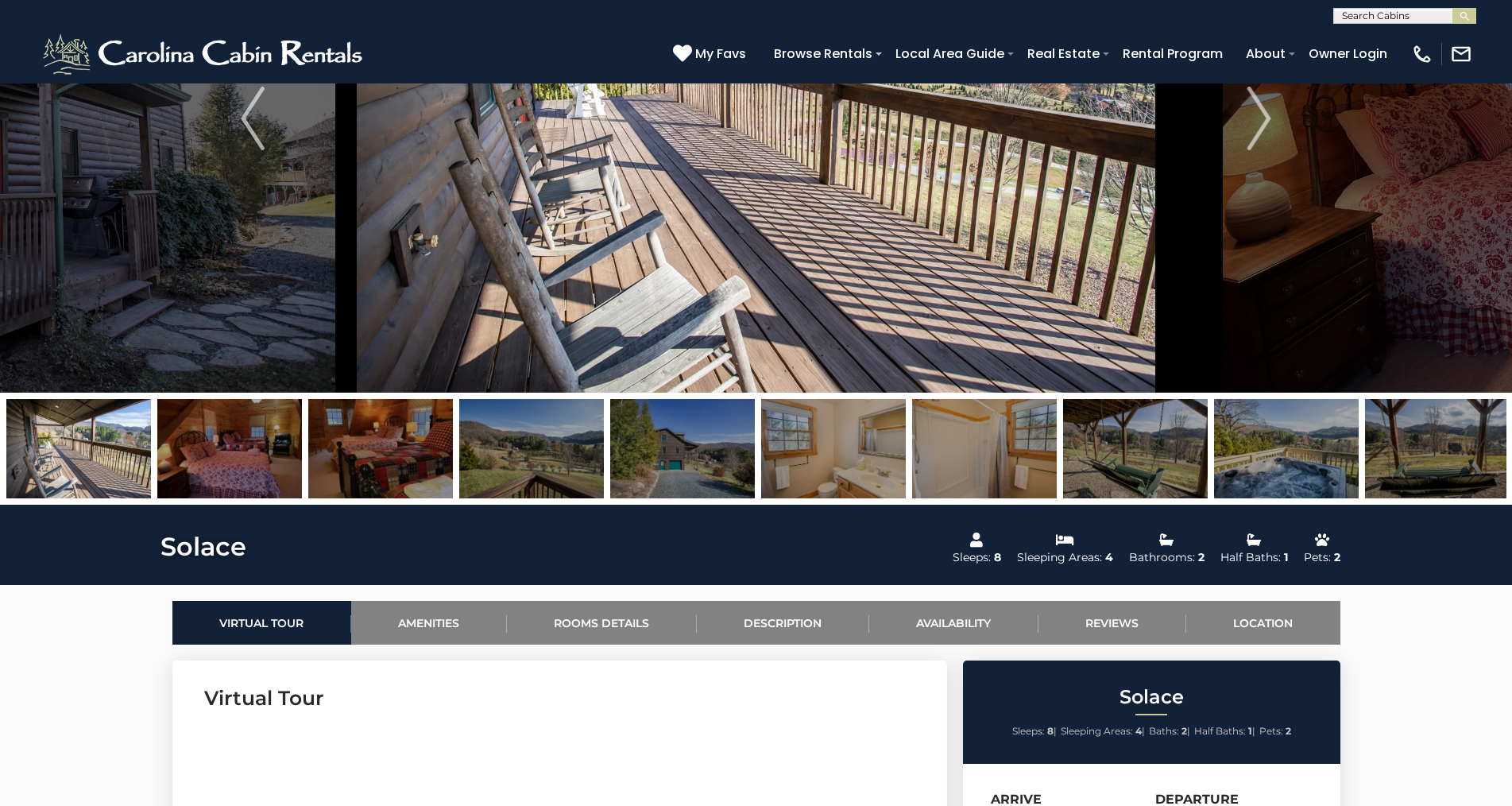
click at [259, 446] on img at bounding box center [229, 449] width 145 height 99
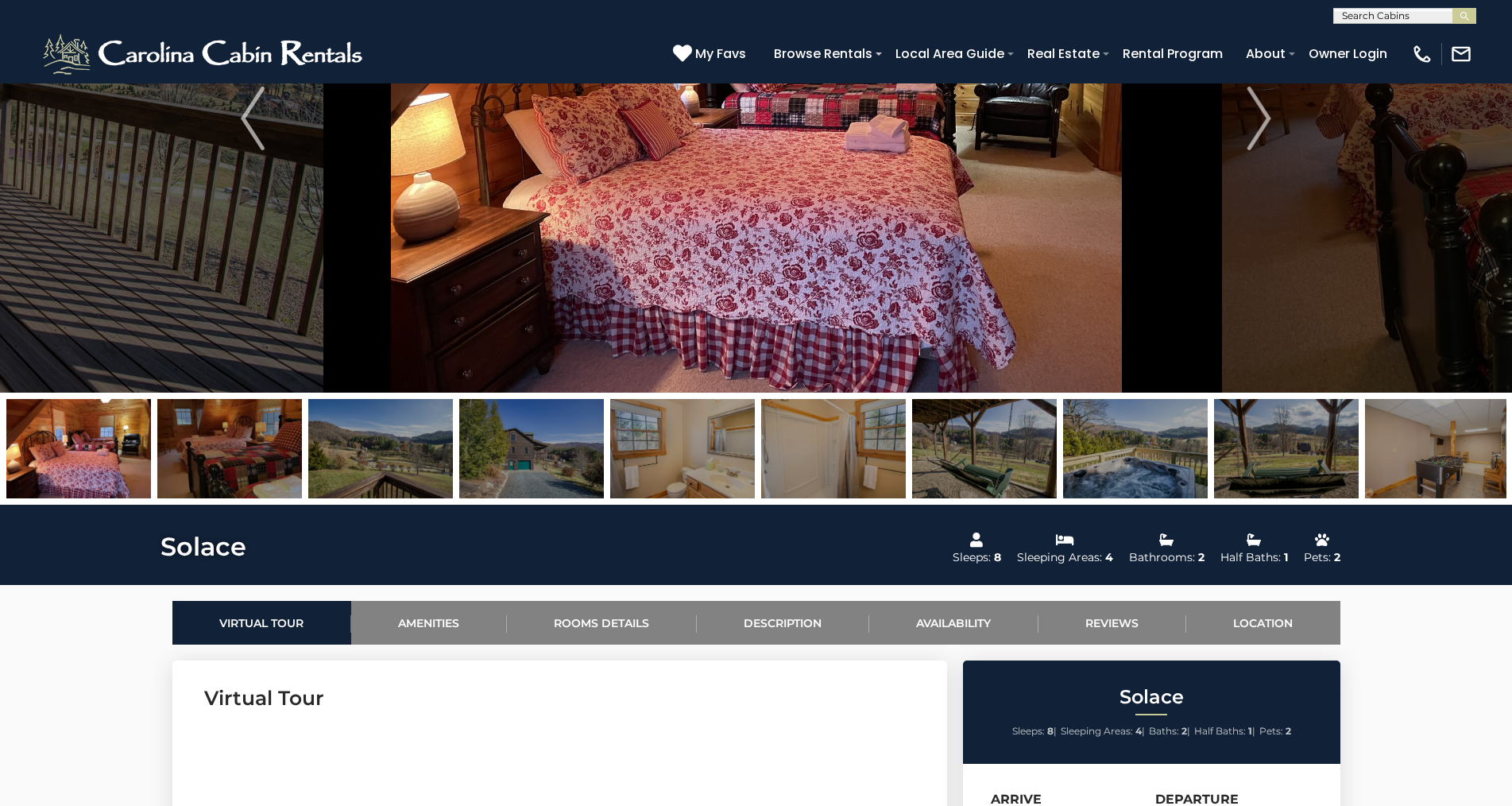
click at [243, 437] on img at bounding box center [229, 449] width 145 height 99
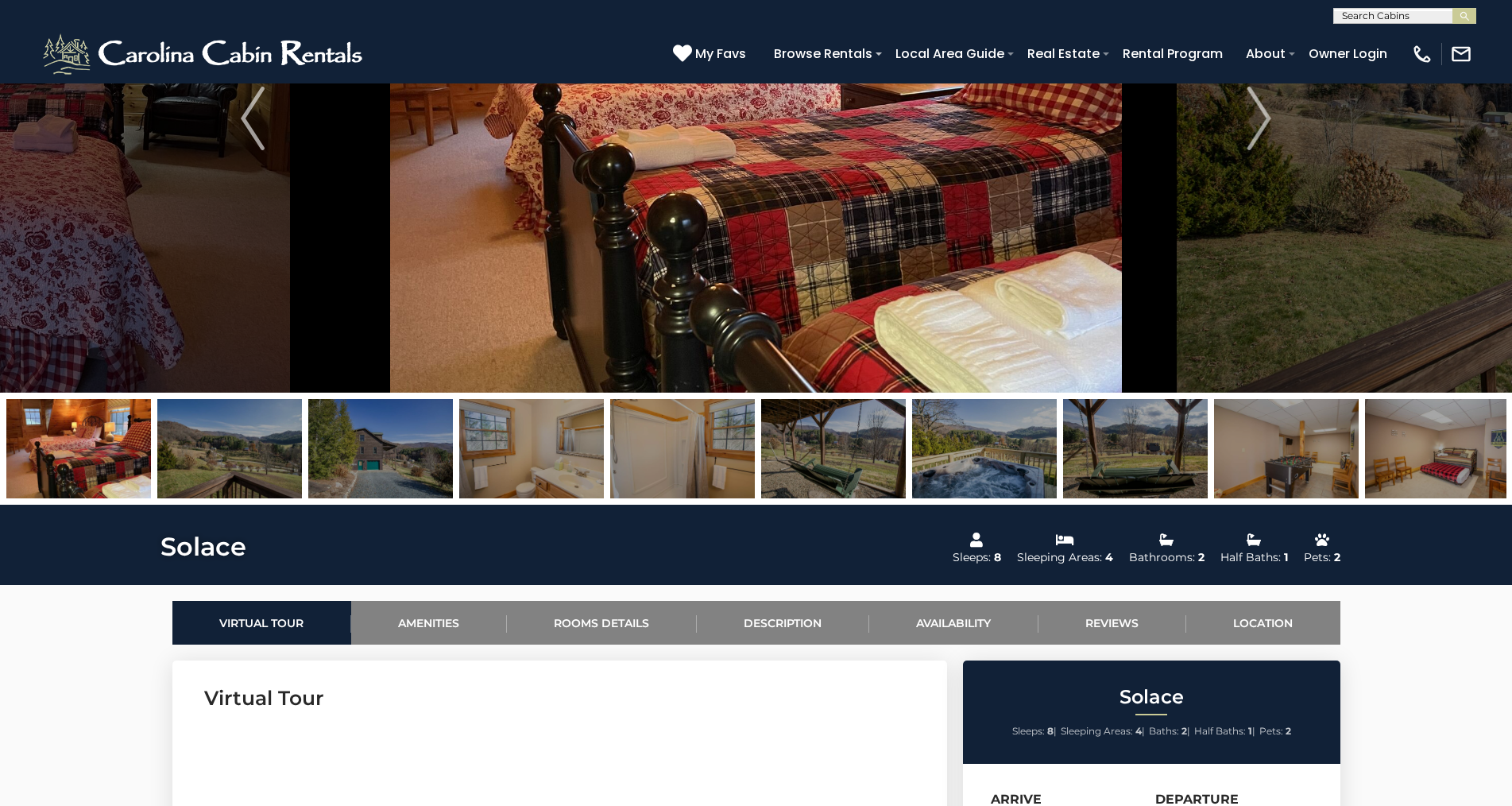
click at [228, 423] on img at bounding box center [229, 449] width 145 height 99
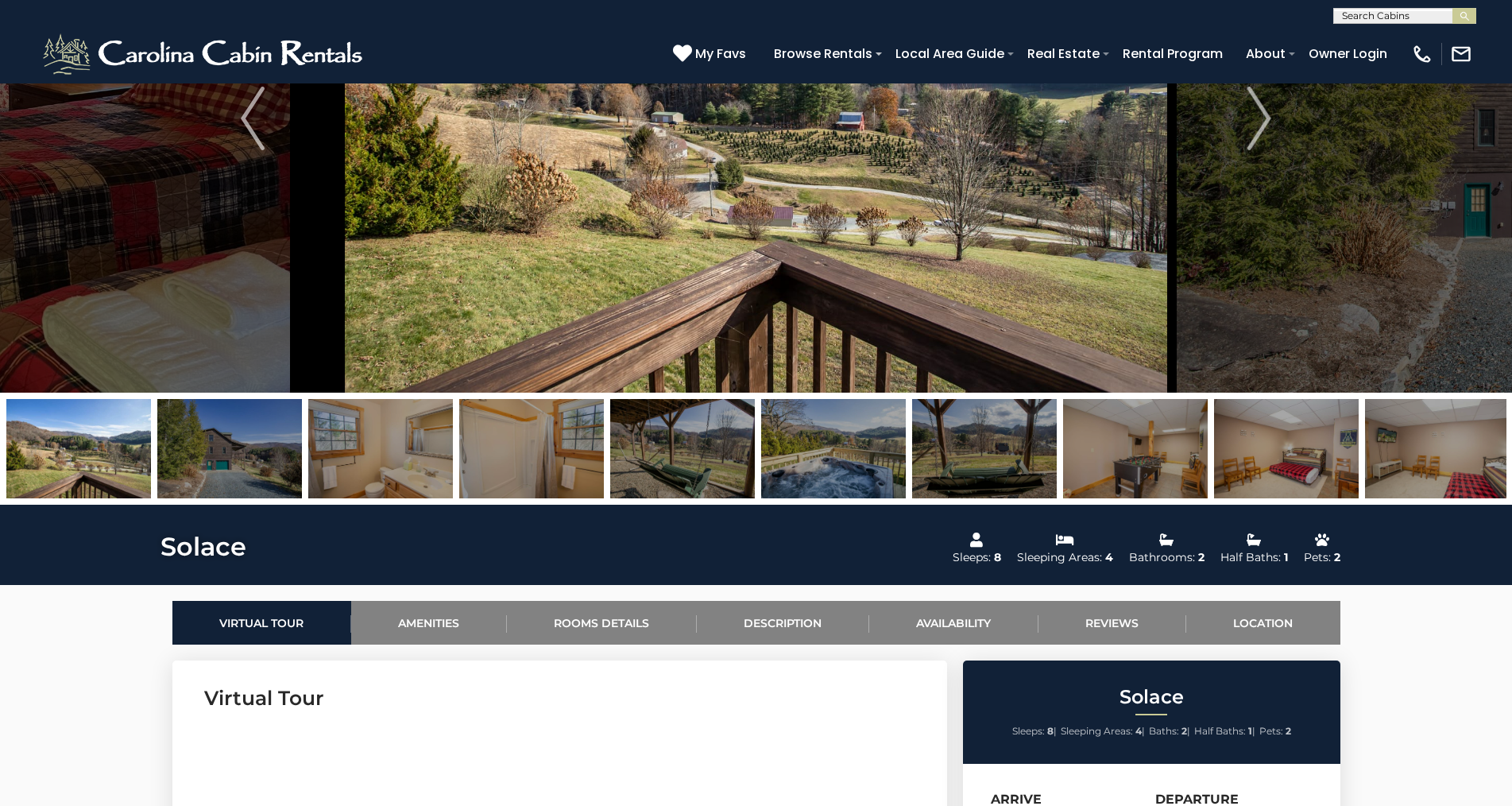
click at [255, 431] on img at bounding box center [229, 449] width 145 height 99
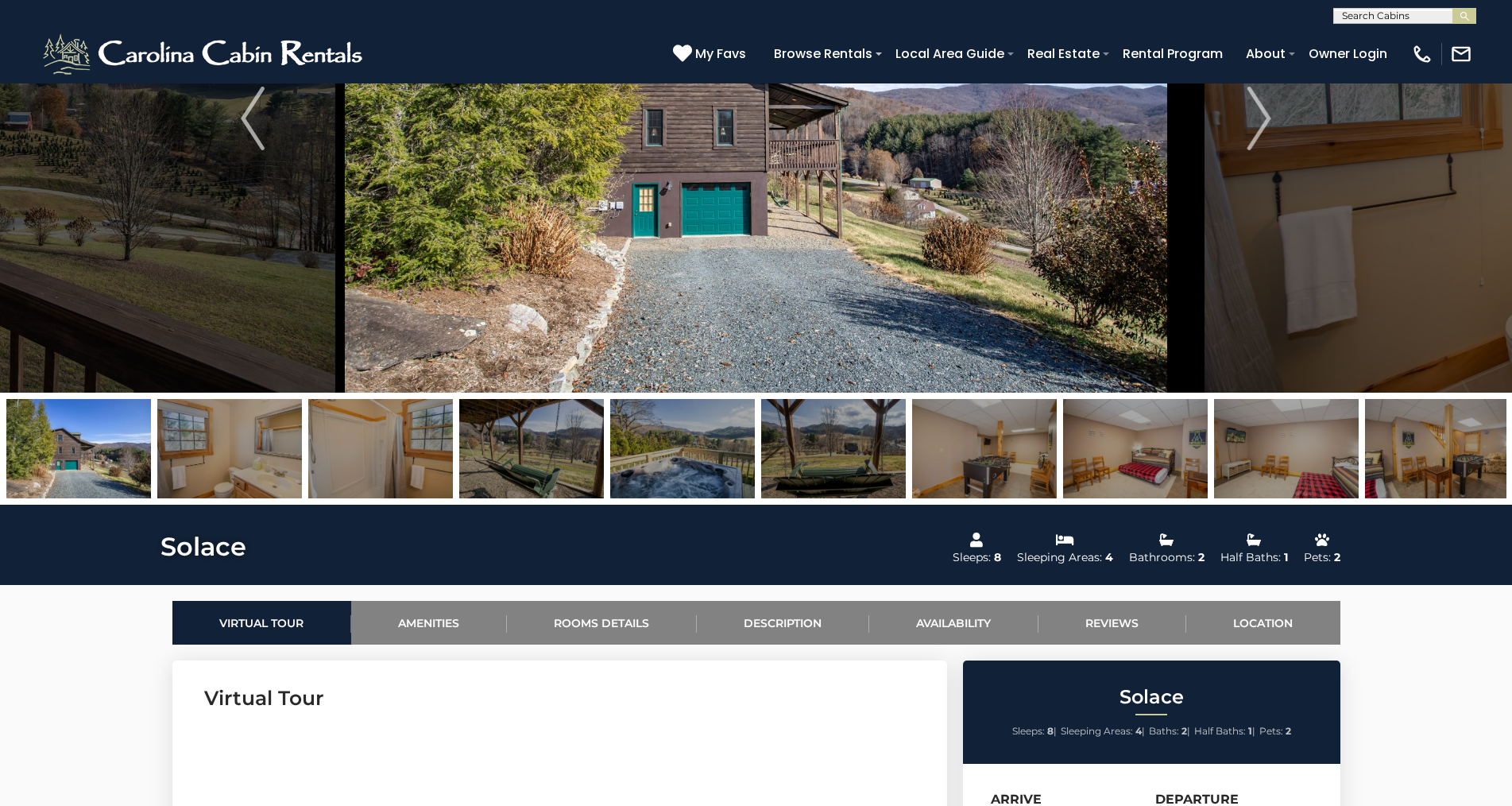
drag, startPoint x: 258, startPoint y: 428, endPoint x: 346, endPoint y: 448, distance: 90.2
click at [265, 431] on img at bounding box center [229, 449] width 145 height 99
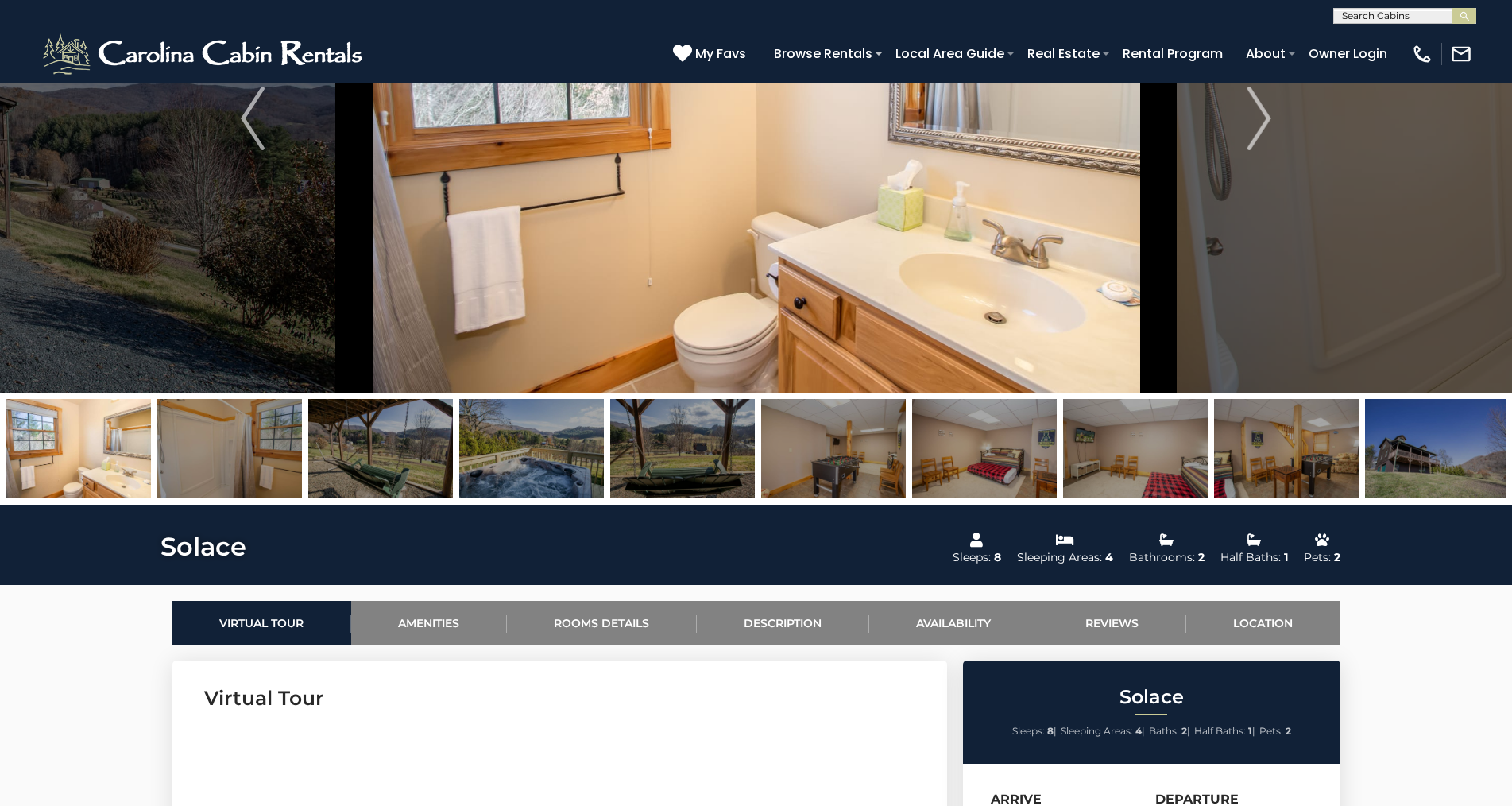
click at [260, 437] on img at bounding box center [229, 449] width 145 height 99
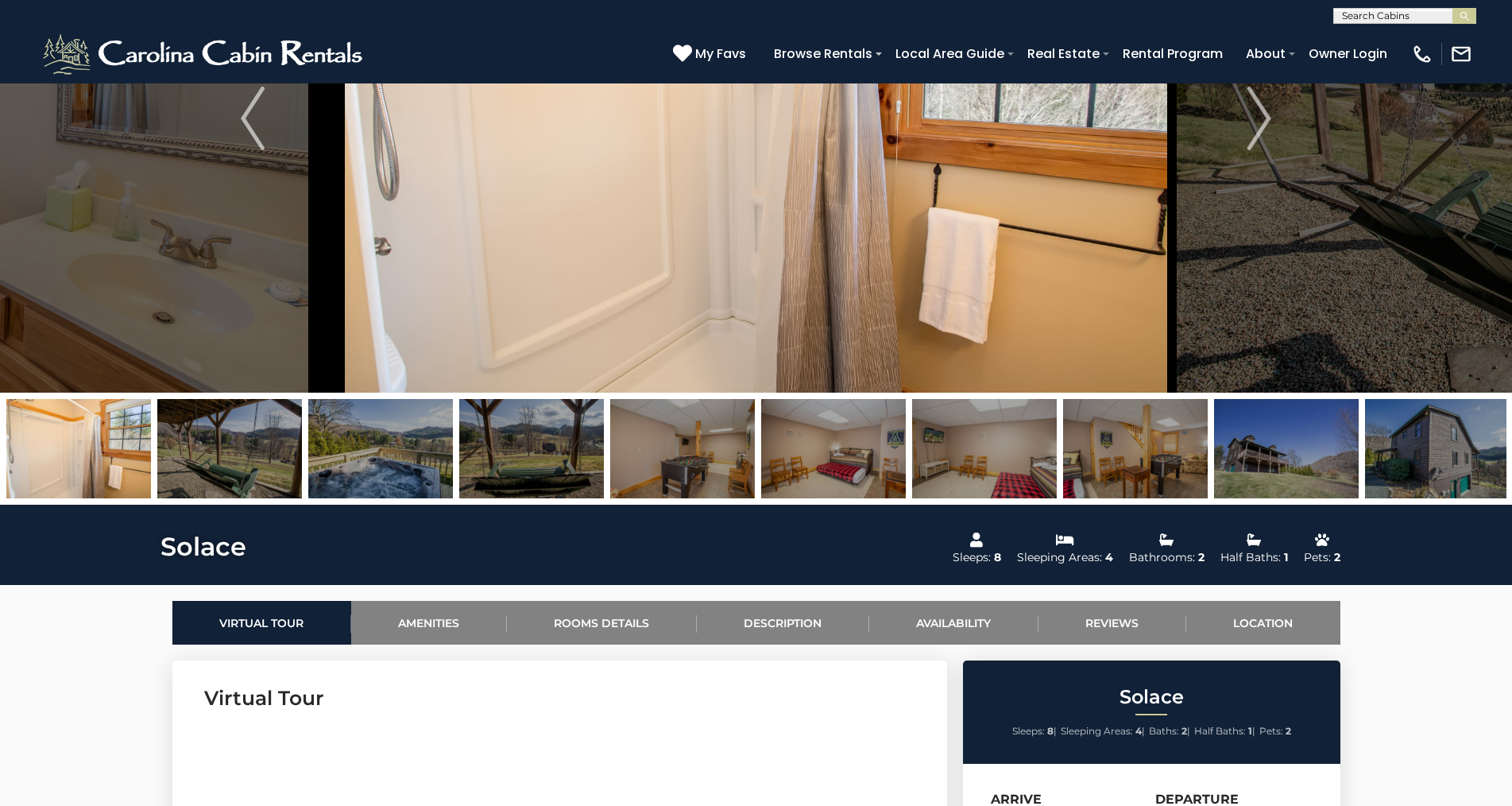
click at [262, 425] on img at bounding box center [229, 449] width 145 height 99
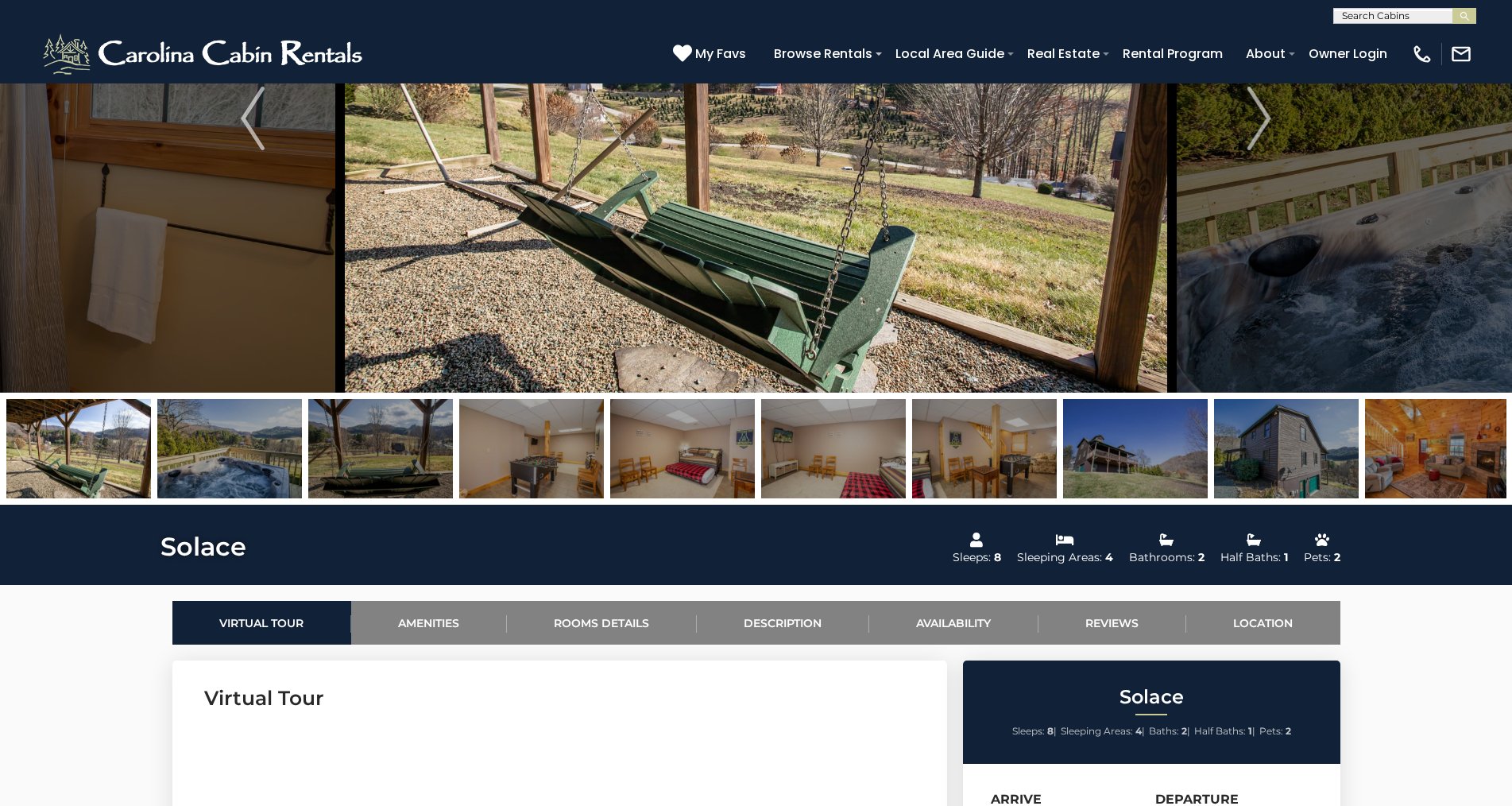
click at [307, 437] on div at bounding box center [606, 449] width 15095 height 99
click at [252, 422] on img at bounding box center [229, 449] width 145 height 99
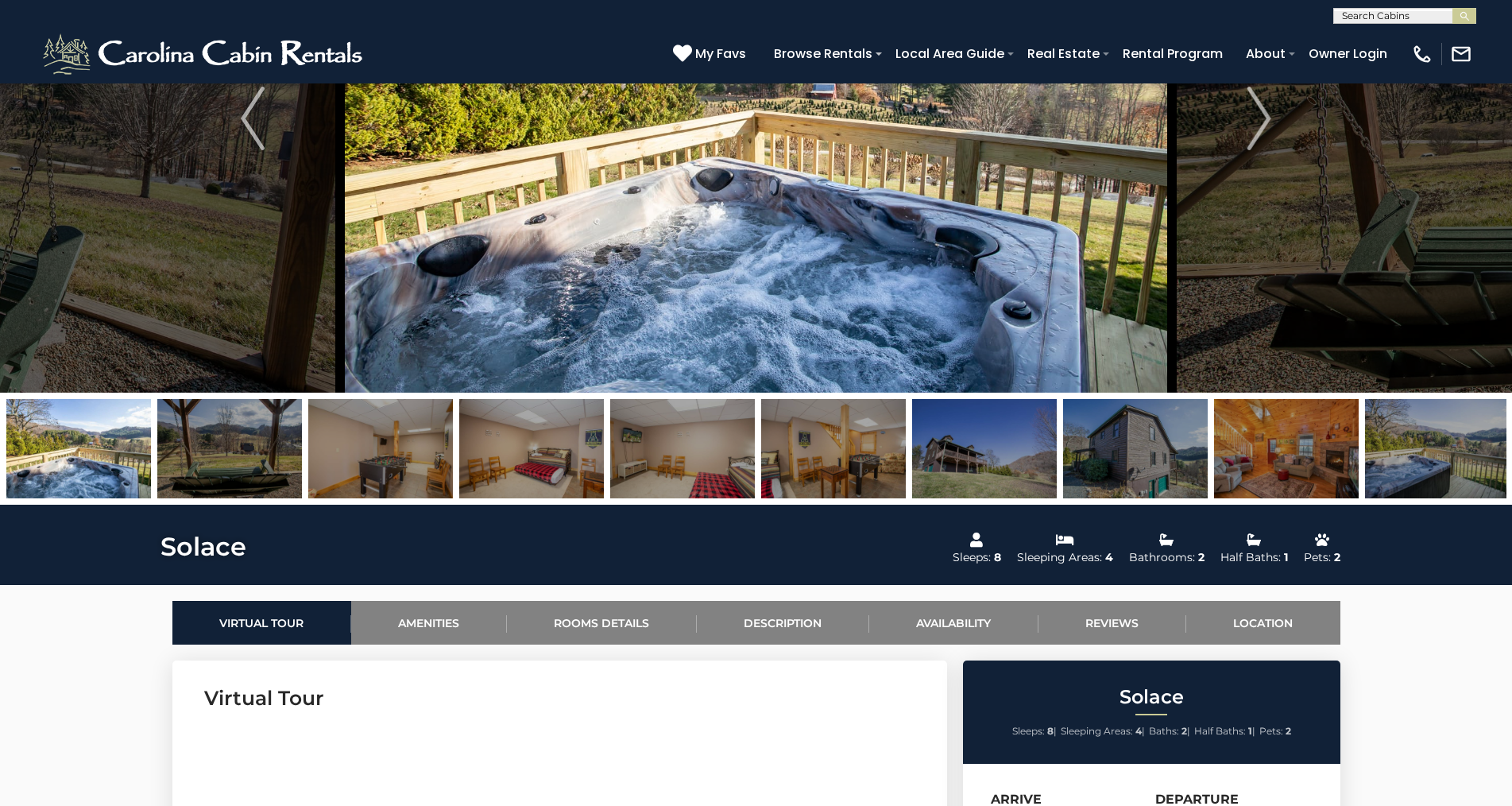
click at [280, 435] on img at bounding box center [229, 449] width 145 height 99
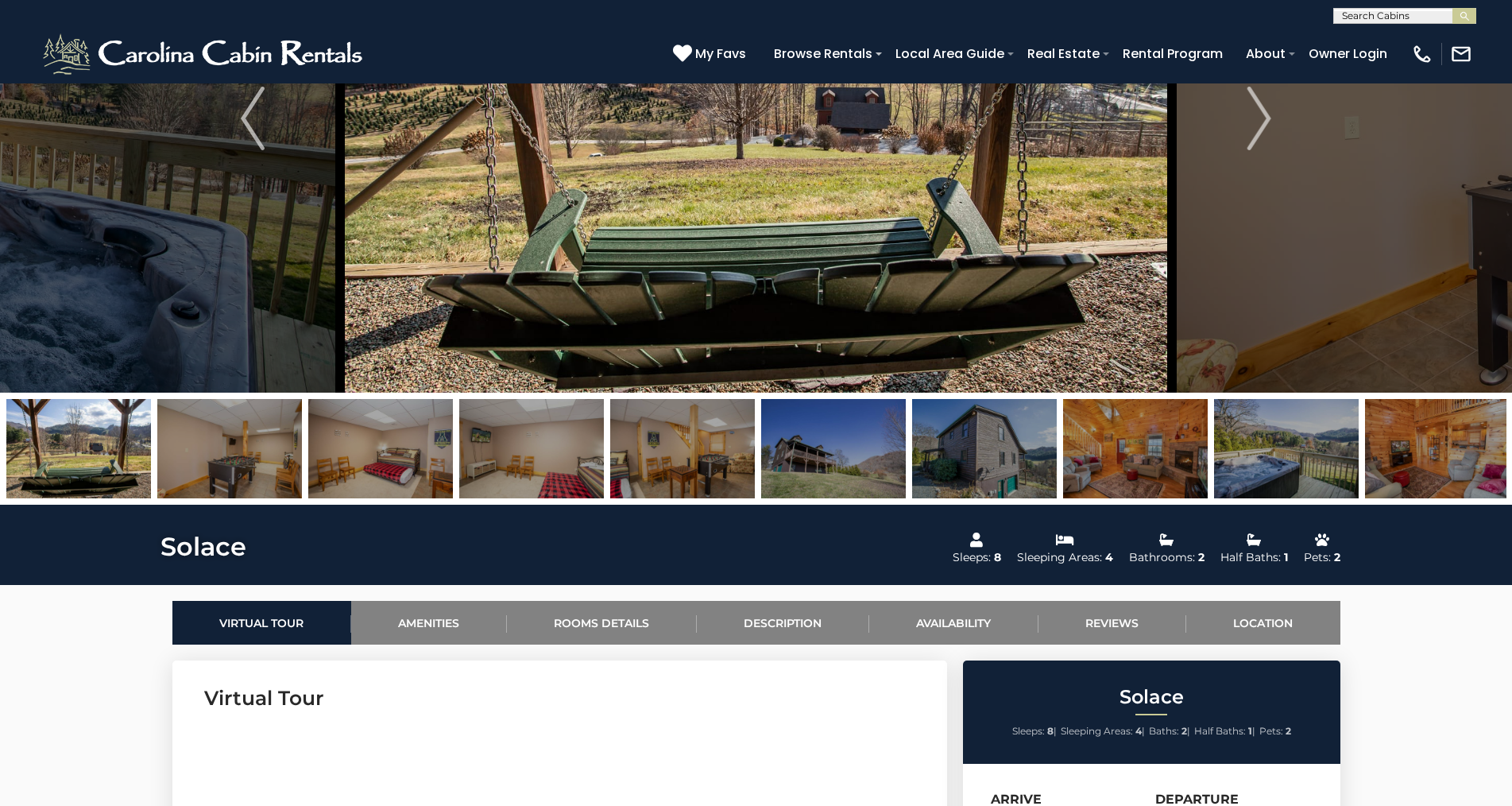
click at [278, 435] on img at bounding box center [229, 449] width 145 height 99
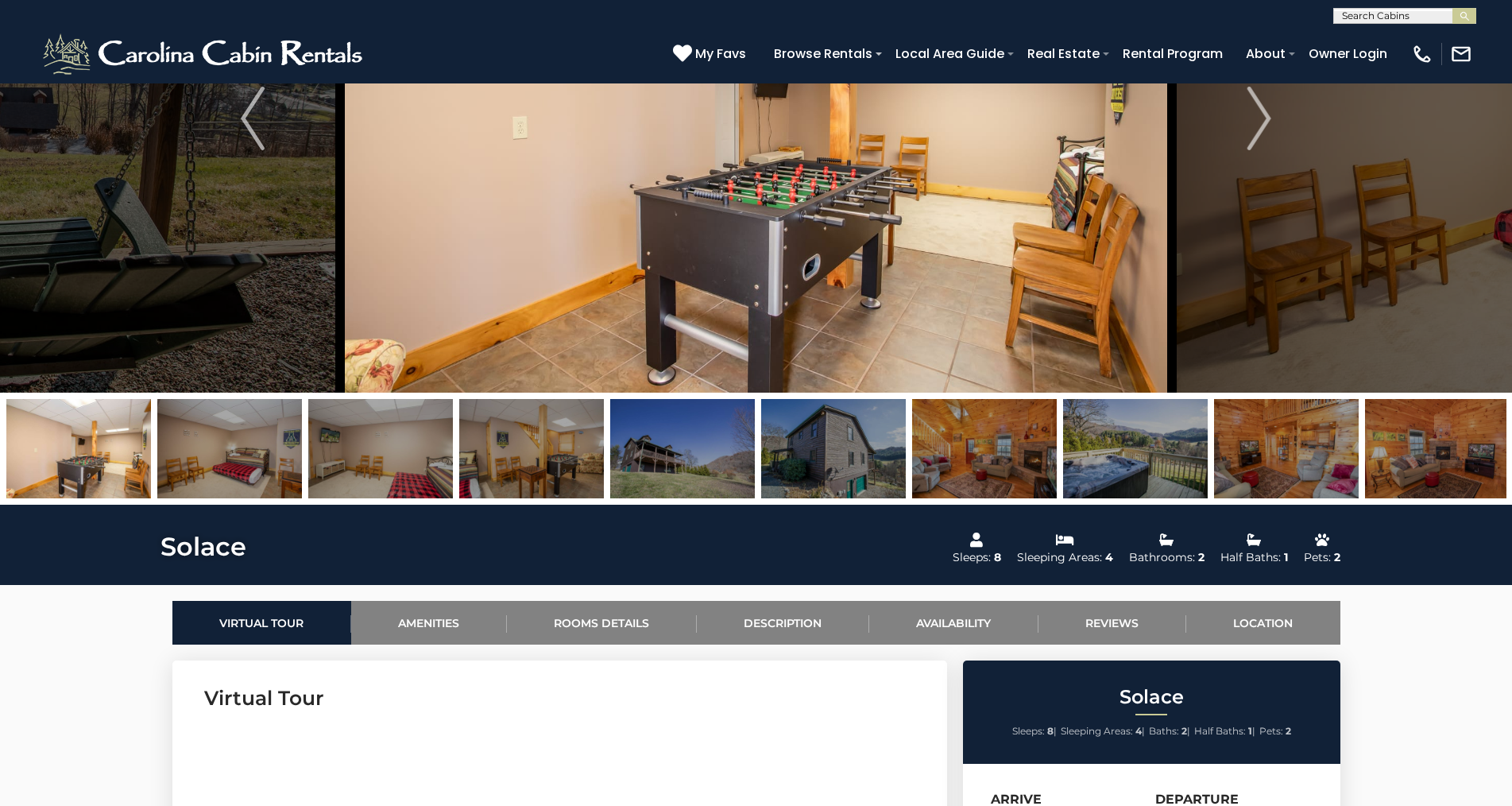
click at [283, 437] on img at bounding box center [229, 449] width 145 height 99
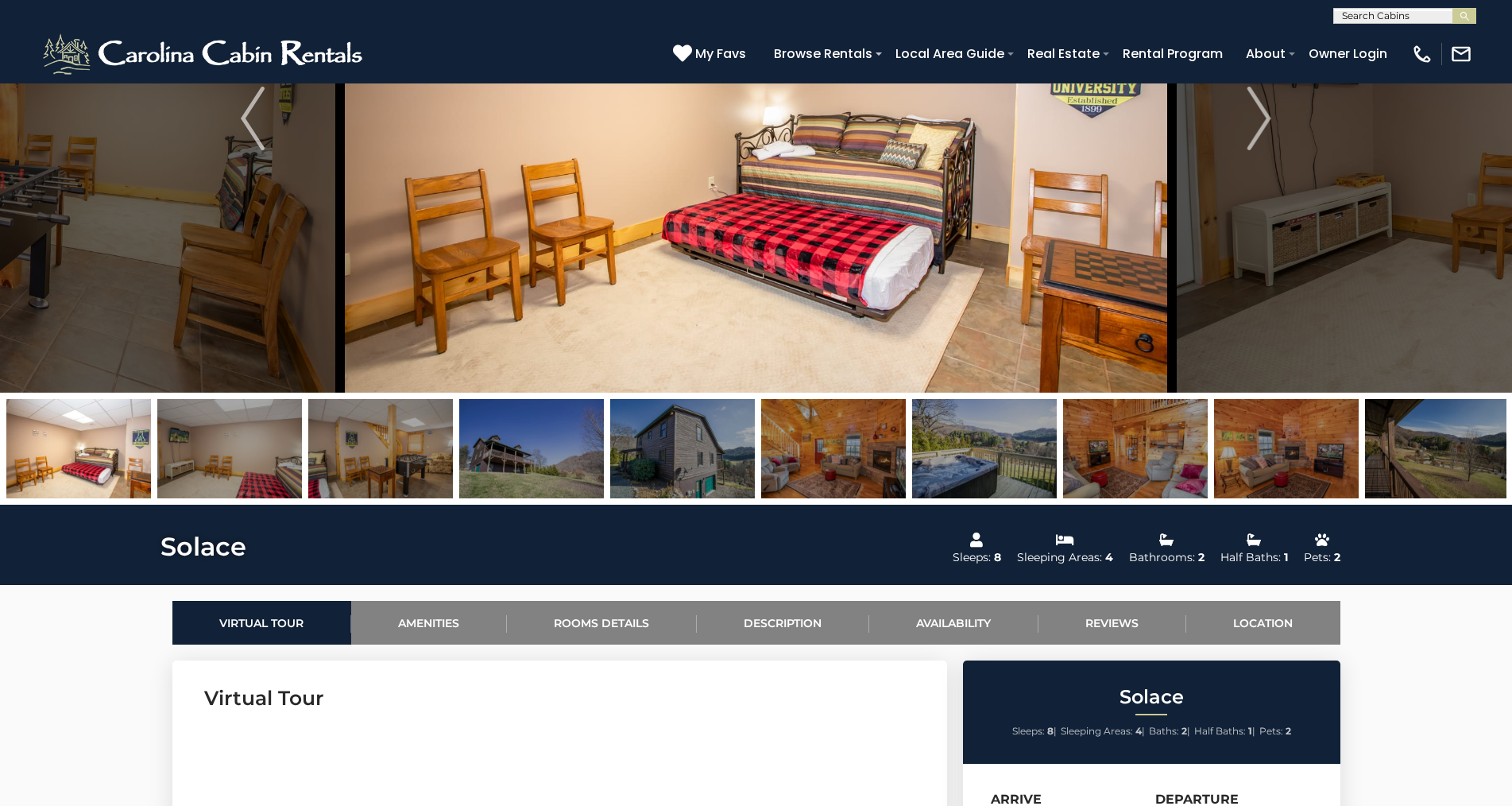
click at [300, 433] on img at bounding box center [229, 449] width 145 height 99
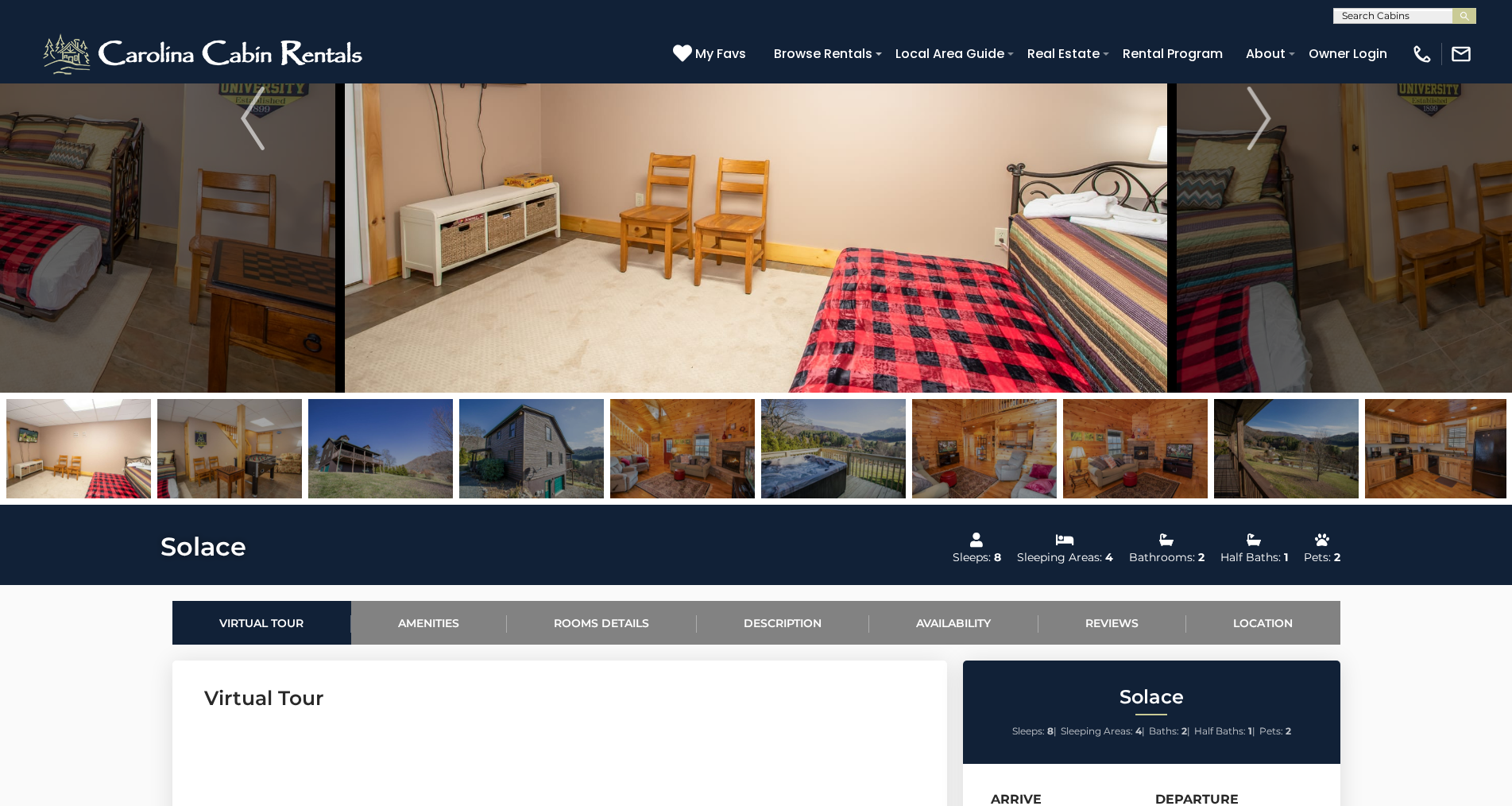
click at [289, 429] on img at bounding box center [229, 449] width 145 height 99
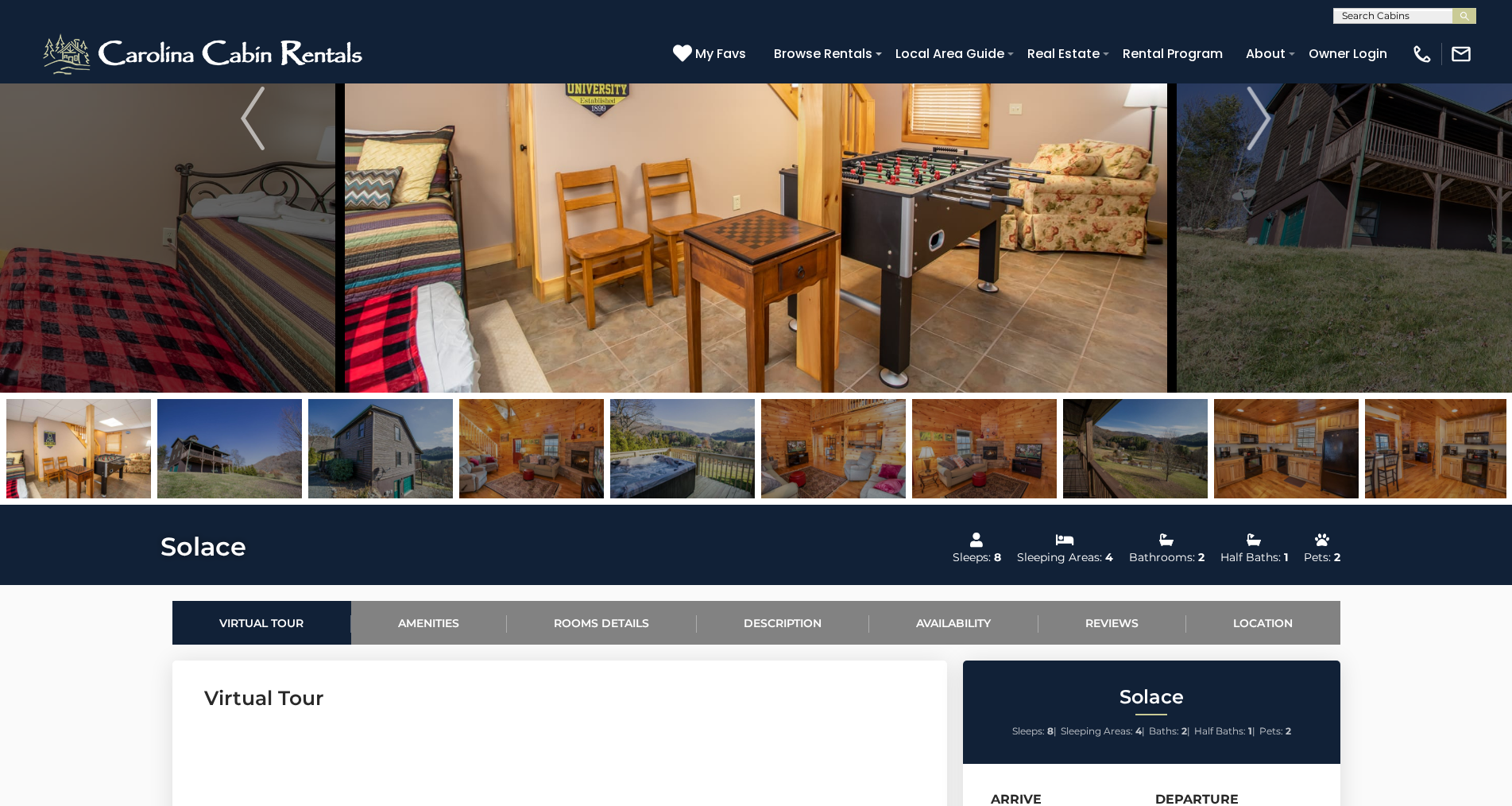
click at [384, 450] on img at bounding box center [380, 449] width 145 height 99
